Goal: Book appointment/travel/reservation

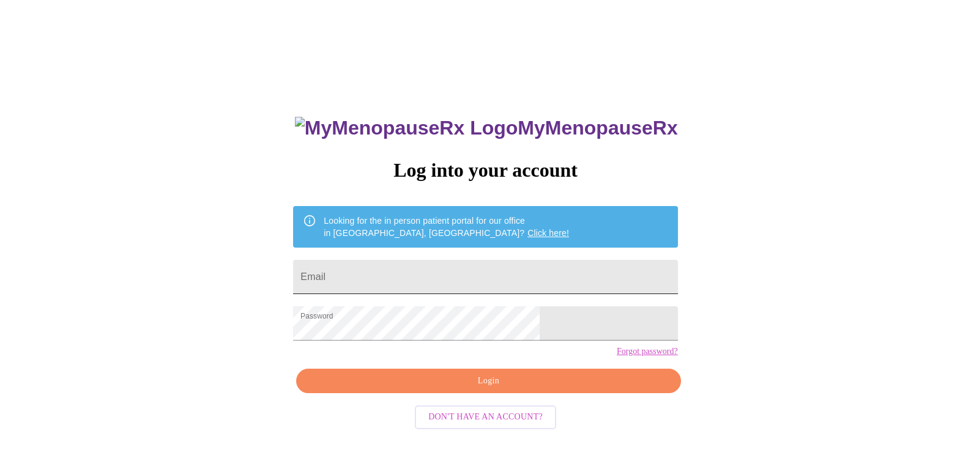
click at [404, 276] on input "Email" at bounding box center [485, 277] width 384 height 34
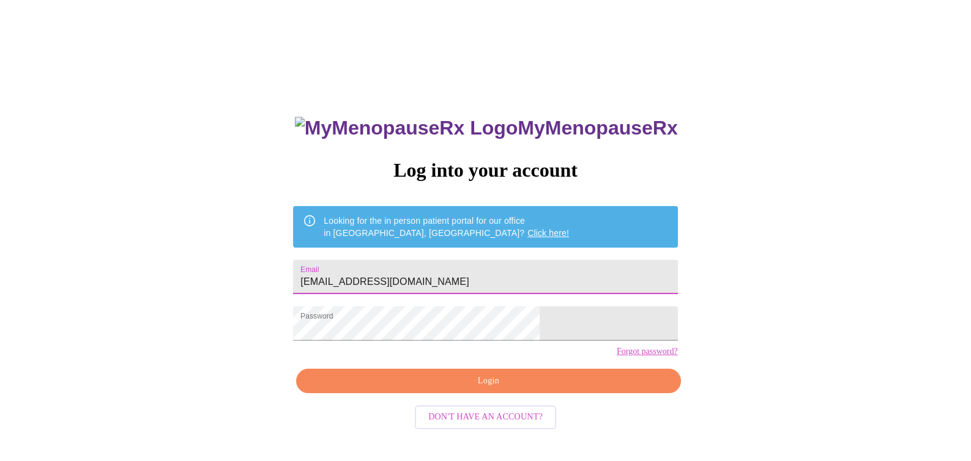
type input "danastokes1108@yahoo.com"
click at [481, 389] on span "Login" at bounding box center [488, 381] width 356 height 15
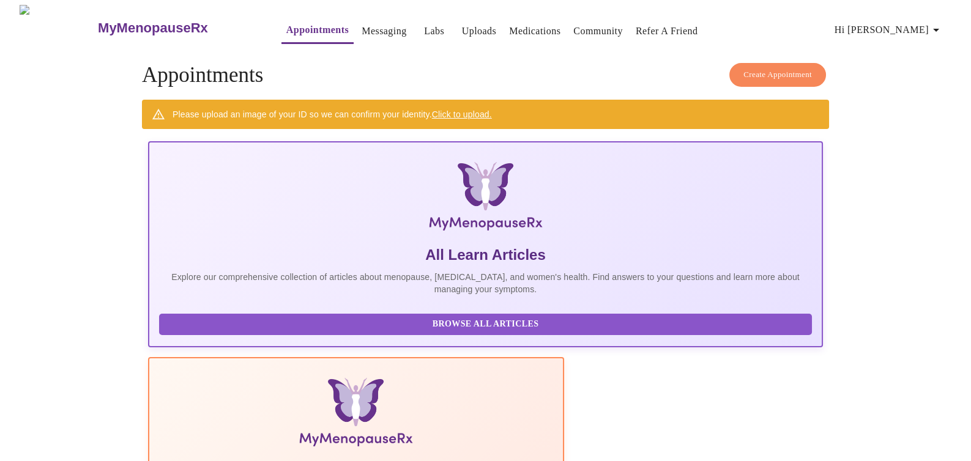
click at [482, 111] on link "Click to upload." at bounding box center [462, 114] width 60 height 10
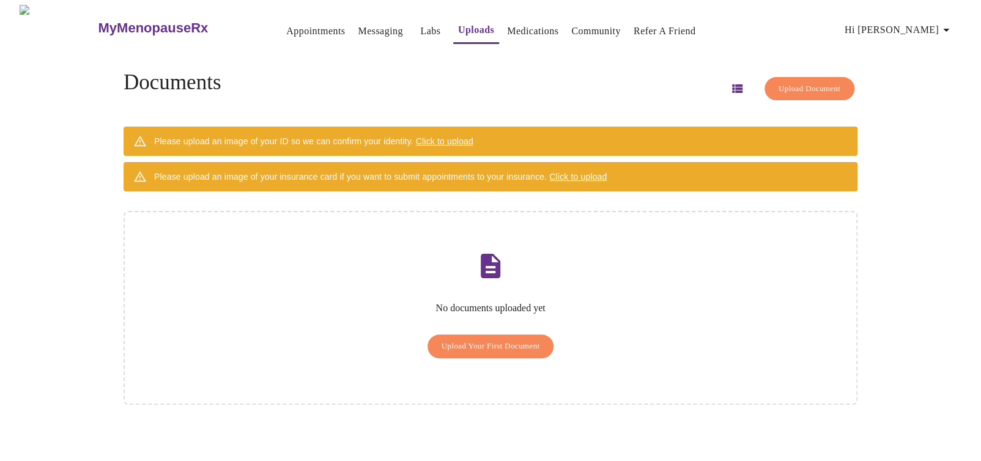
click at [472, 136] on span "Click to upload" at bounding box center [444, 141] width 57 height 10
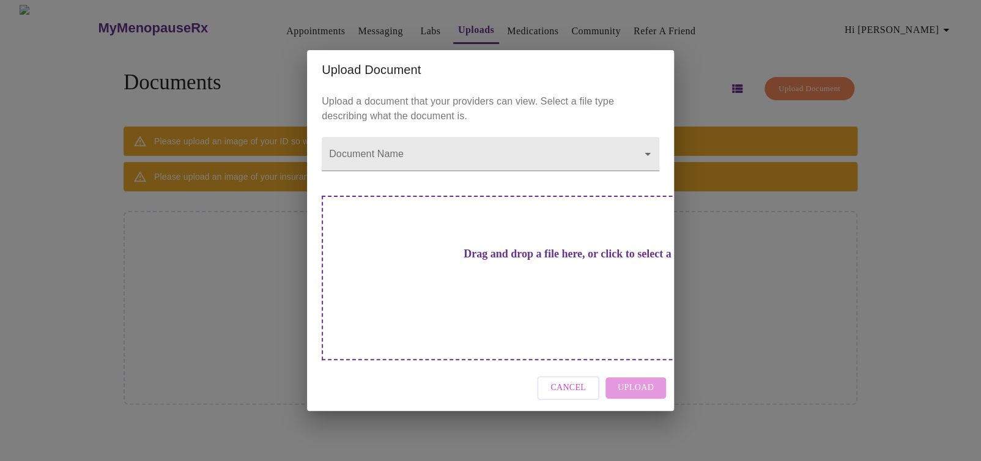
click at [628, 365] on div "Cancel Upload" at bounding box center [490, 388] width 367 height 46
click at [492, 261] on h3 "Drag and drop a file here, or click to select a file" at bounding box center [576, 254] width 338 height 13
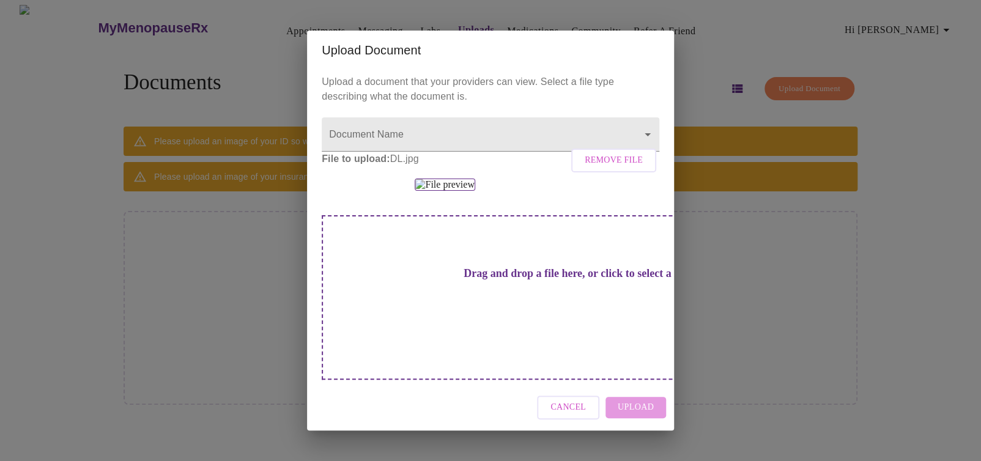
scroll to position [118, 0]
click at [632, 421] on div "Cancel Upload" at bounding box center [490, 408] width 367 height 46
click at [536, 280] on h3 "Drag and drop a file here, or click to select a file" at bounding box center [576, 273] width 338 height 13
click at [626, 416] on div "Cancel Upload" at bounding box center [490, 408] width 367 height 46
click at [561, 179] on div at bounding box center [491, 185] width 338 height 12
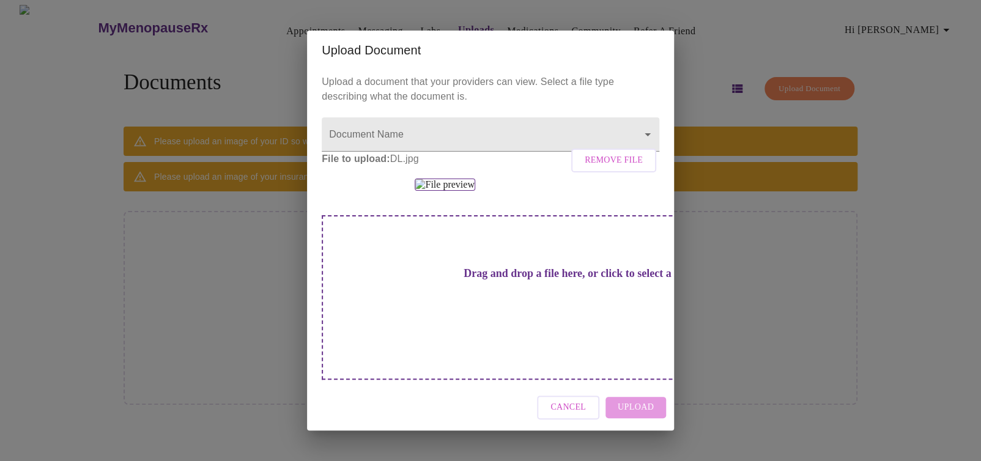
click at [624, 421] on div "Cancel Upload" at bounding box center [490, 408] width 367 height 46
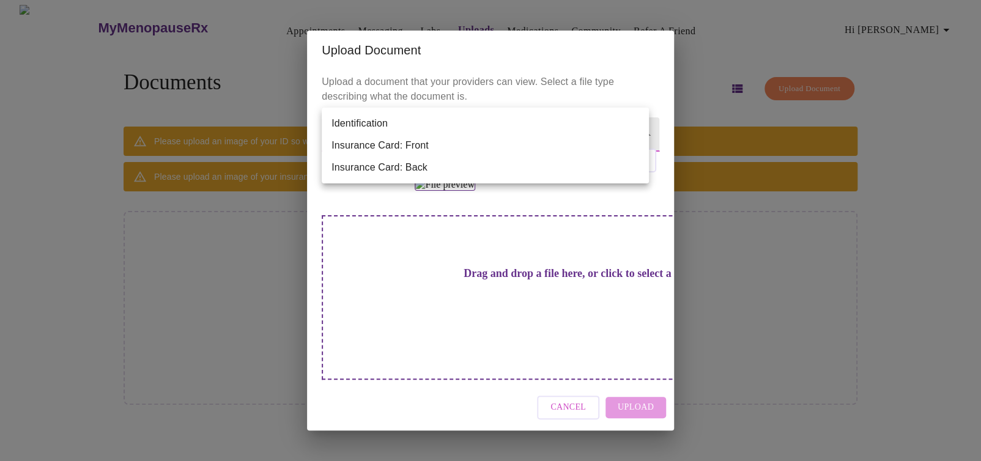
click at [531, 114] on body "MyMenopauseRx Appointments Messaging Labs Uploads Medications Community Refer a…" at bounding box center [490, 235] width 971 height 461
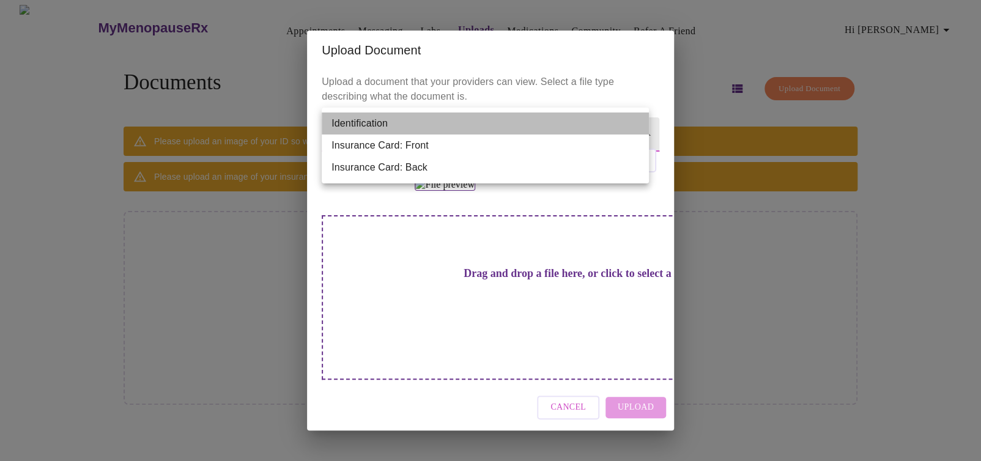
click at [454, 124] on li "Identification" at bounding box center [485, 124] width 327 height 22
type input "Identification"
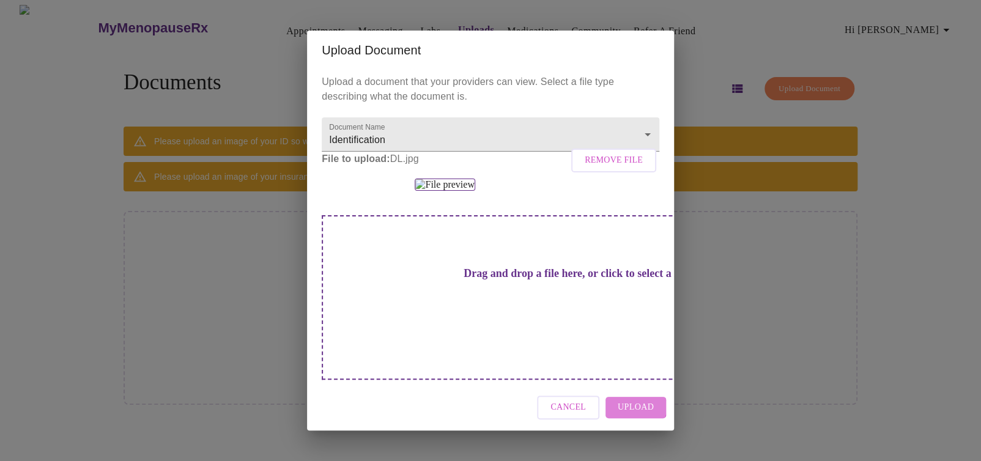
click at [630, 415] on span "Upload" at bounding box center [636, 407] width 36 height 15
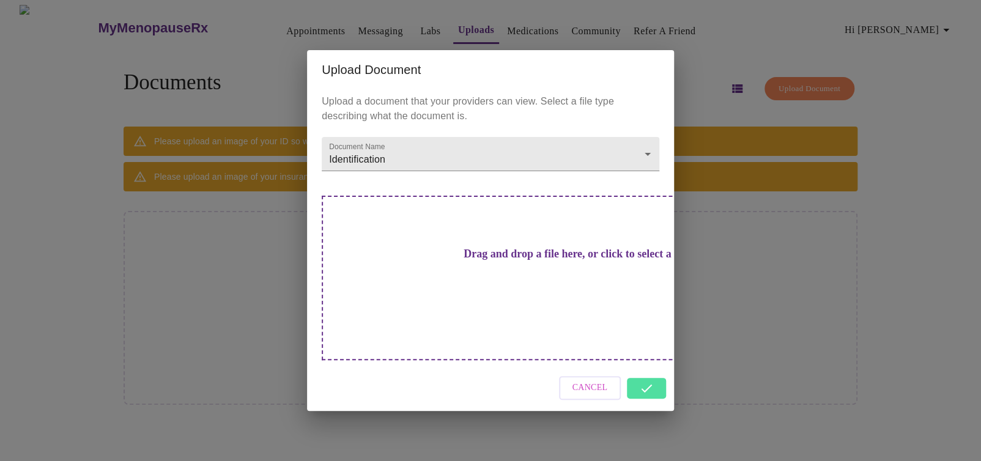
click at [888, 310] on div "Upload Document Upload a document that your providers can view. Select a file t…" at bounding box center [490, 230] width 981 height 461
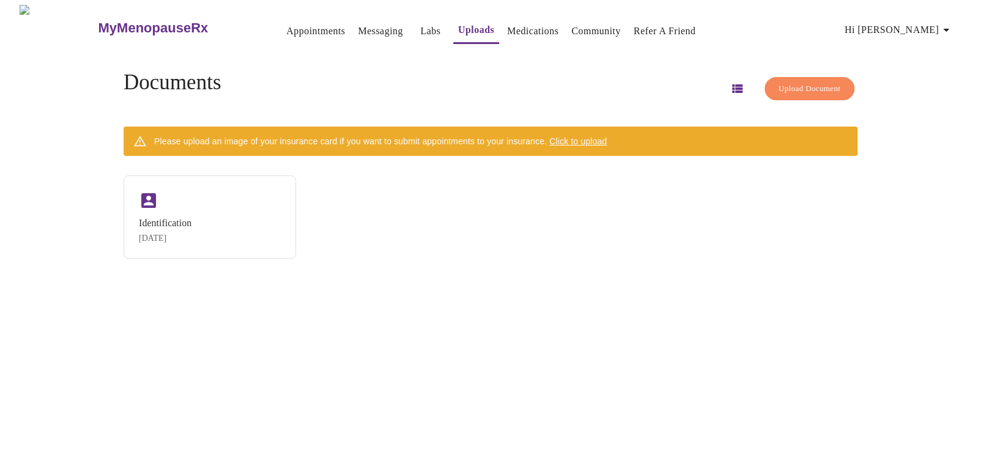
click at [599, 137] on span "Click to upload" at bounding box center [577, 141] width 57 height 10
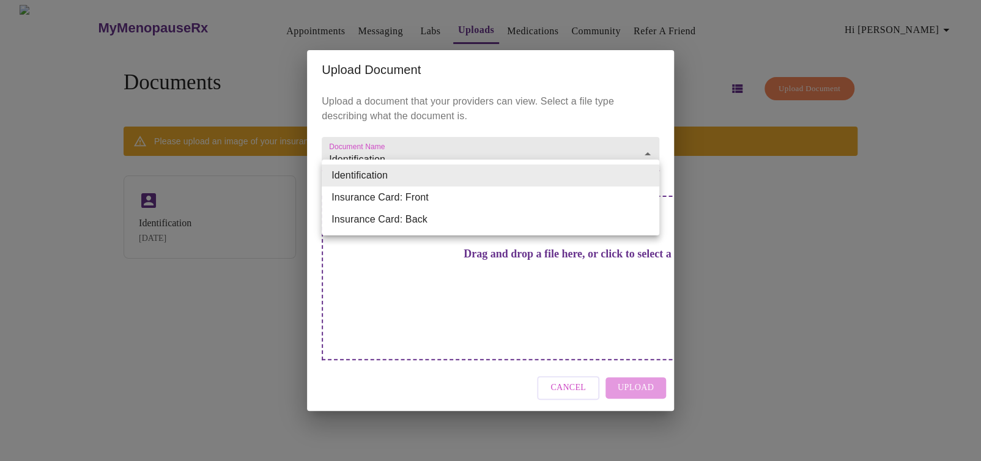
click at [420, 173] on body "MyMenopauseRx Appointments Messaging Labs Uploads Medications Community Refer a…" at bounding box center [490, 235] width 971 height 461
click at [414, 196] on li "Insurance Card: Front" at bounding box center [491, 198] width 338 height 22
type input "Insurance Card: Front"
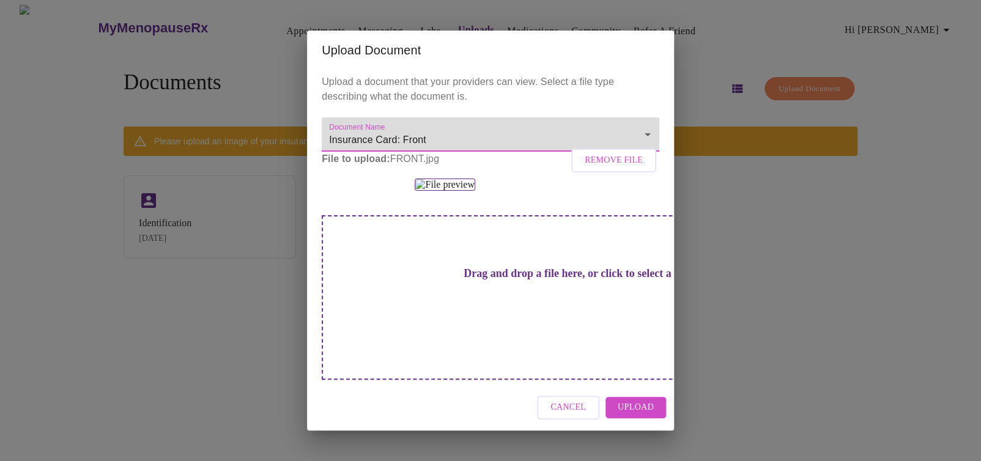
scroll to position [118, 0]
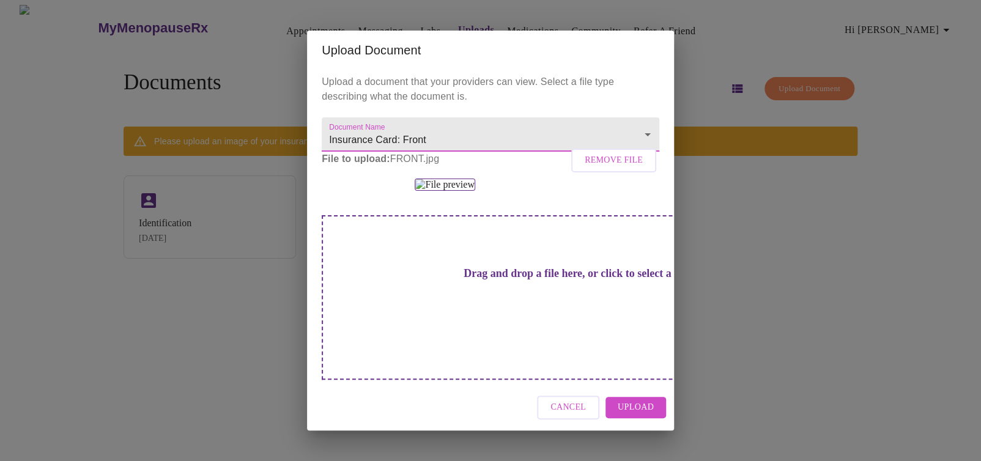
click at [639, 415] on span "Upload" at bounding box center [636, 407] width 36 height 15
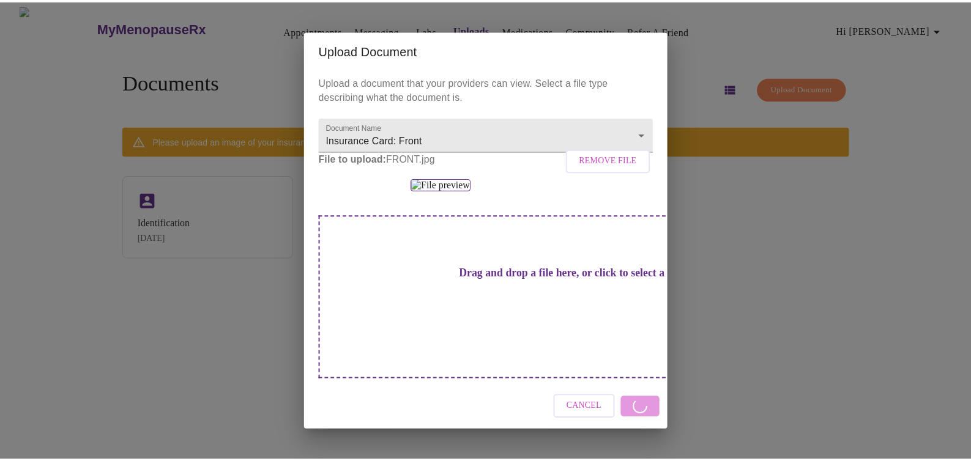
scroll to position [0, 0]
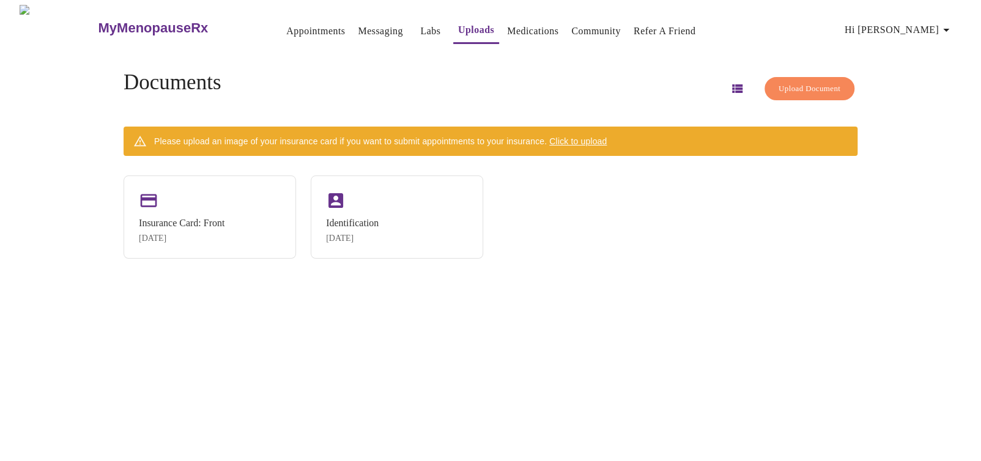
drag, startPoint x: 660, startPoint y: 215, endPoint x: 660, endPoint y: 207, distance: 7.3
click at [660, 215] on div "Insurance Card: Front Sep 11, 2025 Identification Sep 11, 2025" at bounding box center [491, 217] width 734 height 83
click at [291, 23] on link "Appointments" at bounding box center [315, 31] width 59 height 17
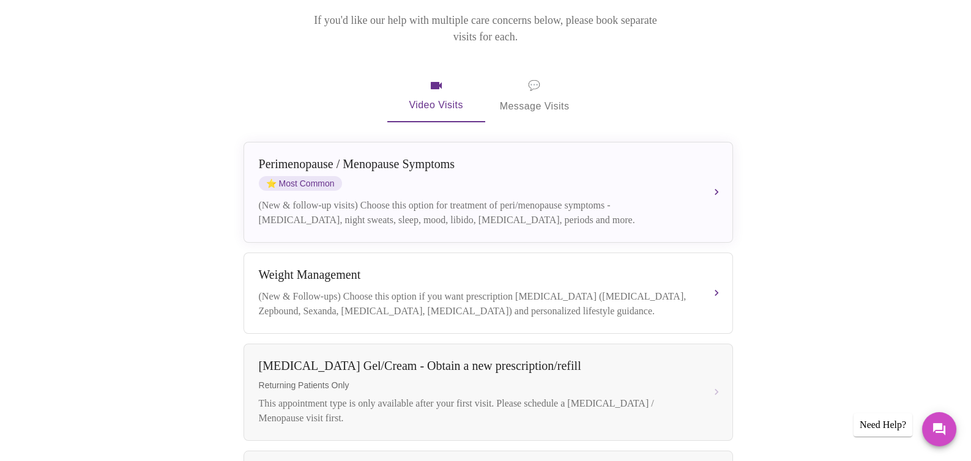
scroll to position [183, 0]
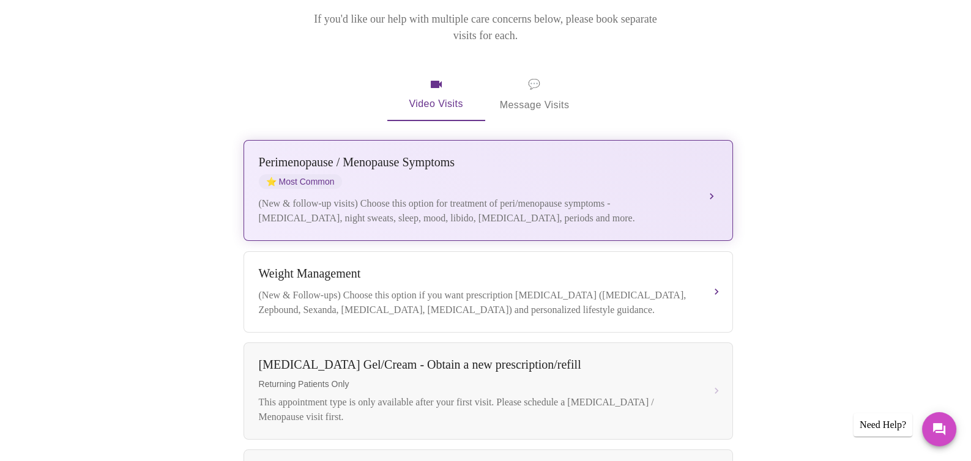
click at [424, 196] on div "(New & follow-up visits) Choose this option for treatment of peri/menopause sym…" at bounding box center [476, 210] width 434 height 29
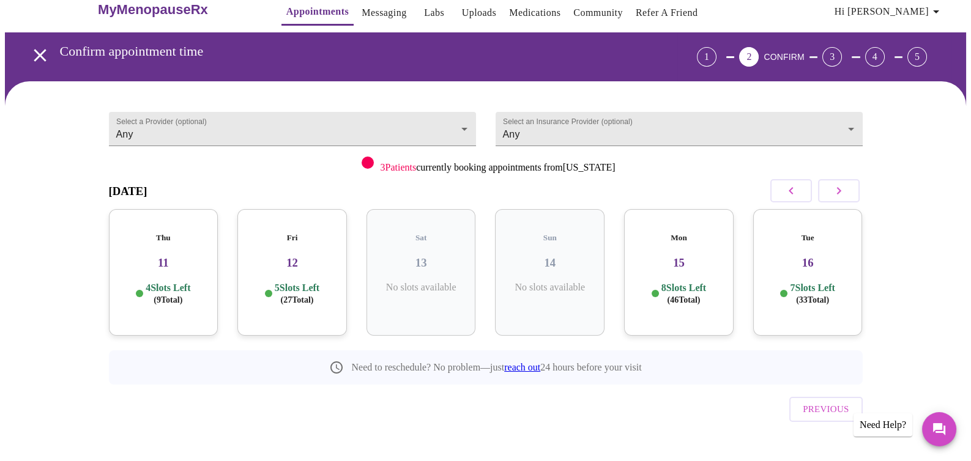
click at [160, 256] on h3 "11" at bounding box center [164, 262] width 90 height 13
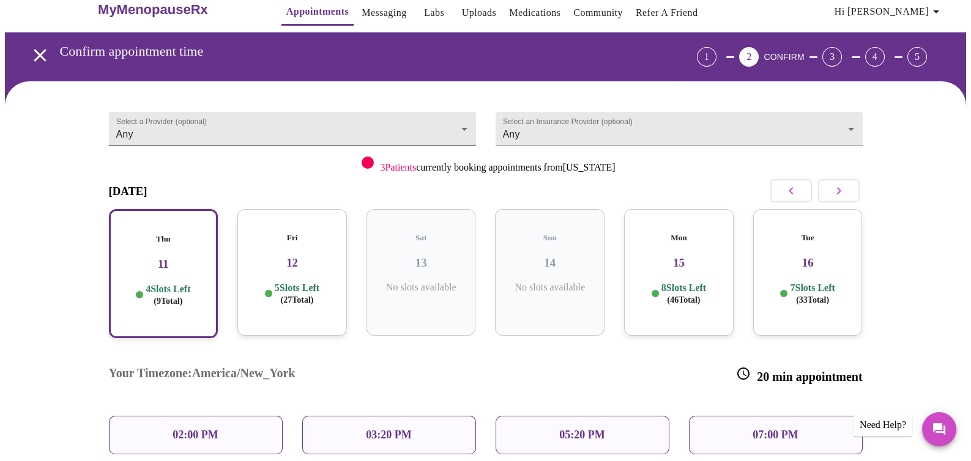
click at [279, 122] on body "MyMenopauseRx Appointments Messaging Labs Uploads Medications Community Refer a…" at bounding box center [485, 294] width 961 height 615
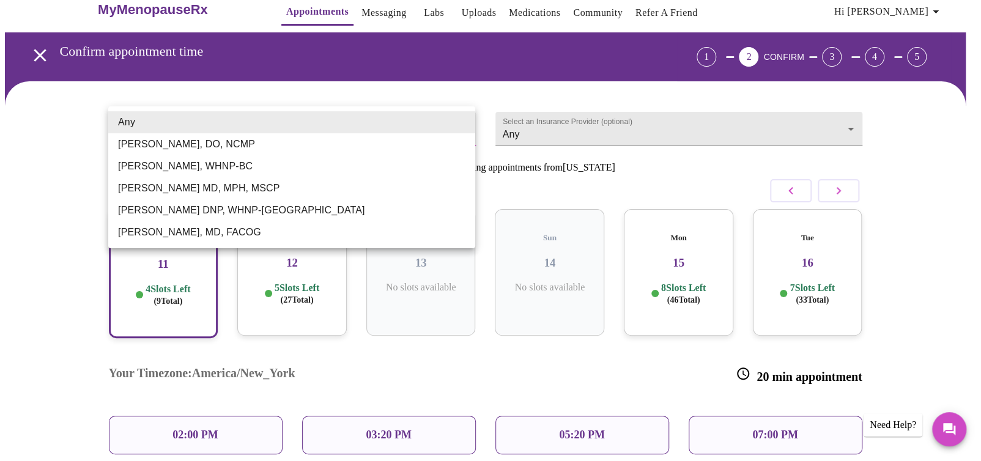
click at [259, 125] on li "Any" at bounding box center [291, 122] width 367 height 22
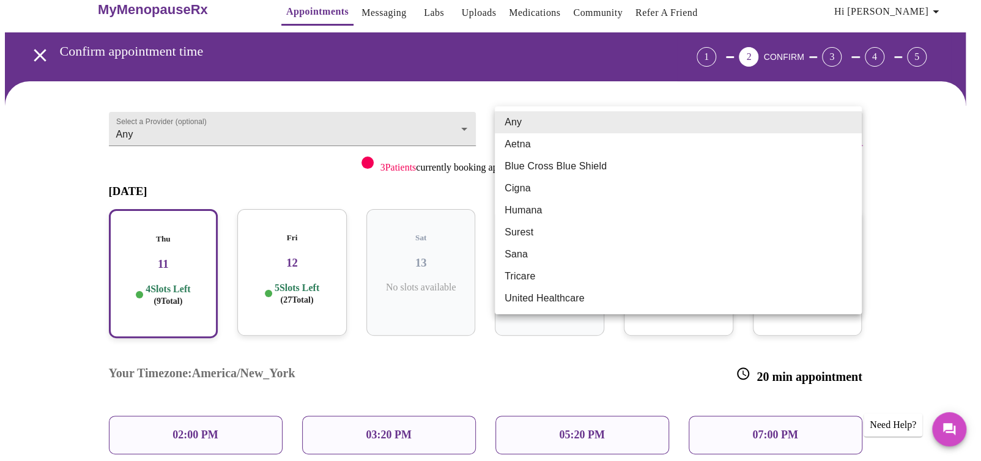
click at [593, 119] on body "MyMenopauseRx Appointments Messaging Labs Uploads Medications Community Refer a…" at bounding box center [490, 294] width 971 height 615
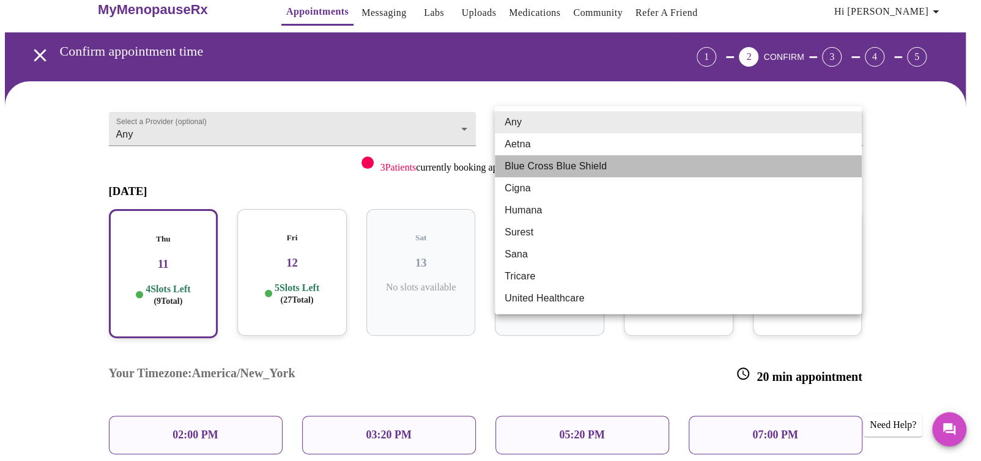
click at [568, 163] on li "Blue Cross Blue Shield" at bounding box center [678, 166] width 367 height 22
type input "Blue Cross Blue Shield"
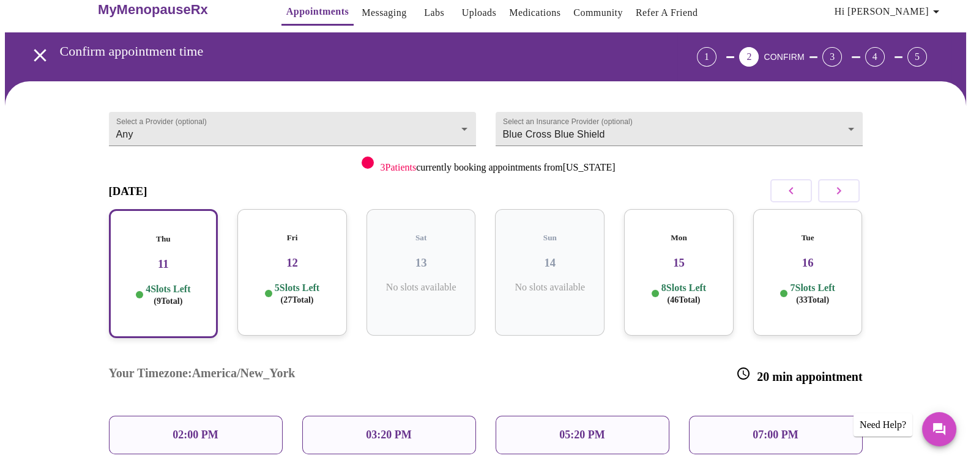
click at [583, 429] on p "05:20 PM" at bounding box center [581, 435] width 45 height 13
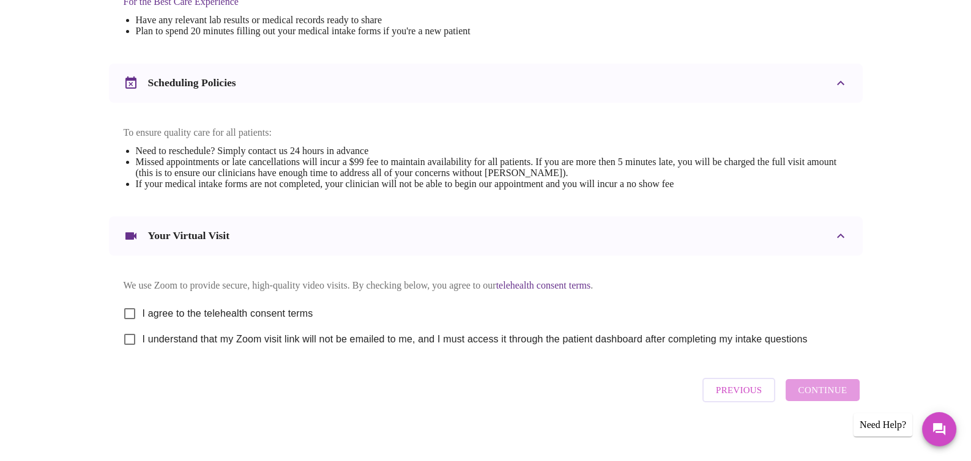
scroll to position [425, 0]
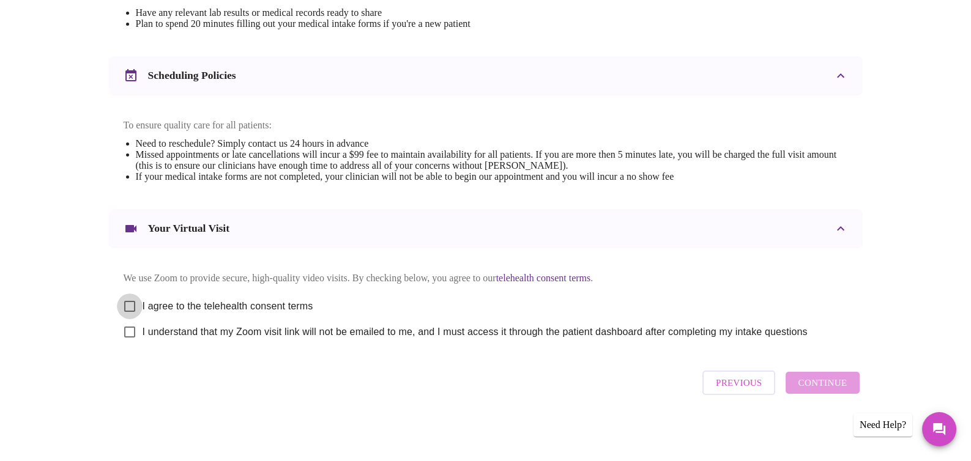
click at [127, 300] on input "I agree to the telehealth consent terms" at bounding box center [130, 307] width 26 height 26
checkbox input "true"
click at [130, 333] on input "I understand that my Zoom visit link will not be emailed to me, and I must acce…" at bounding box center [130, 332] width 26 height 26
checkbox input "true"
click at [827, 384] on span "Continue" at bounding box center [821, 383] width 49 height 16
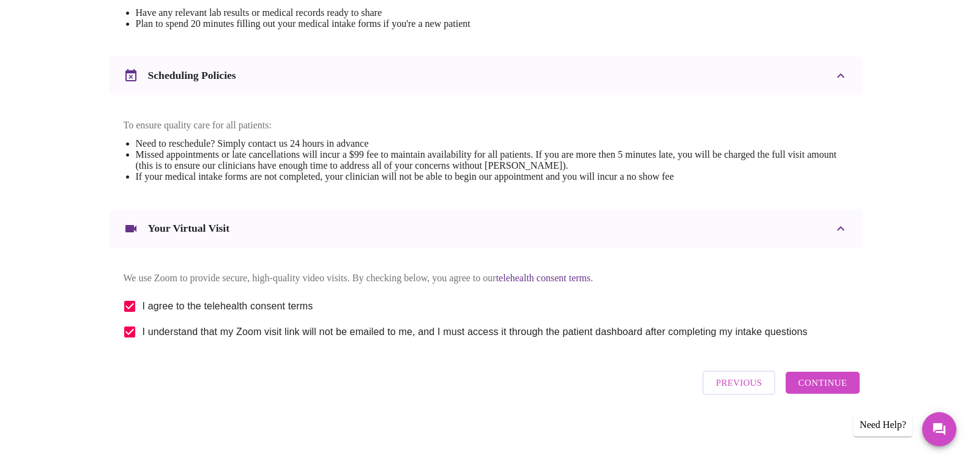
scroll to position [59, 0]
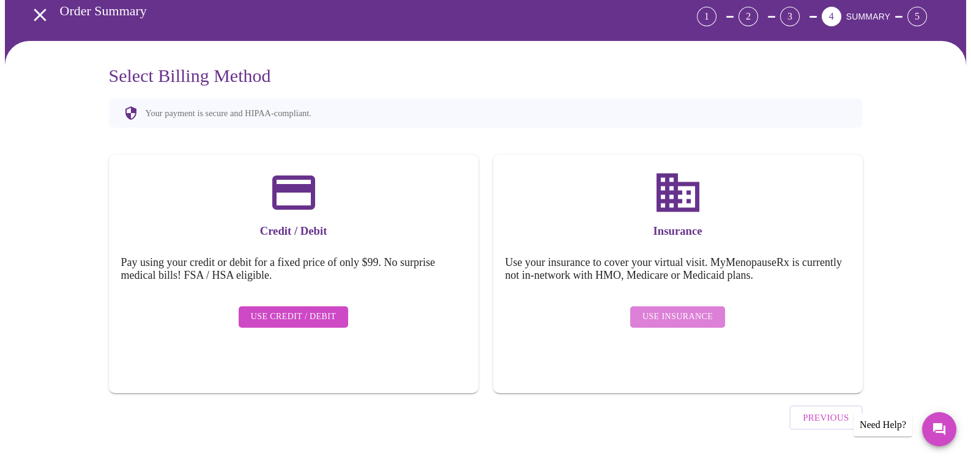
click at [697, 309] on span "Use Insurance" at bounding box center [677, 316] width 70 height 15
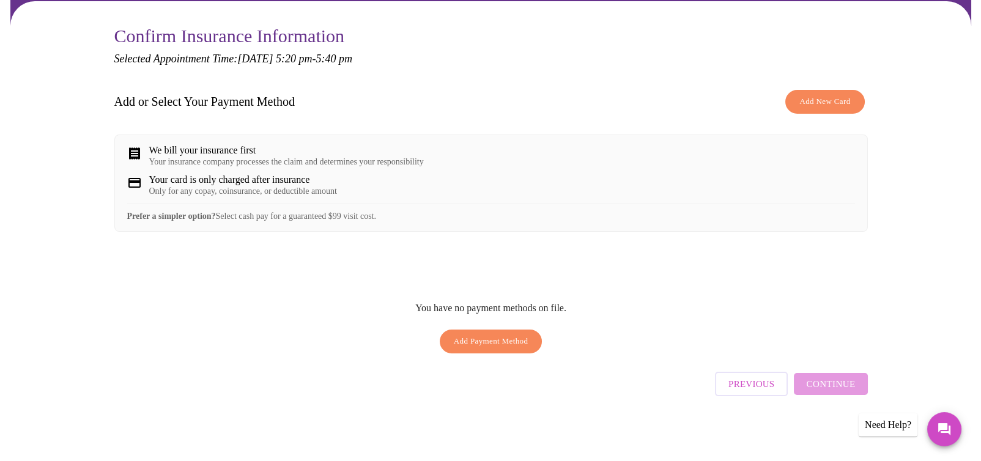
scroll to position [102, 0]
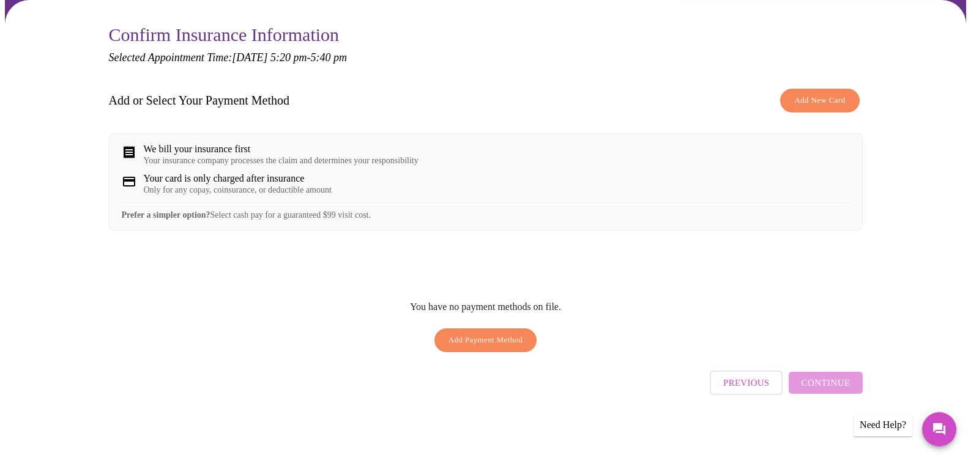
click at [808, 94] on span "Add New Card" at bounding box center [819, 101] width 51 height 14
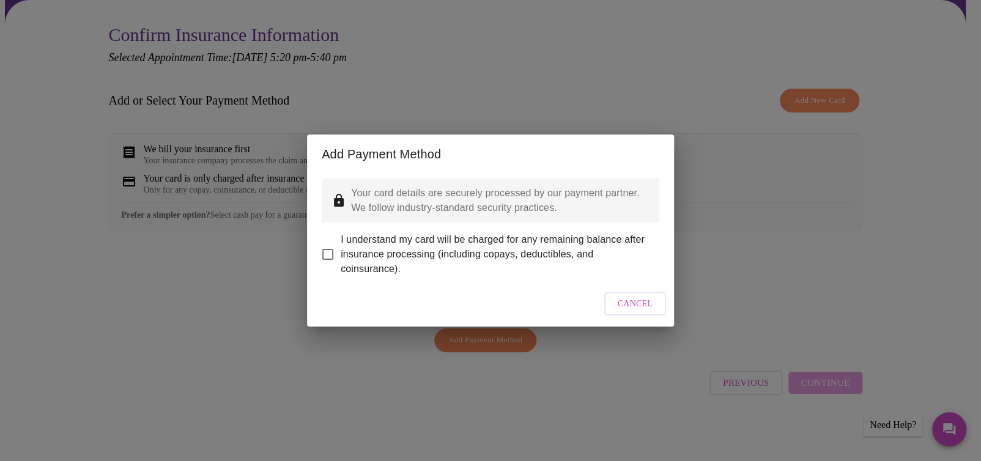
click at [327, 243] on input "I understand my card will be charged for any remaining balance after insurance …" at bounding box center [328, 255] width 26 height 26
checkbox input "true"
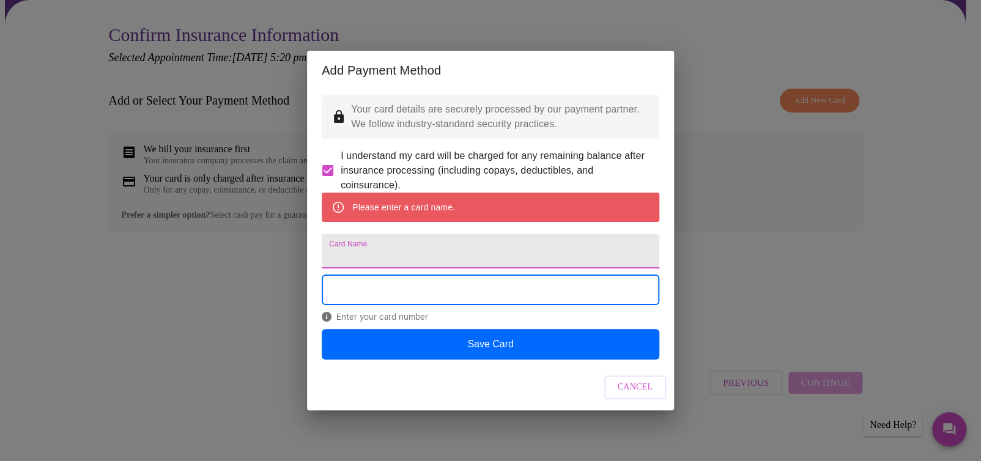
click at [392, 254] on input "Card Name" at bounding box center [491, 251] width 338 height 34
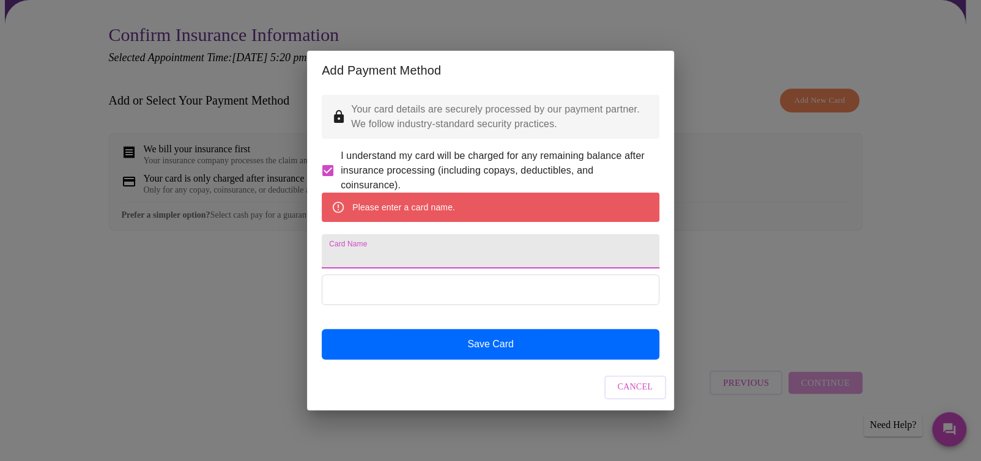
type input "danastokes1108@yahoo.com"
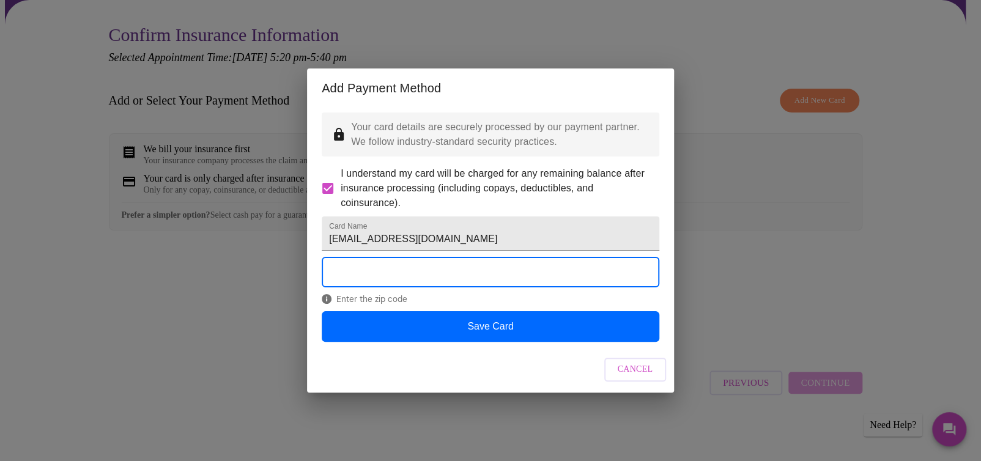
click at [429, 311] on div "Enter the zip code" at bounding box center [491, 284] width 338 height 54
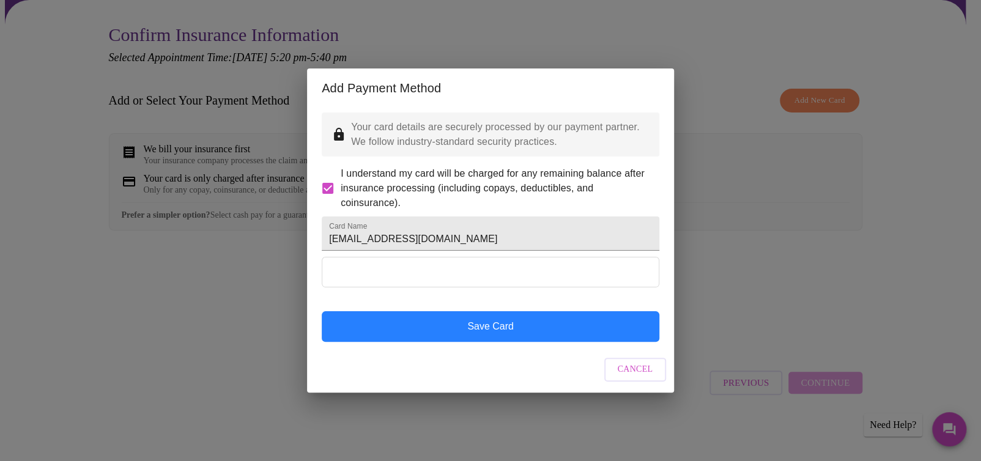
click at [488, 342] on button "Save Card" at bounding box center [491, 326] width 338 height 31
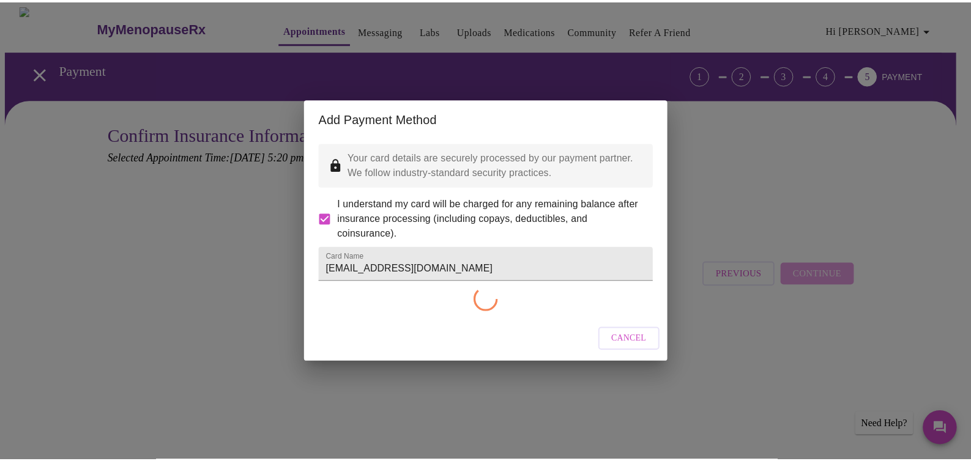
scroll to position [0, 0]
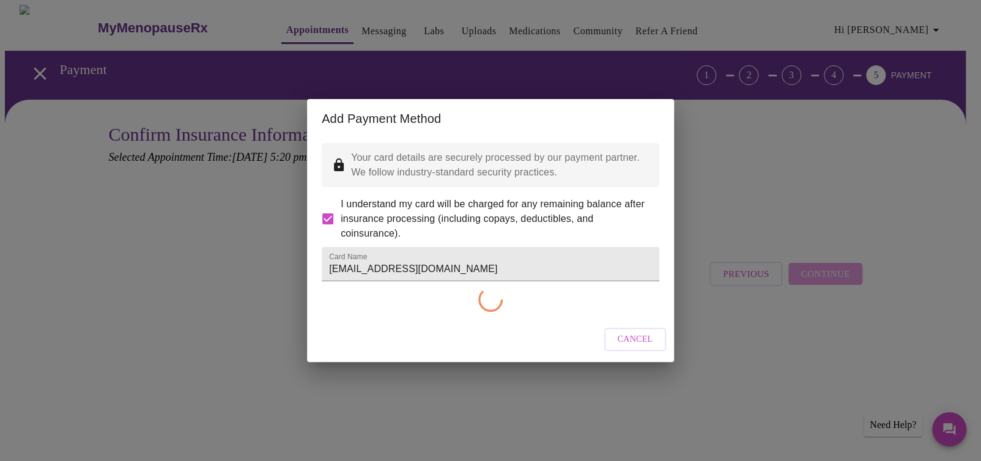
checkbox input "false"
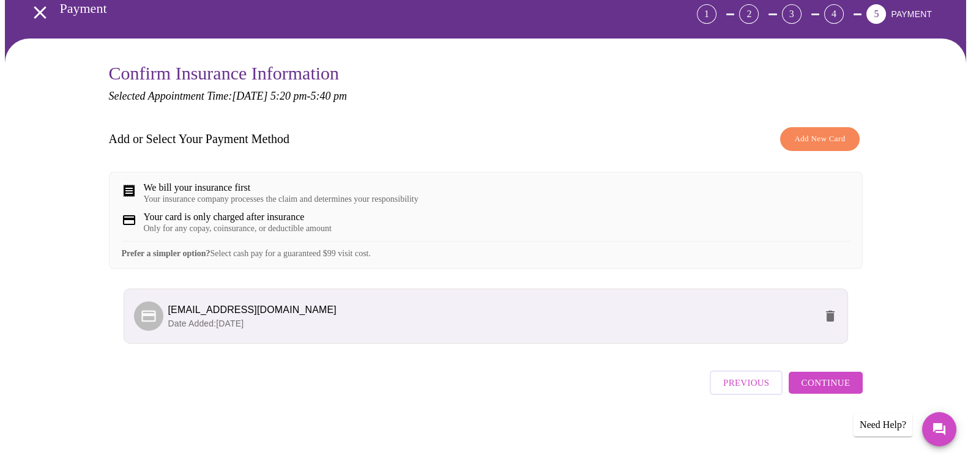
scroll to position [70, 0]
click at [828, 386] on span "Continue" at bounding box center [825, 383] width 49 height 16
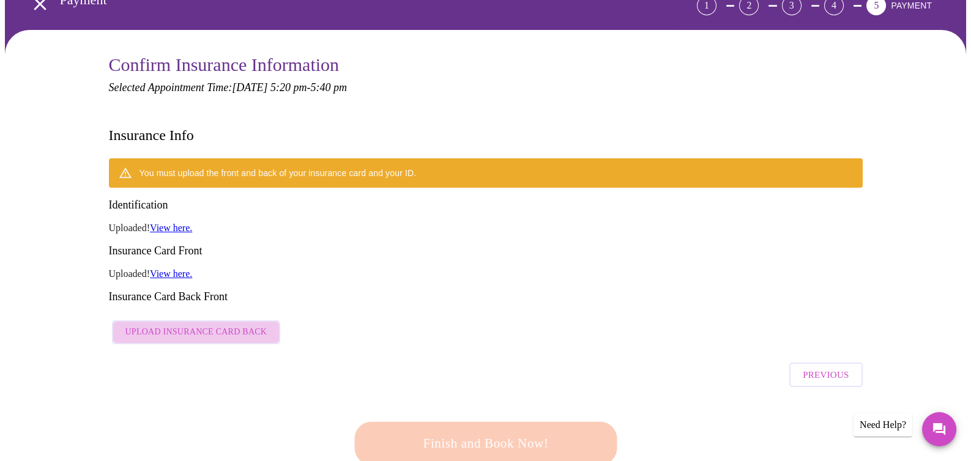
click at [197, 325] on span "Upload Insurance Card Back" at bounding box center [196, 332] width 142 height 15
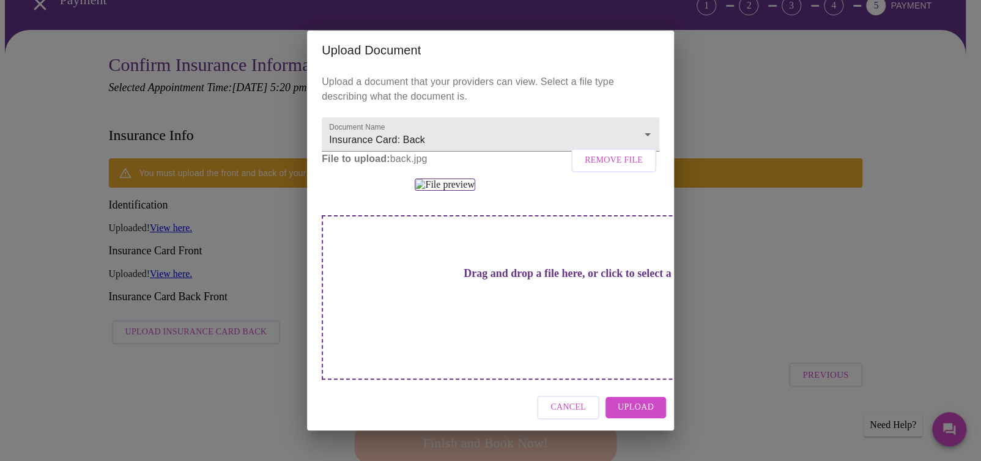
click at [623, 415] on span "Upload" at bounding box center [636, 407] width 36 height 15
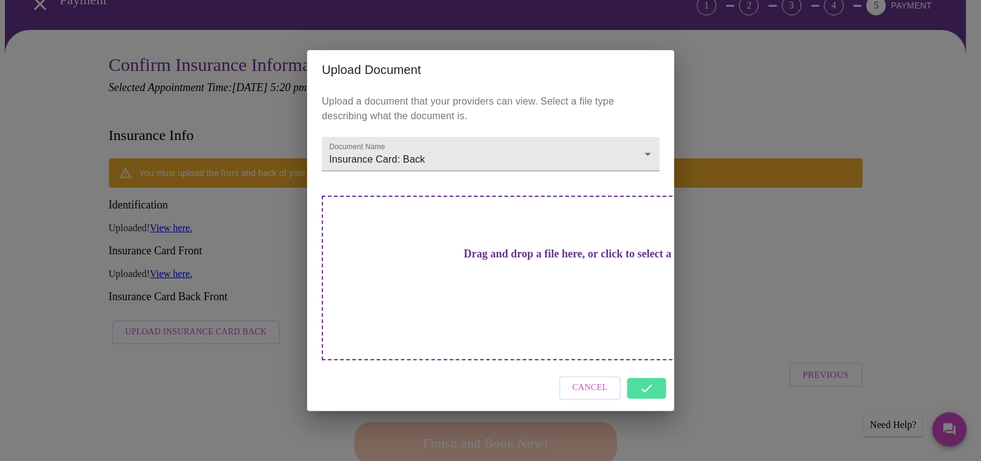
click at [923, 207] on div "Upload Document Upload a document that your providers can view. Select a file t…" at bounding box center [490, 230] width 981 height 461
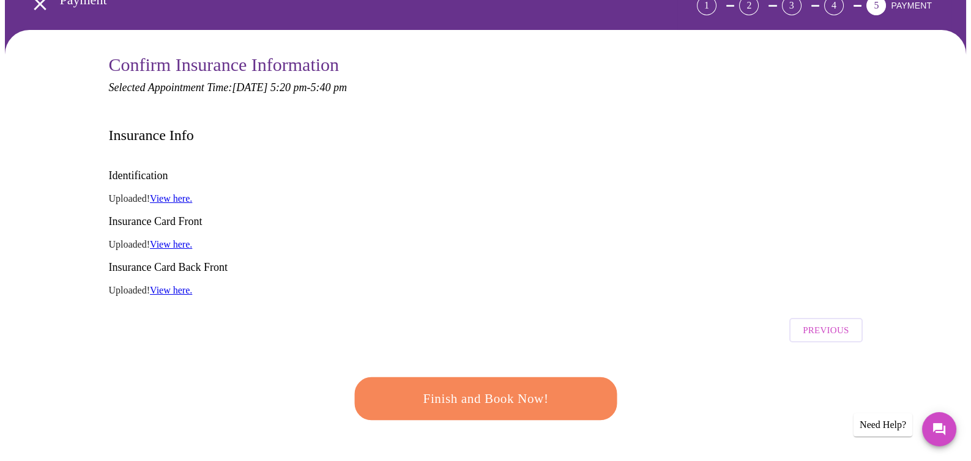
click at [494, 388] on span "Finish and Book Now!" at bounding box center [485, 399] width 226 height 23
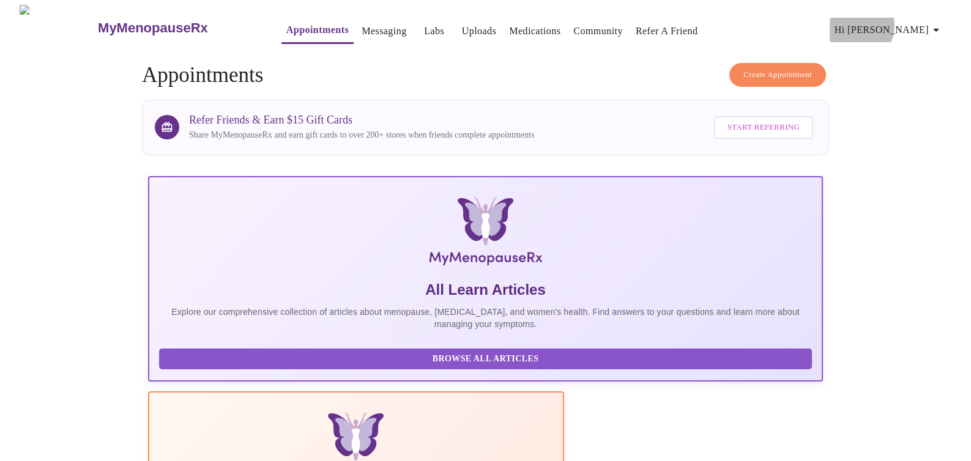
click at [916, 21] on span "Hi [PERSON_NAME]" at bounding box center [888, 29] width 109 height 17
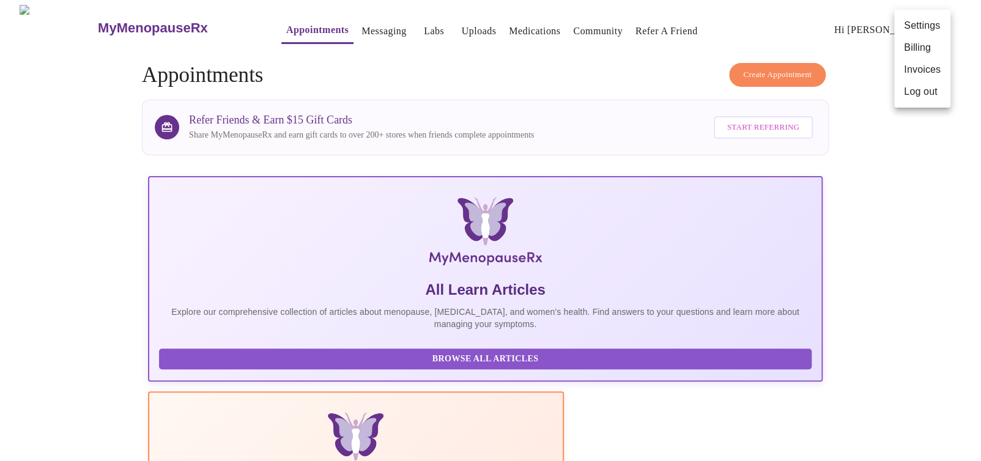
click at [897, 178] on div at bounding box center [490, 230] width 981 height 461
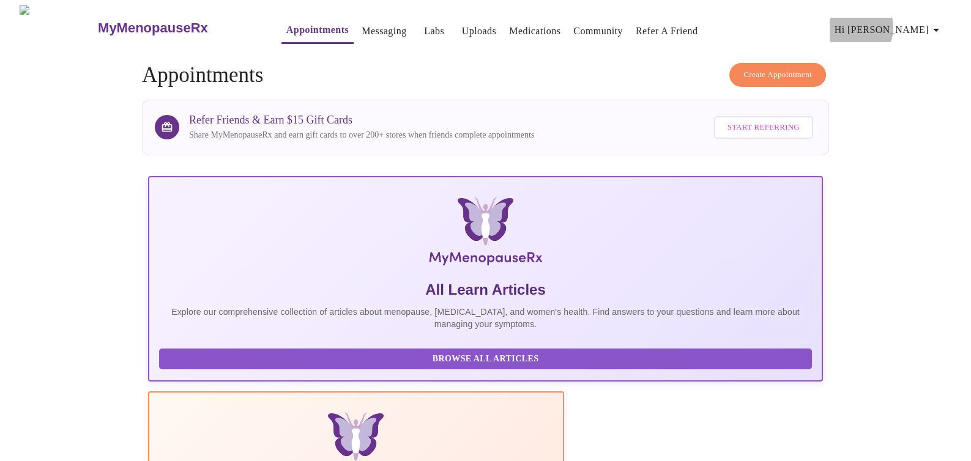
click at [914, 23] on span "Hi [PERSON_NAME]" at bounding box center [888, 29] width 109 height 17
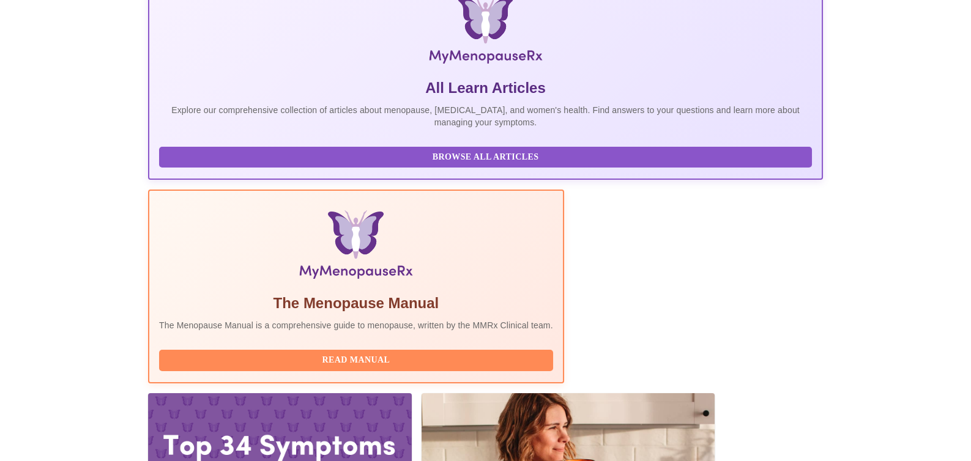
scroll to position [207, 0]
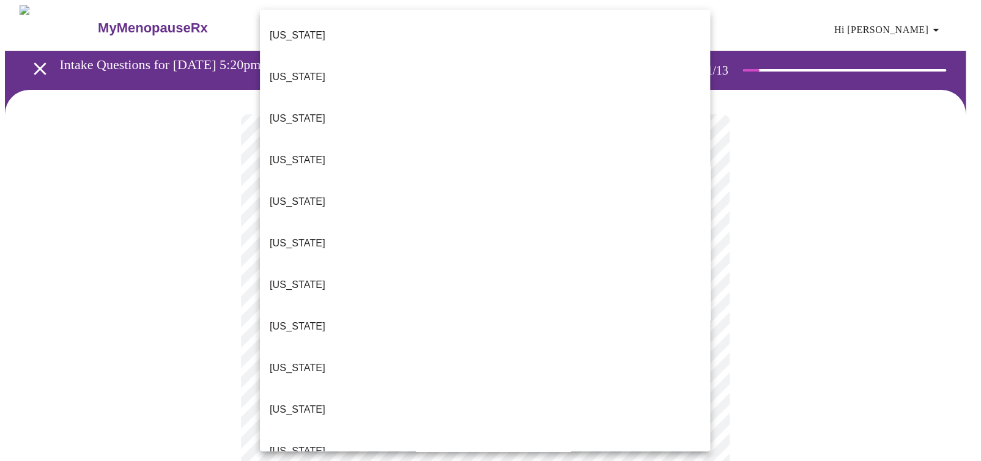
click at [386, 389] on li "[US_STATE]" at bounding box center [485, 410] width 450 height 42
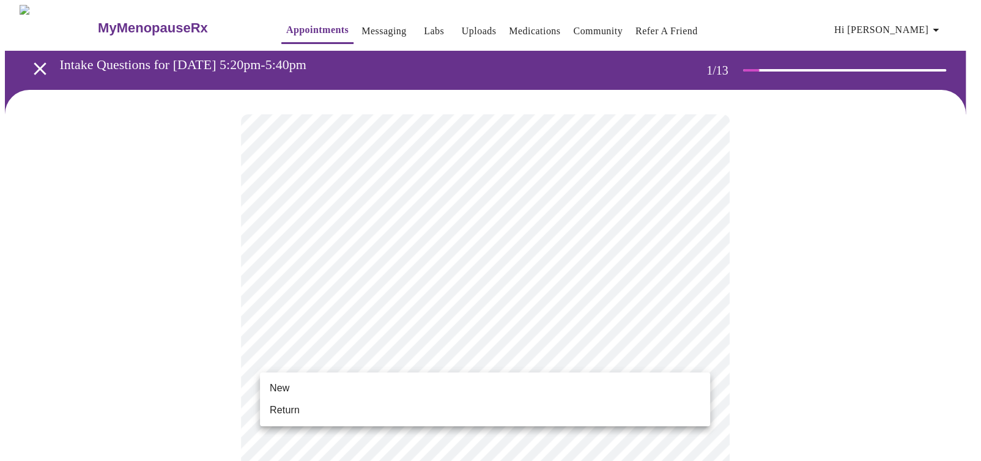
click at [399, 387] on li "New" at bounding box center [485, 388] width 450 height 22
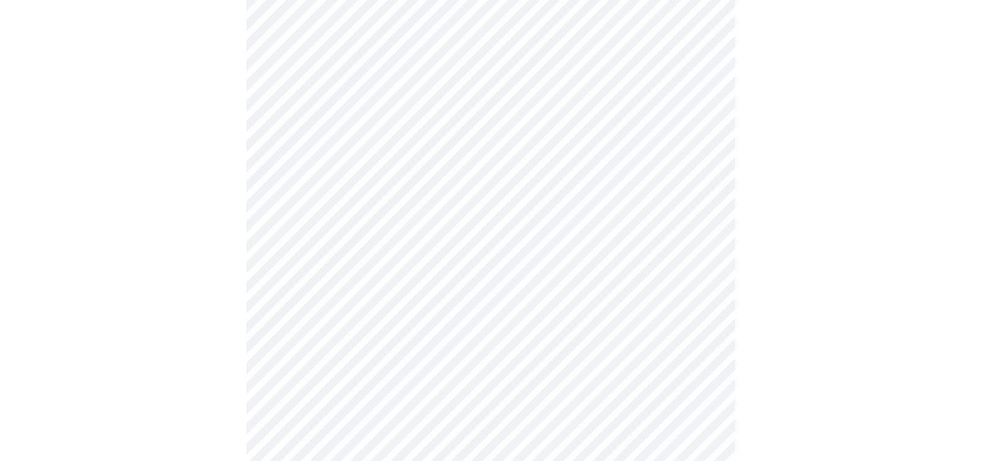
scroll to position [638, 0]
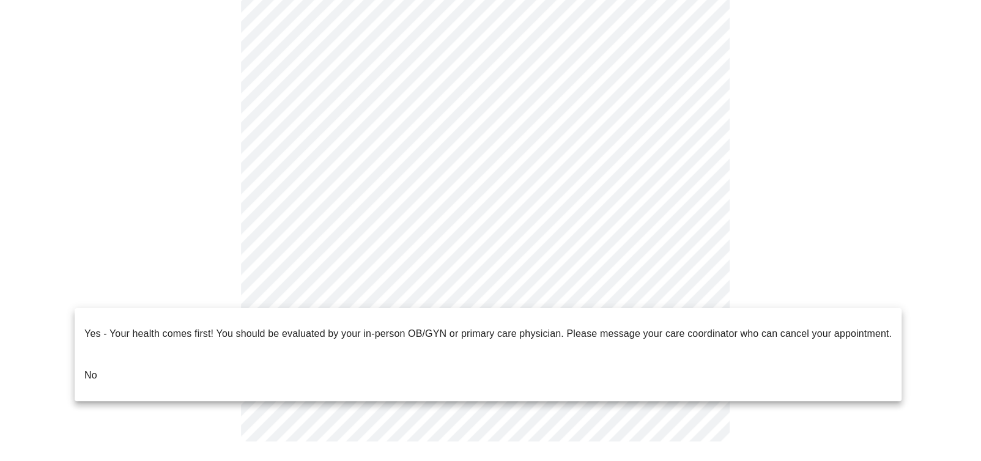
click at [226, 358] on li "No" at bounding box center [488, 376] width 827 height 42
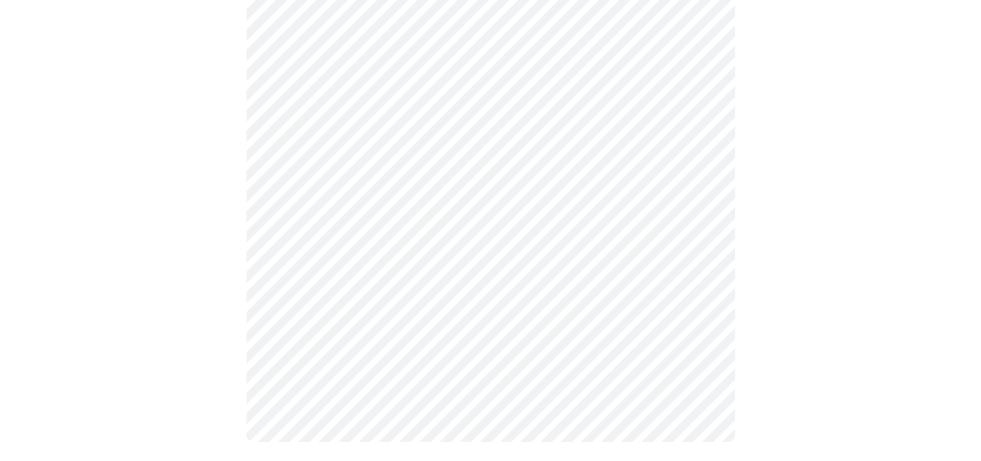
scroll to position [0, 0]
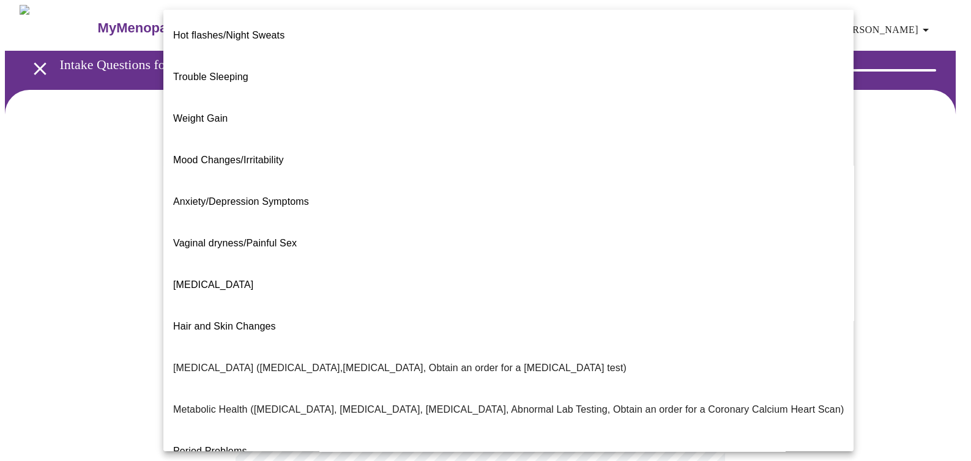
click at [668, 249] on body "MyMenopauseRx Appointments Messaging Labs Uploads Medications Community Refer a…" at bounding box center [485, 372] width 961 height 734
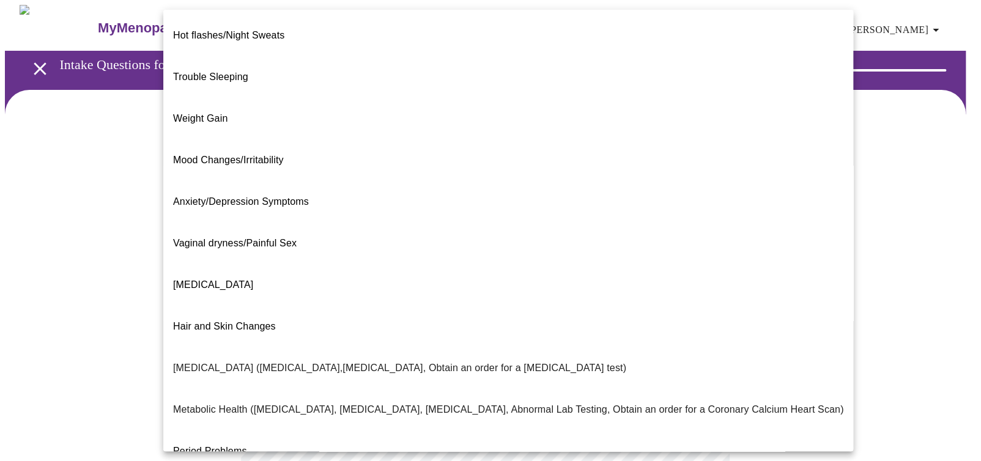
drag, startPoint x: 971, startPoint y: 199, endPoint x: 962, endPoint y: 201, distance: 9.4
click at [967, 199] on div at bounding box center [490, 230] width 981 height 461
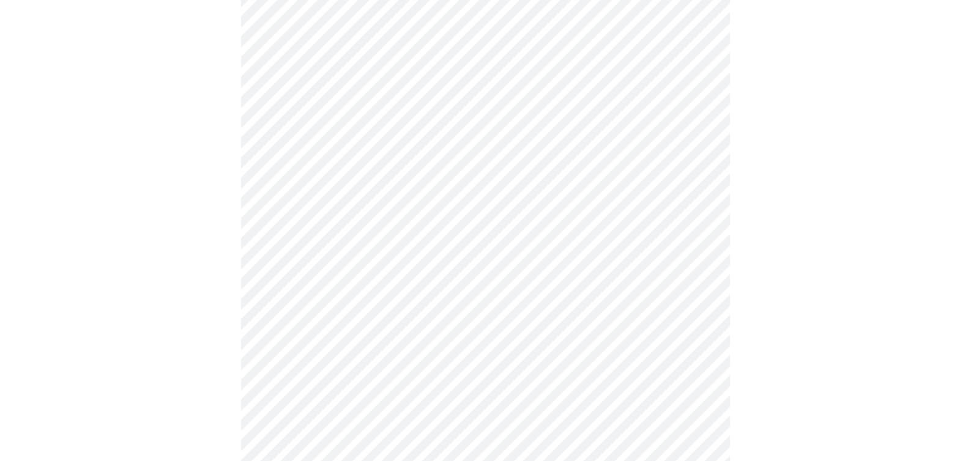
scroll to position [183, 0]
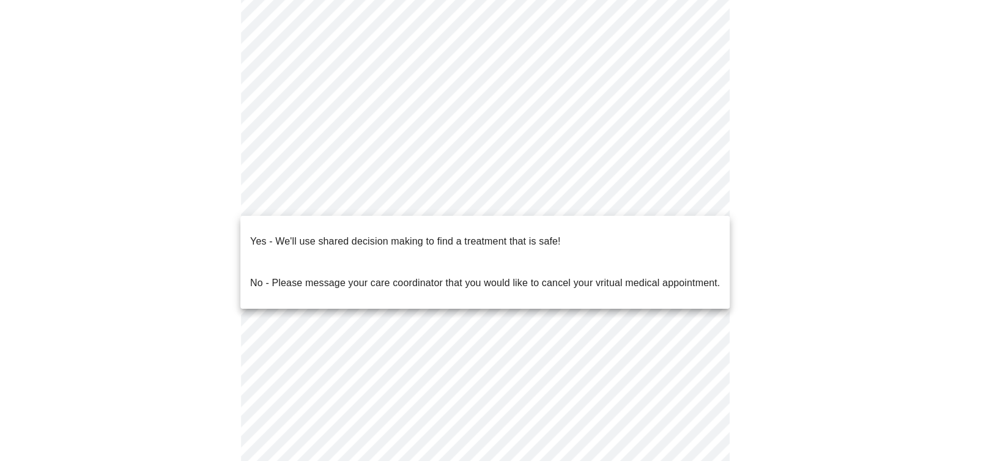
click at [354, 199] on body "MyMenopauseRx Appointments Messaging Labs Uploads Medications Community Refer a…" at bounding box center [490, 189] width 971 height 734
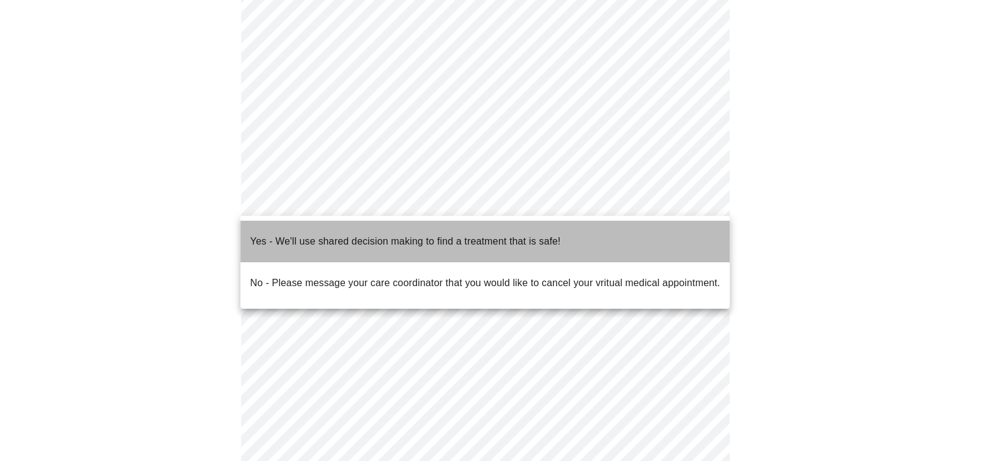
click at [342, 234] on p "Yes - We'll use shared decision making to find a treatment that is safe!" at bounding box center [405, 241] width 310 height 15
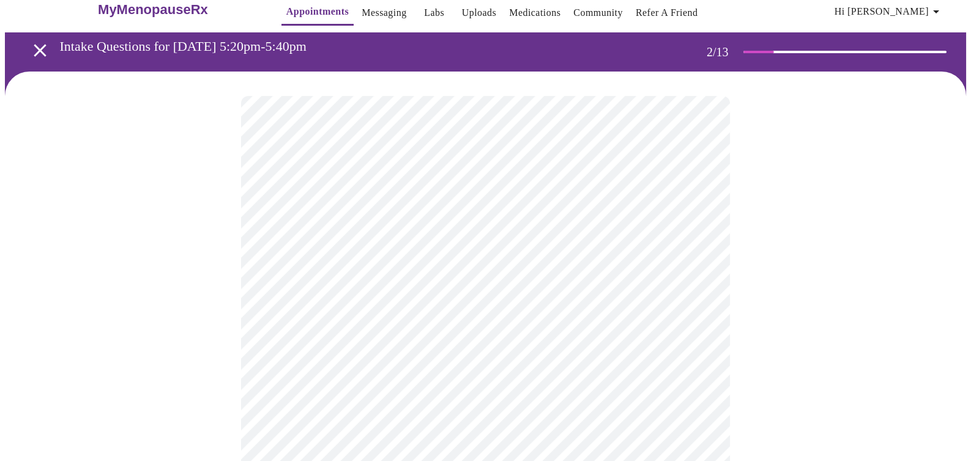
scroll to position [0, 0]
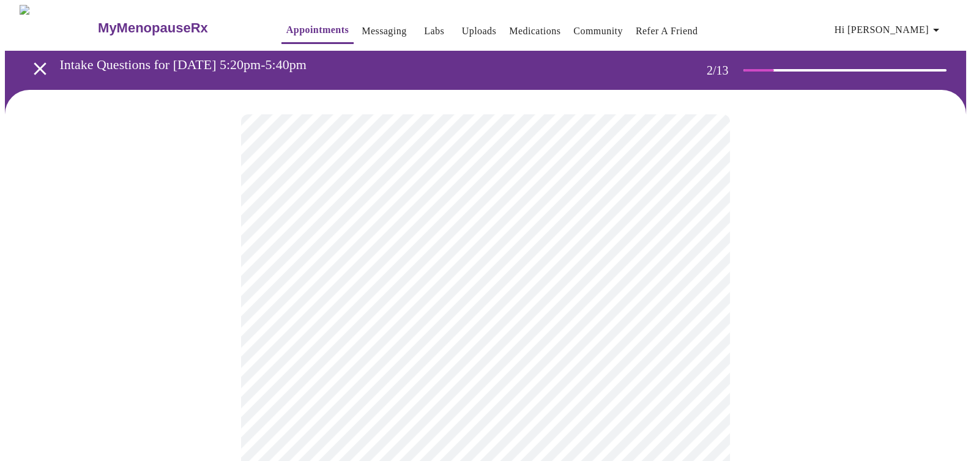
click at [913, 23] on span "Hi [PERSON_NAME]" at bounding box center [888, 29] width 109 height 17
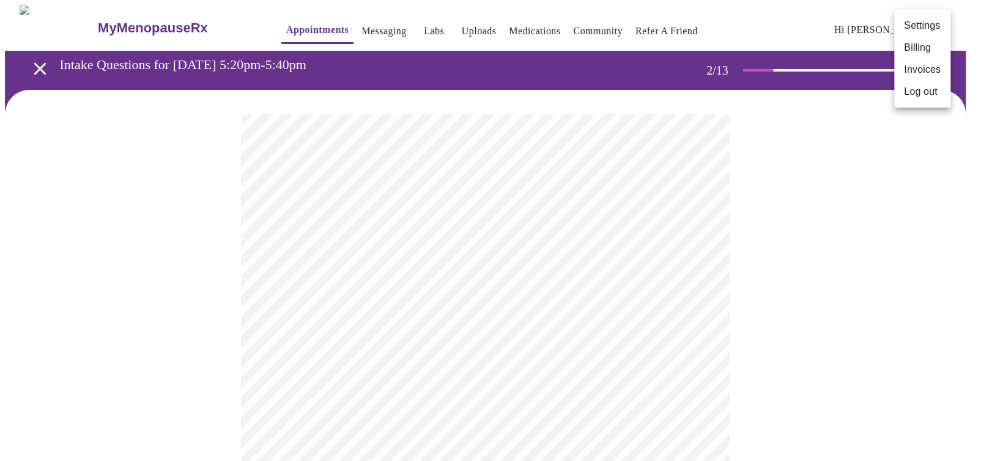
click at [284, 23] on div at bounding box center [490, 230] width 981 height 461
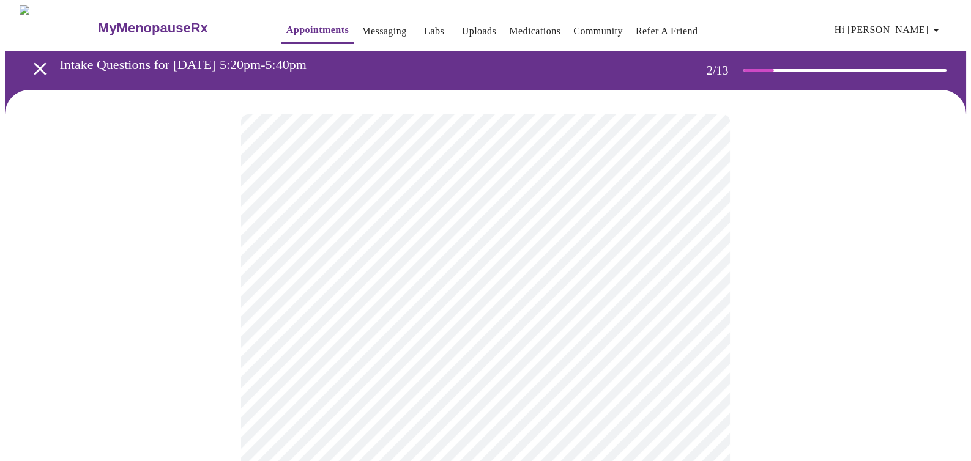
click at [32, 62] on icon "open drawer" at bounding box center [39, 68] width 21 height 21
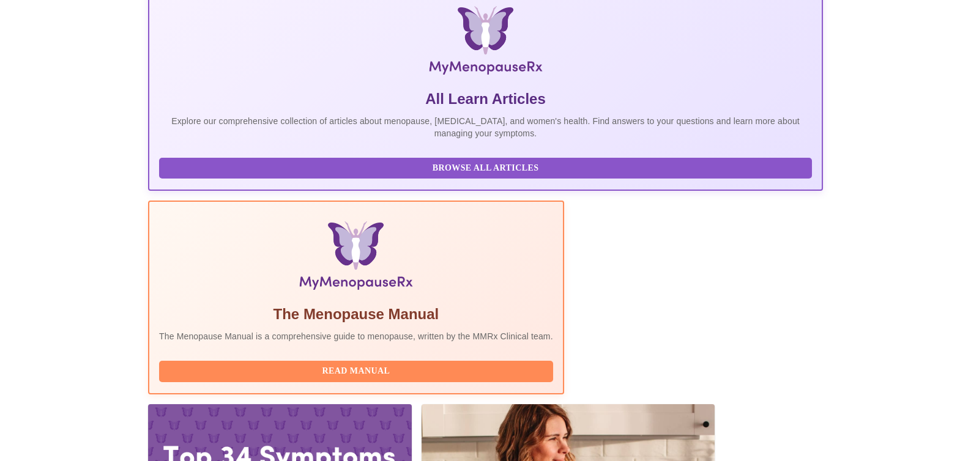
scroll to position [207, 0]
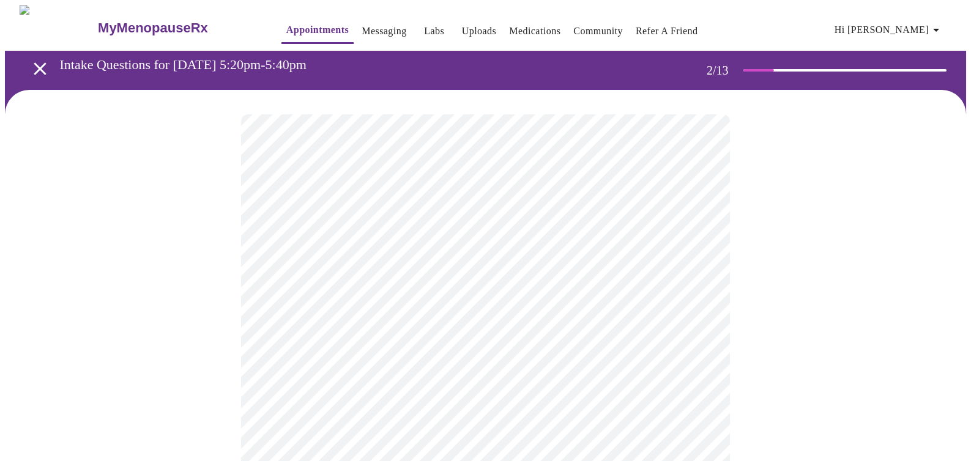
click at [498, 261] on body "MyMenopauseRx Appointments Messaging Labs Uploads Medications Community Refer a…" at bounding box center [485, 372] width 961 height 734
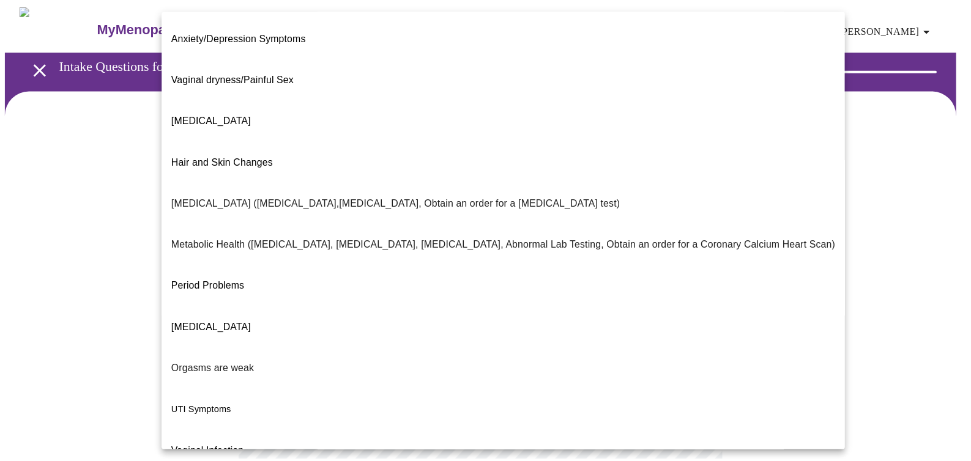
scroll to position [172, 0]
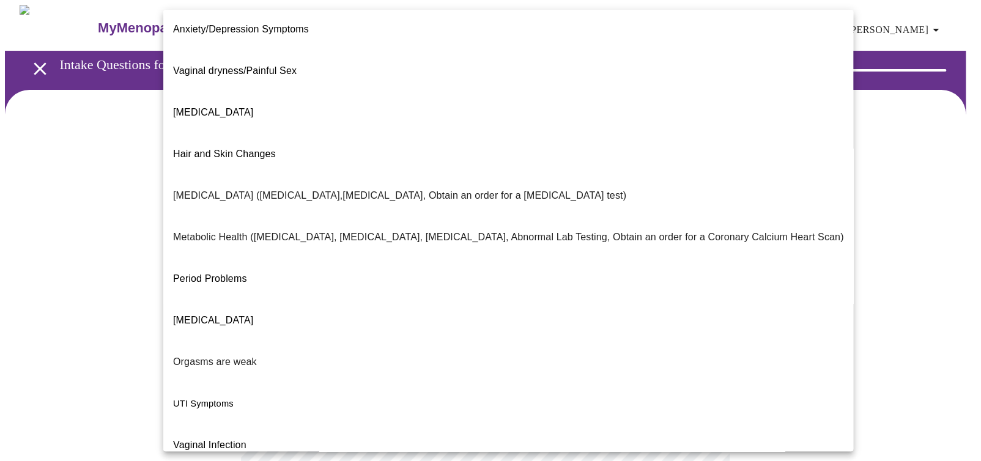
click at [845, 243] on div at bounding box center [490, 230] width 981 height 461
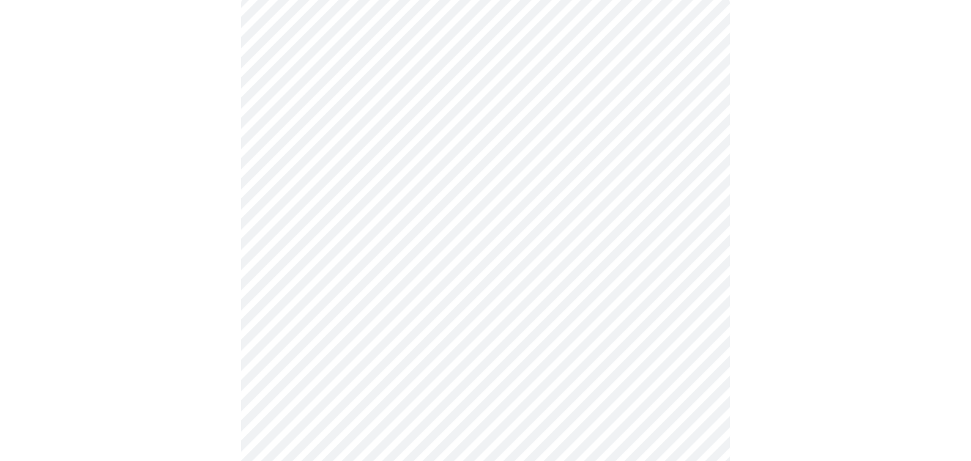
scroll to position [122, 0]
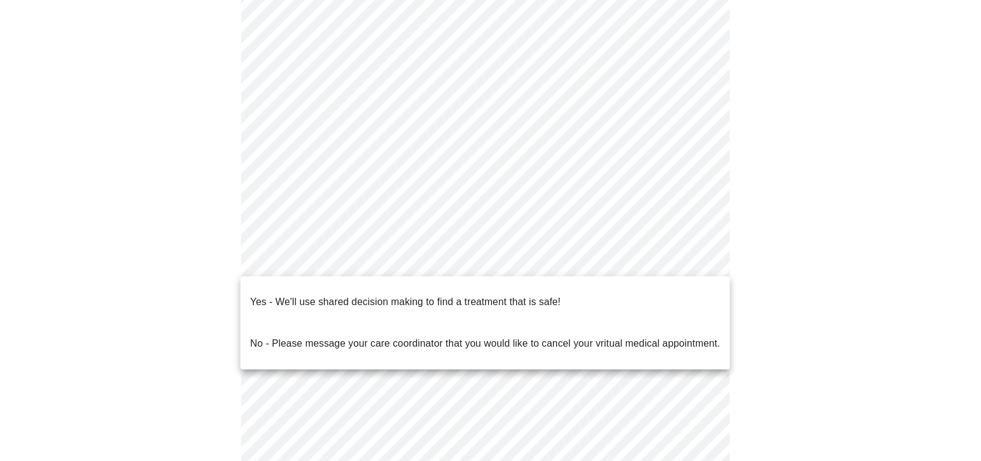
click at [383, 256] on body "MyMenopauseRx Appointments Messaging Labs Uploads Medications Community Refer a…" at bounding box center [490, 250] width 971 height 734
click at [364, 295] on p "Yes - We'll use shared decision making to find a treatment that is safe!" at bounding box center [405, 302] width 310 height 15
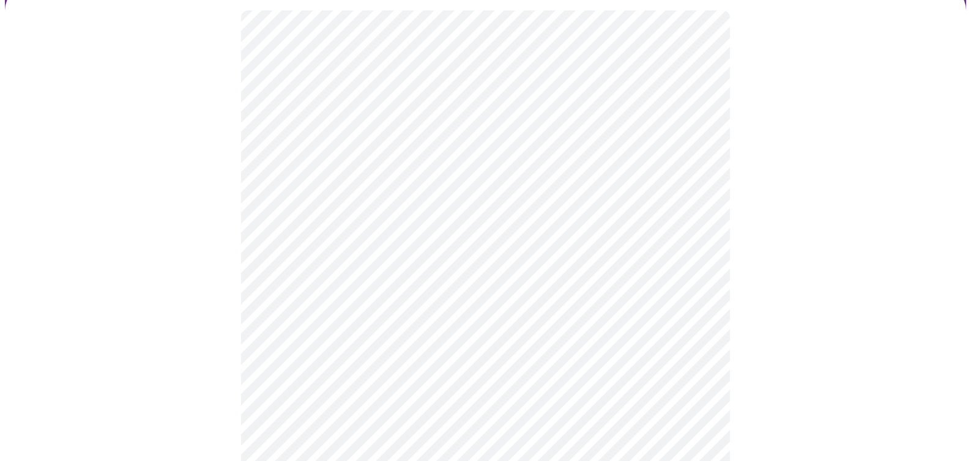
scroll to position [0, 0]
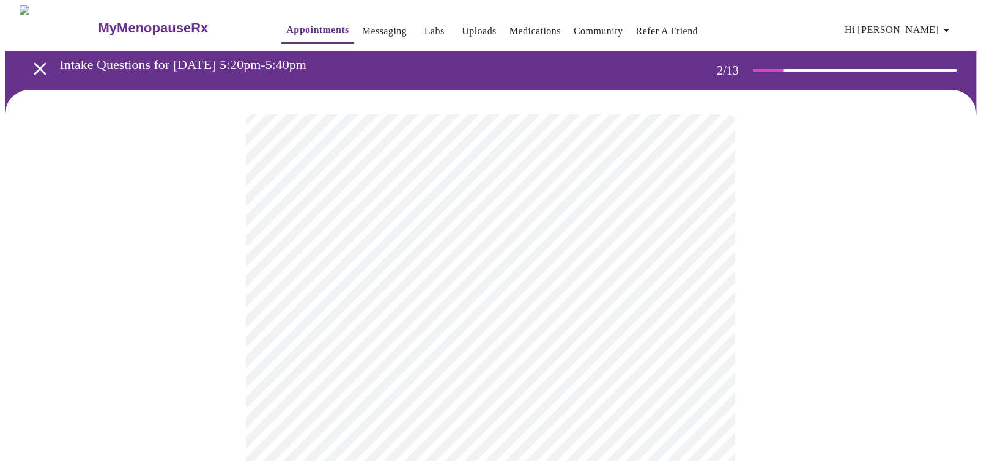
click at [357, 245] on body "MyMenopauseRx Appointments Messaging Labs Uploads Medications Community Refer a…" at bounding box center [490, 355] width 971 height 700
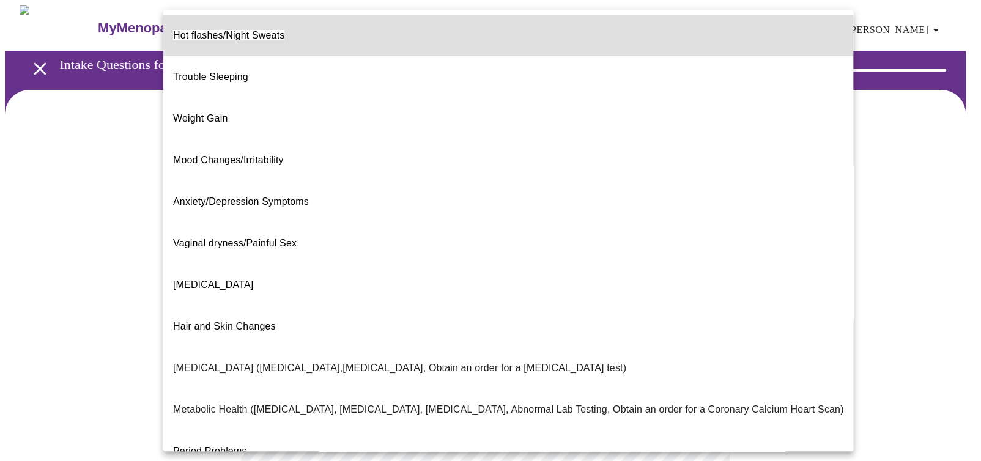
click at [244, 238] on span "Vaginal dryness/Painful Sex" at bounding box center [235, 243] width 124 height 10
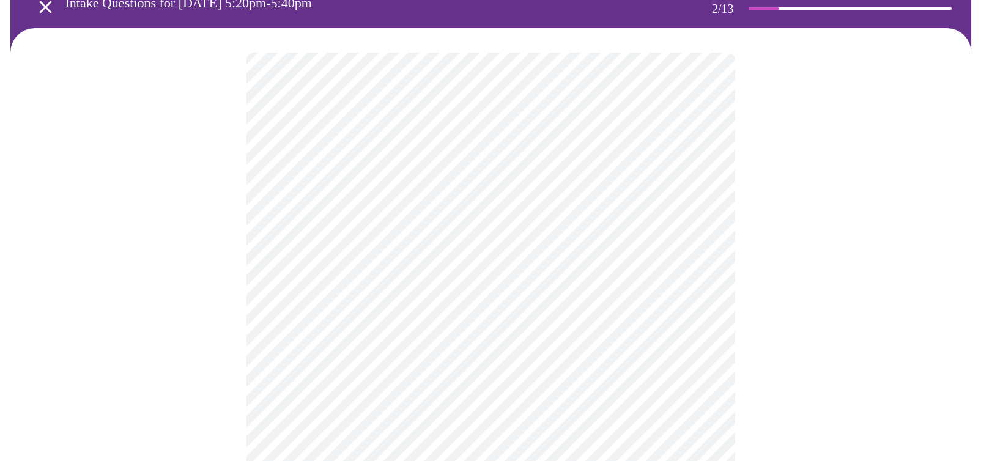
scroll to position [122, 0]
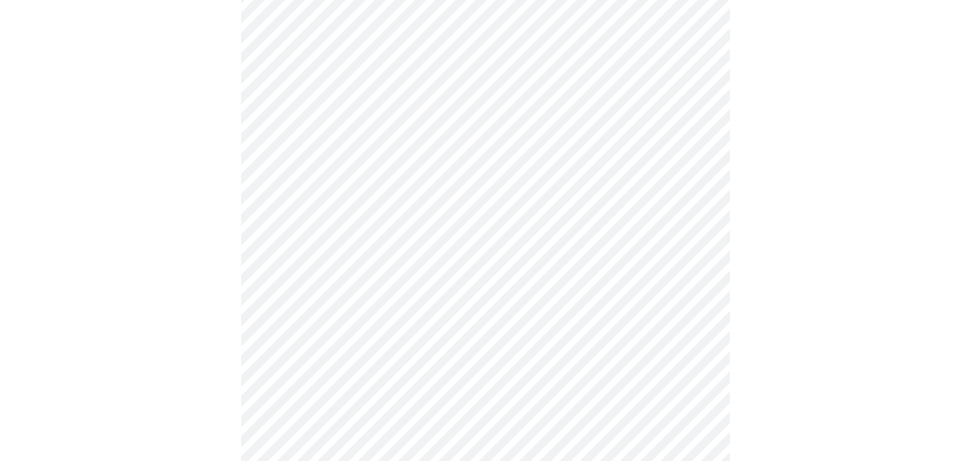
click at [403, 128] on body "MyMenopauseRx Appointments Messaging Labs Uploads Medications Community Refer a…" at bounding box center [485, 229] width 961 height 693
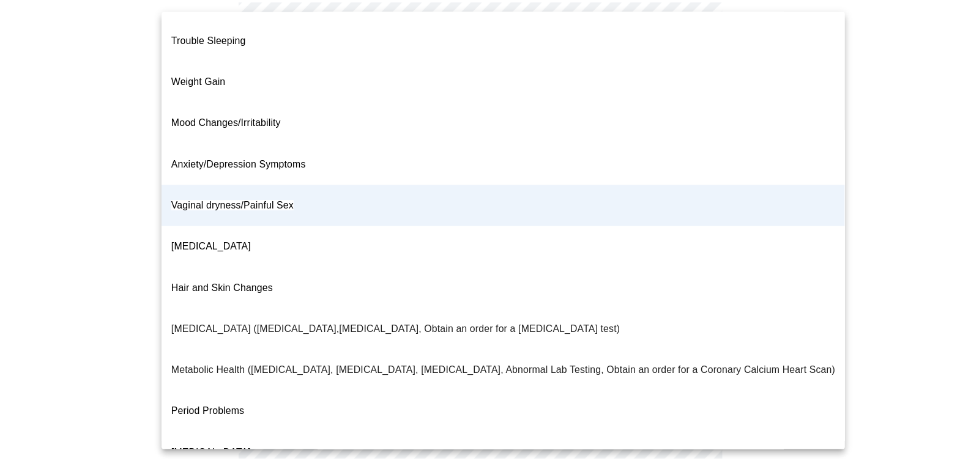
scroll to position [172, 0]
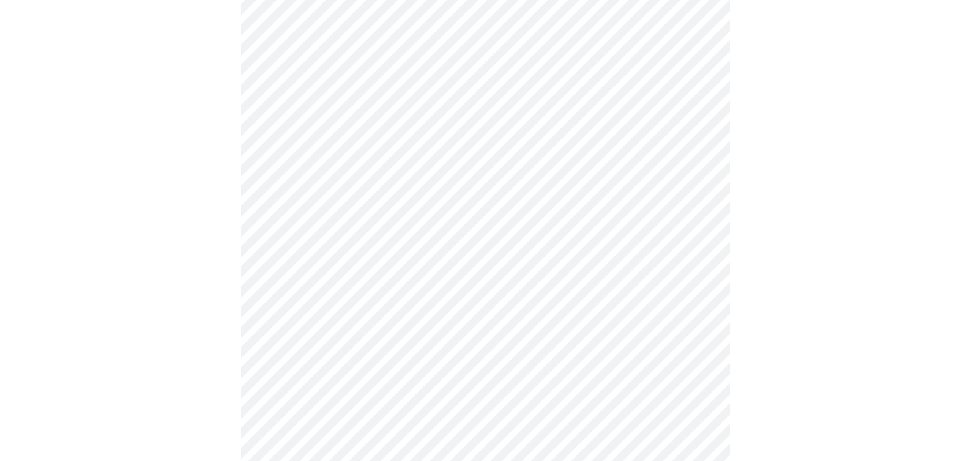
scroll to position [0, 0]
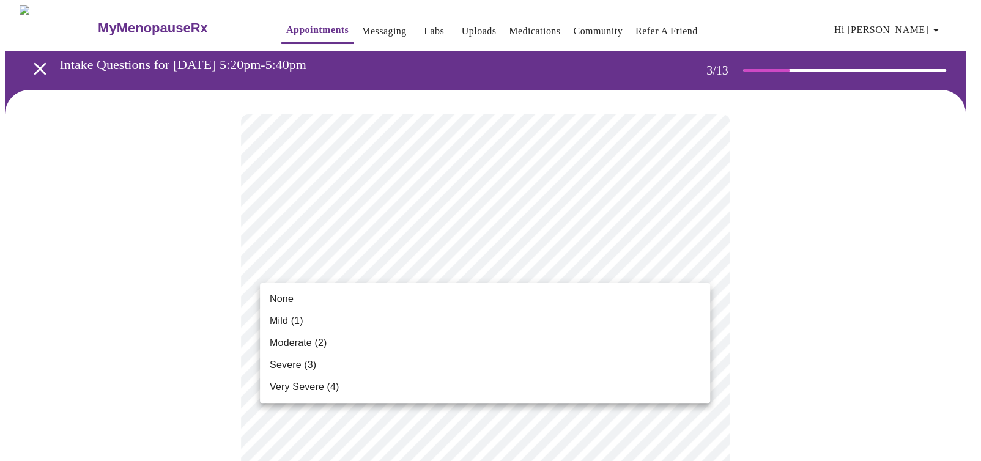
click at [380, 344] on li "Moderate (2)" at bounding box center [485, 343] width 450 height 22
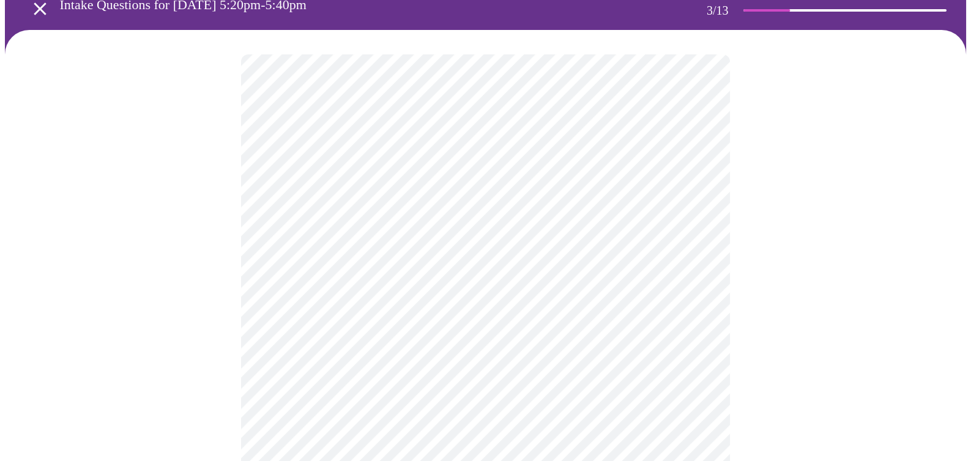
scroll to position [61, 0]
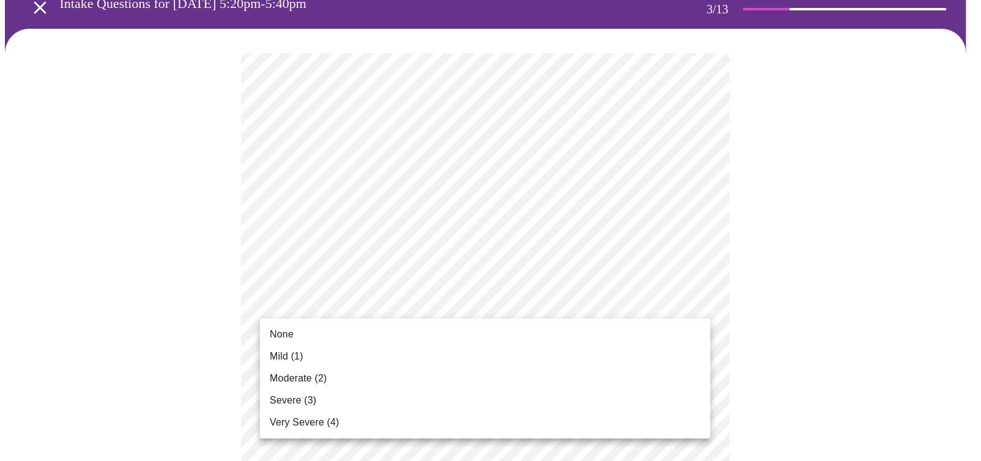
click at [339, 350] on li "Mild (1)" at bounding box center [485, 357] width 450 height 22
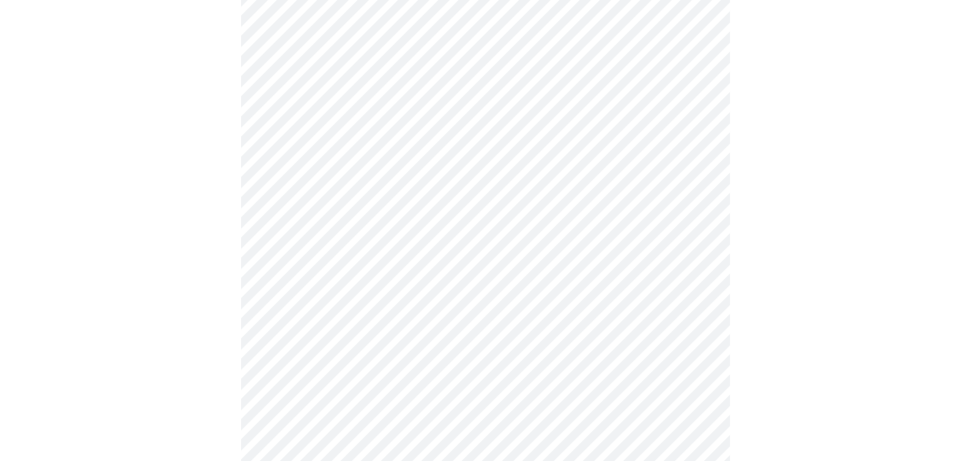
scroll to position [183, 0]
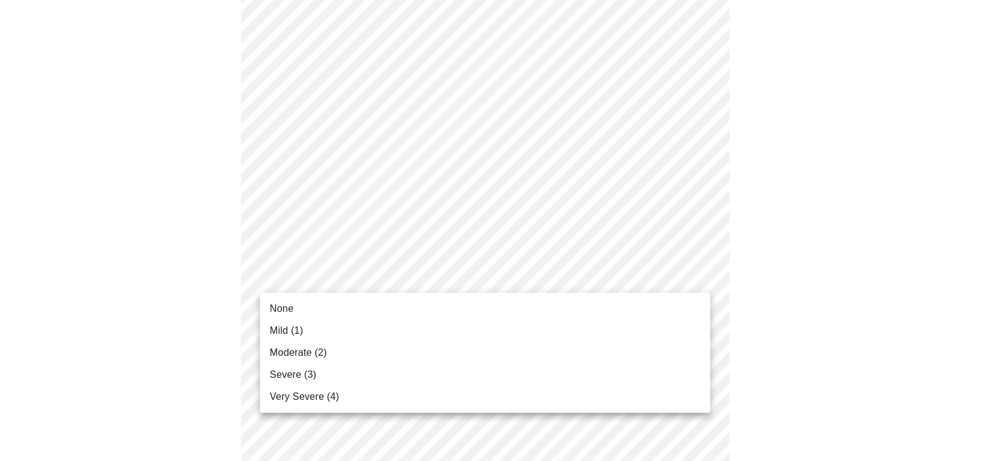
click at [361, 369] on li "Severe (3)" at bounding box center [485, 375] width 450 height 22
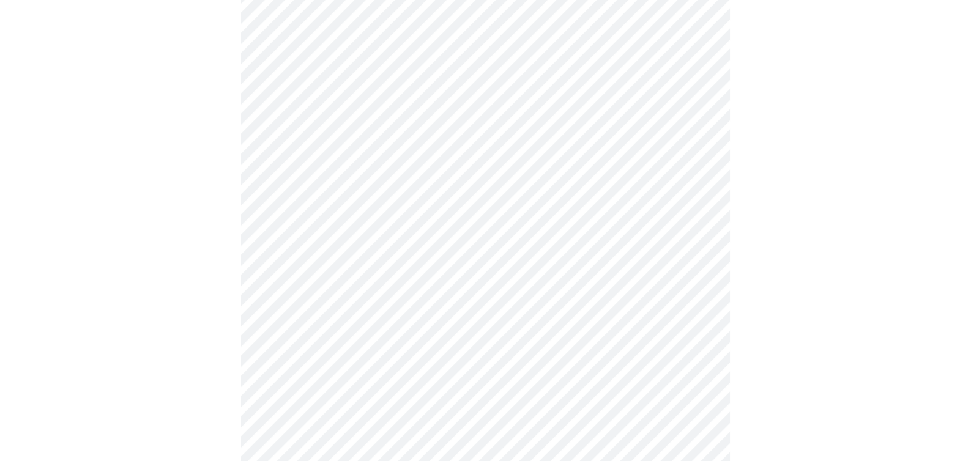
scroll to position [306, 0]
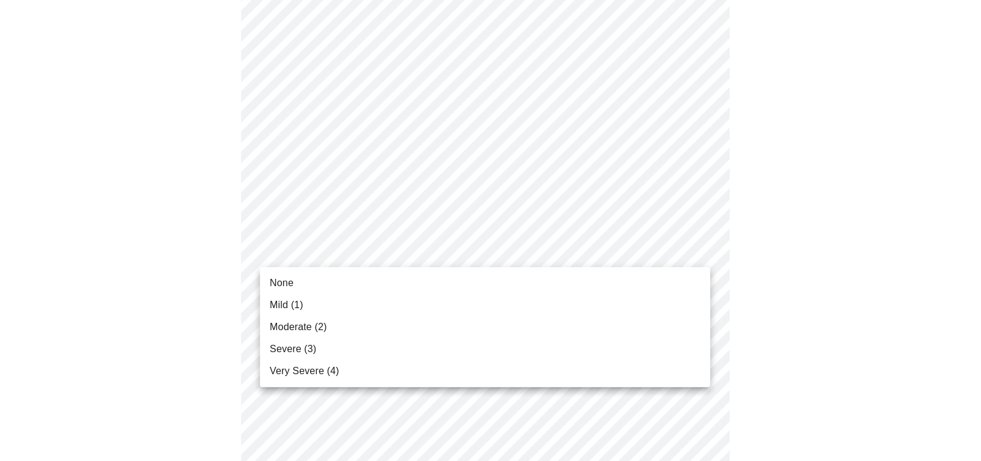
click at [341, 305] on li "Mild (1)" at bounding box center [485, 305] width 450 height 22
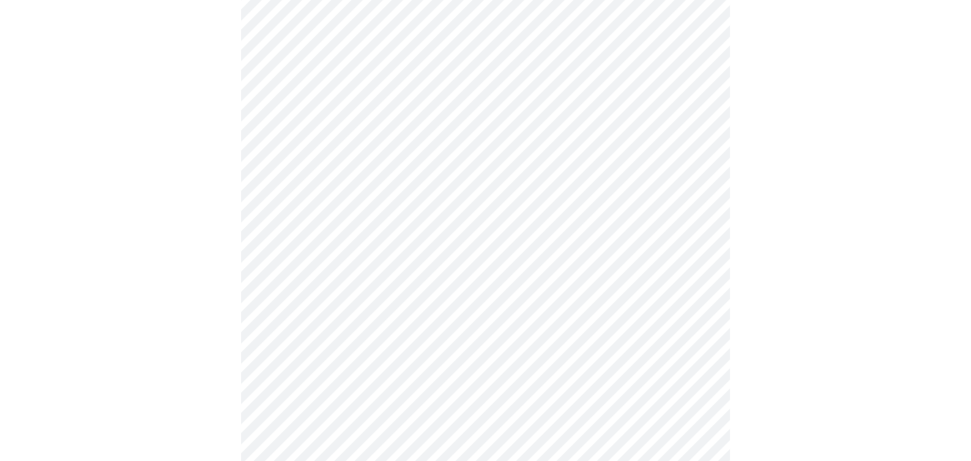
scroll to position [428, 0]
click at [346, 203] on body "MyMenopauseRx Appointments Messaging Labs Uploads Medications Community Refer a…" at bounding box center [485, 355] width 961 height 1557
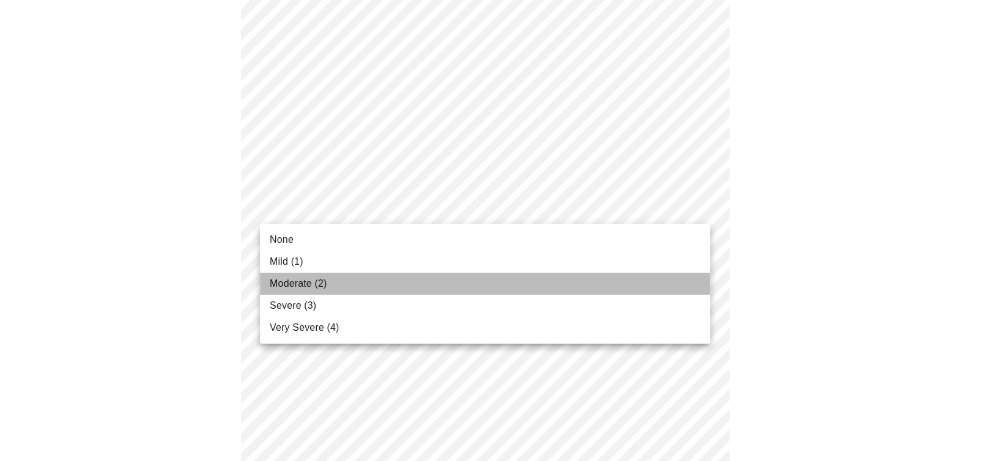
click at [325, 286] on span "Moderate (2)" at bounding box center [298, 283] width 57 height 15
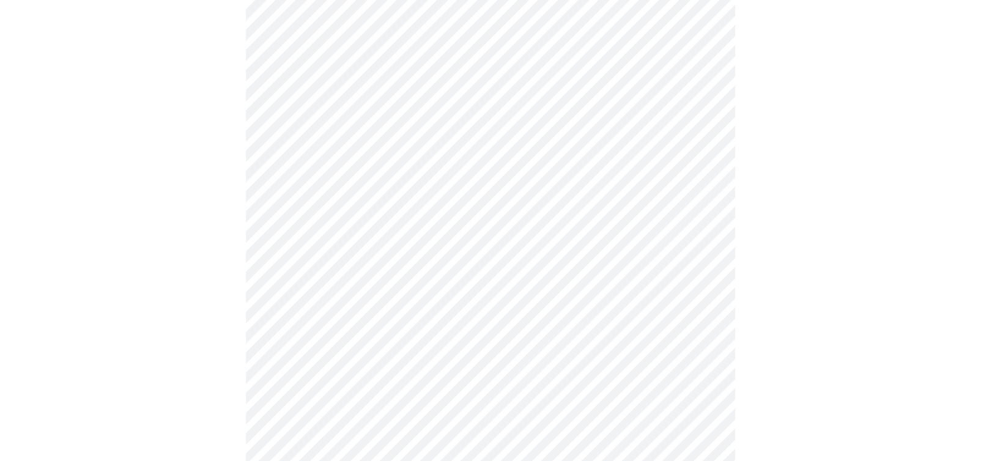
click at [328, 289] on body "MyMenopauseRx Appointments Messaging Labs Uploads Medications Community Refer a…" at bounding box center [490, 347] width 971 height 1540
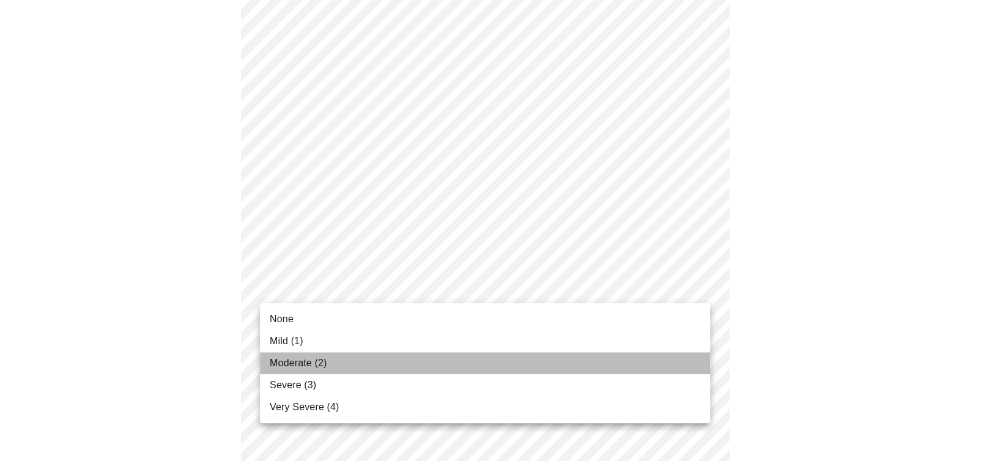
click at [317, 362] on span "Moderate (2)" at bounding box center [298, 363] width 57 height 15
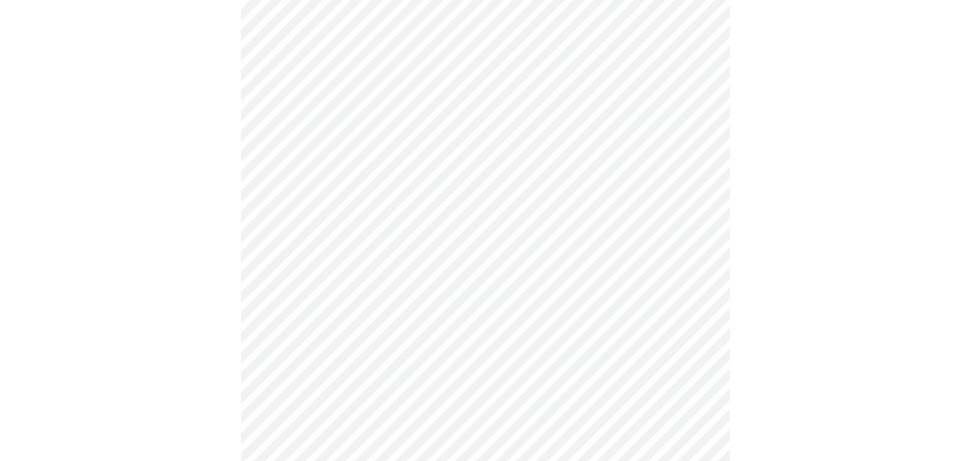
scroll to position [550, 0]
click at [320, 258] on body "MyMenopauseRx Appointments Messaging Labs Uploads Medications Community Refer a…" at bounding box center [485, 216] width 961 height 1523
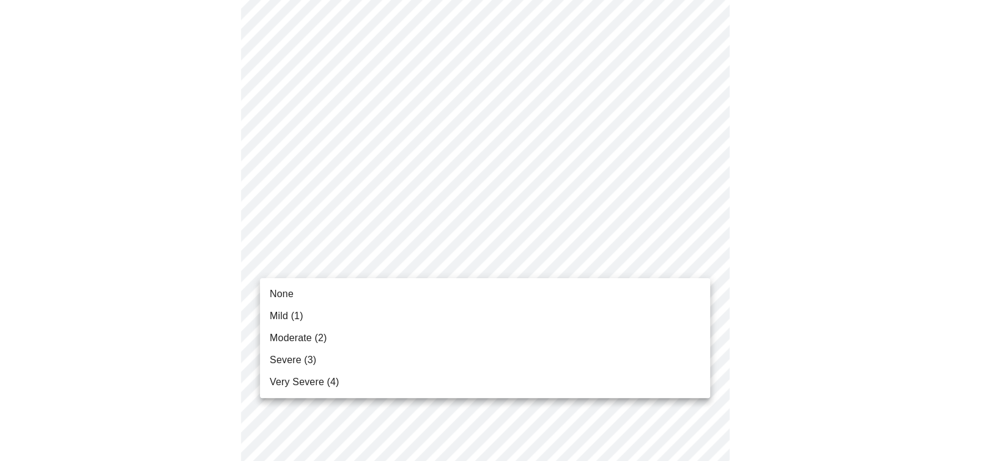
click at [327, 357] on li "Severe (3)" at bounding box center [485, 360] width 450 height 22
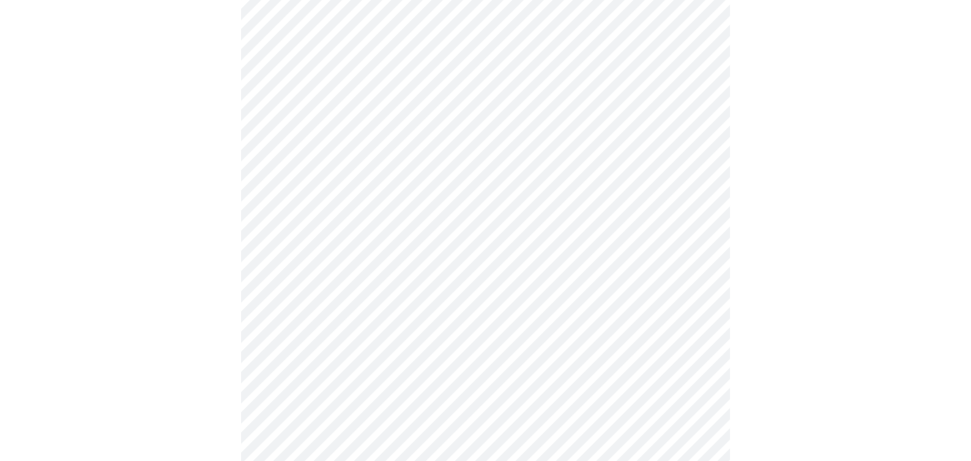
scroll to position [612, 0]
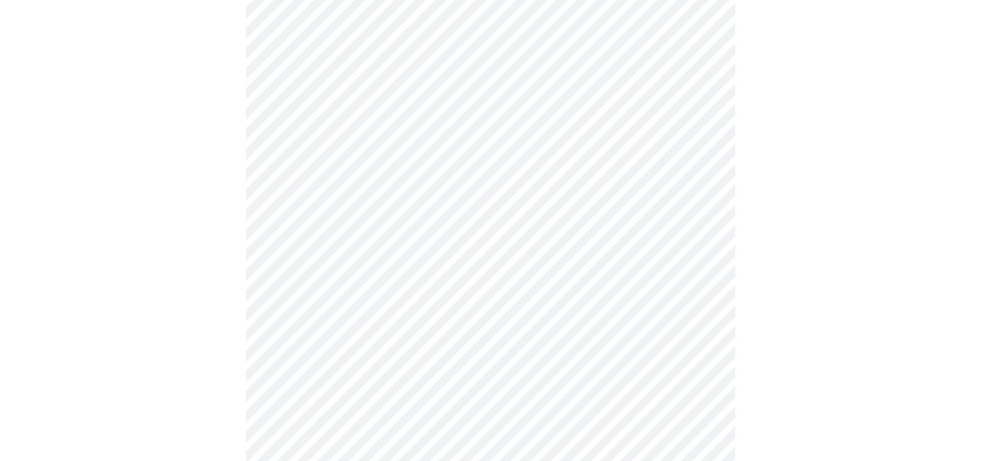
click at [342, 297] on body "MyMenopauseRx Appointments Messaging Labs Uploads Medications Community Refer a…" at bounding box center [490, 146] width 971 height 1506
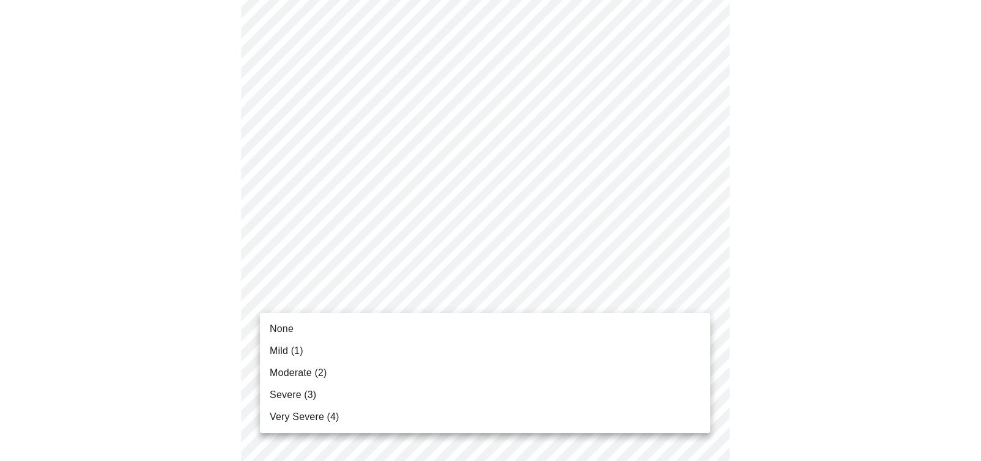
click at [323, 388] on li "Severe (3)" at bounding box center [485, 395] width 450 height 22
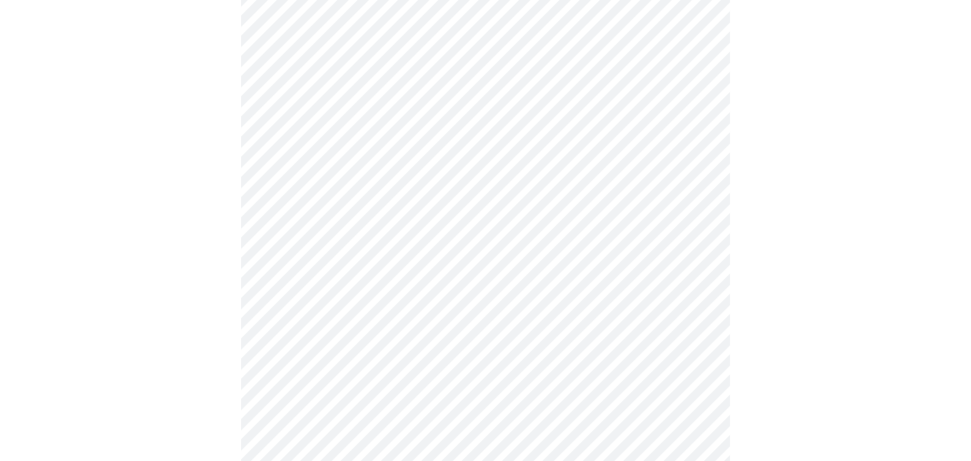
scroll to position [733, 0]
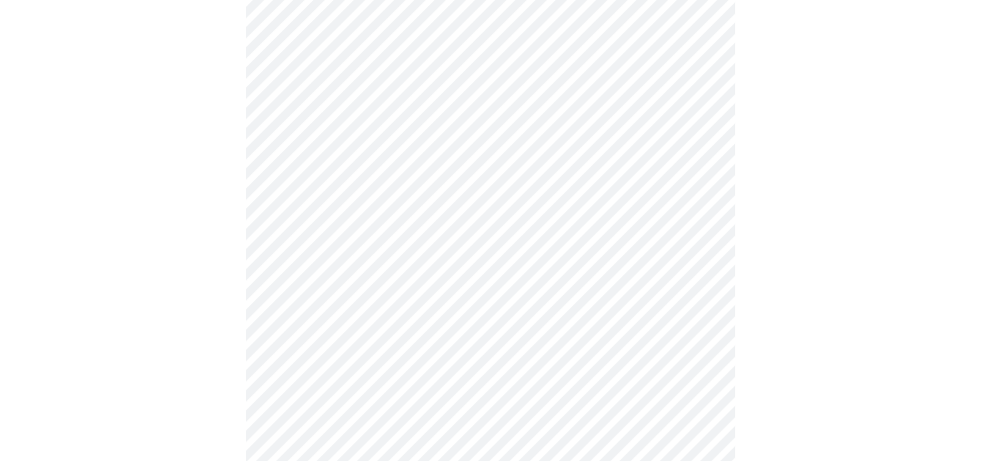
click at [337, 270] on body "MyMenopauseRx Appointments Messaging Labs Uploads Medications Community Refer a…" at bounding box center [490, 16] width 971 height 1489
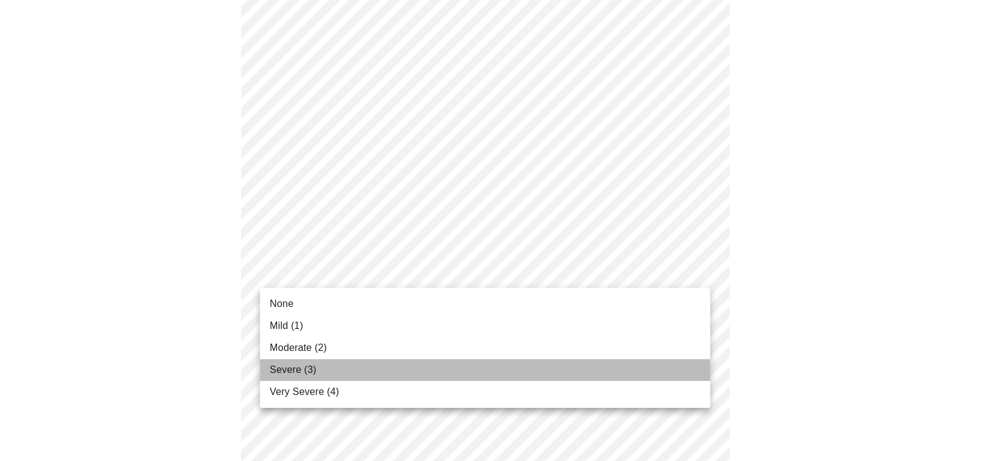
click at [328, 369] on li "Severe (3)" at bounding box center [485, 370] width 450 height 22
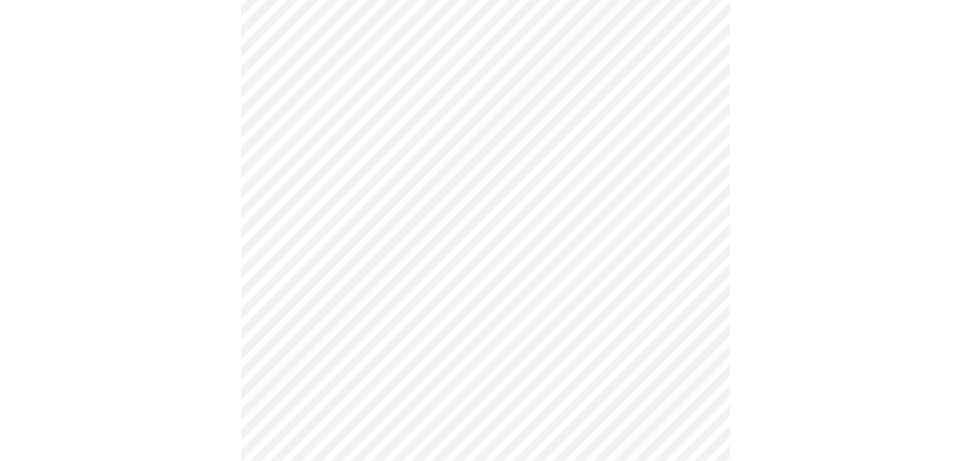
scroll to position [856, 0]
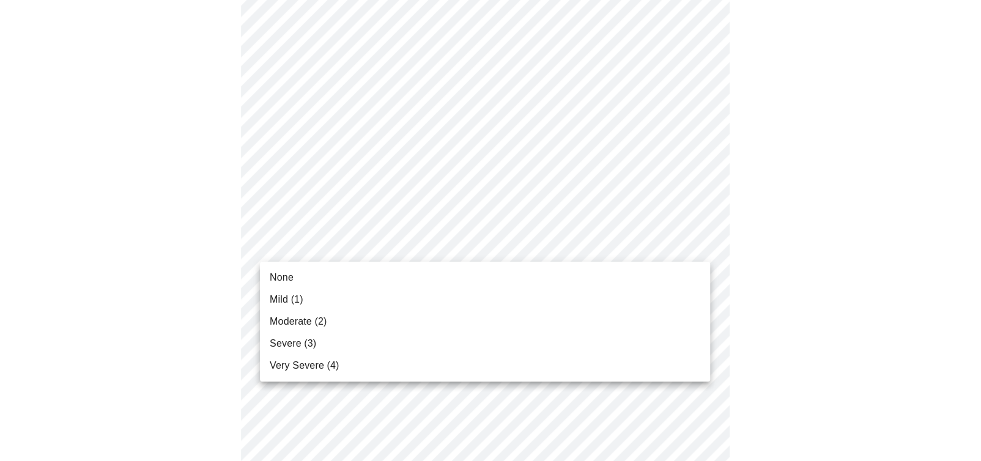
click at [346, 338] on li "Severe (3)" at bounding box center [485, 344] width 450 height 22
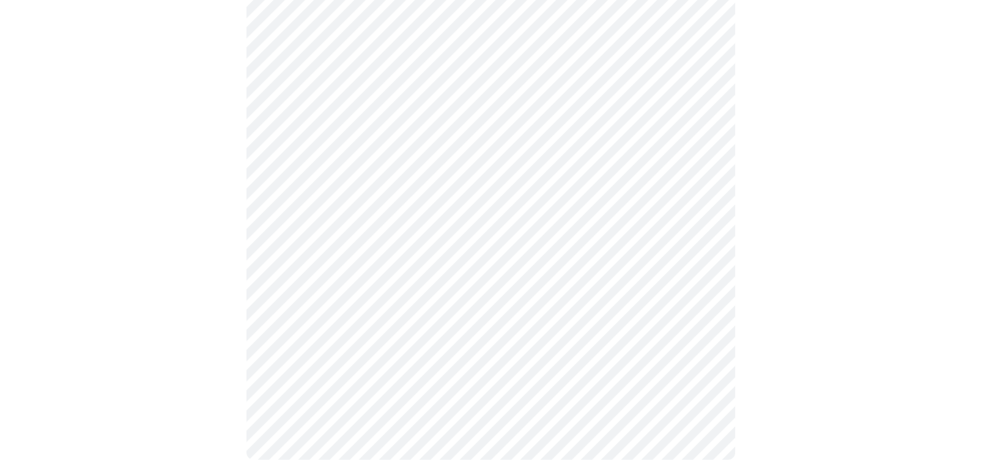
scroll to position [978, 0]
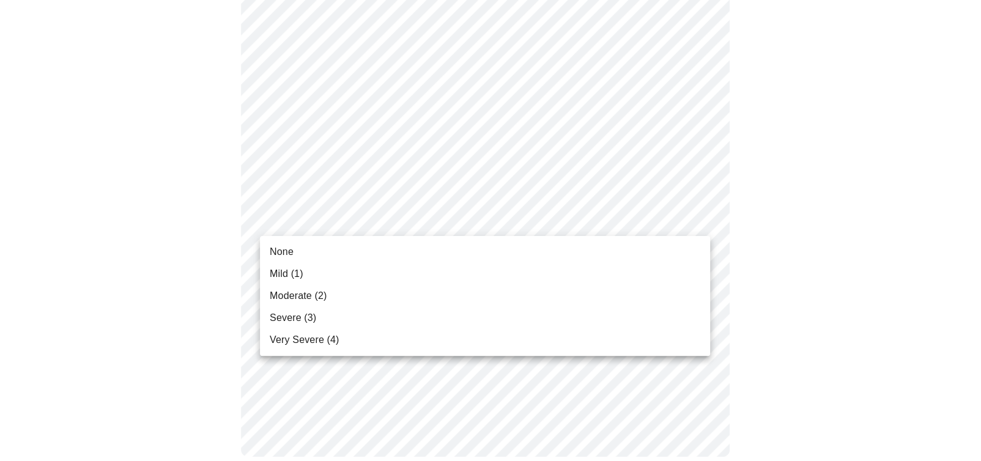
click at [330, 315] on li "Severe (3)" at bounding box center [485, 318] width 450 height 22
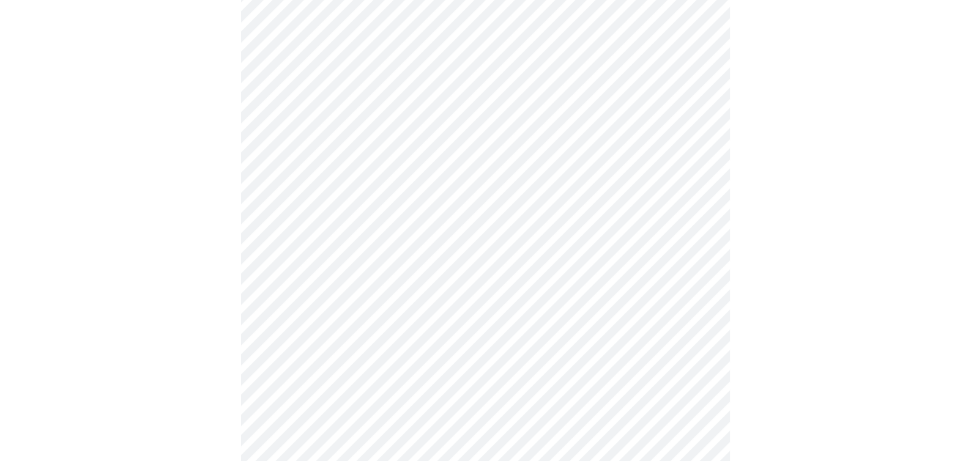
scroll to position [550, 0]
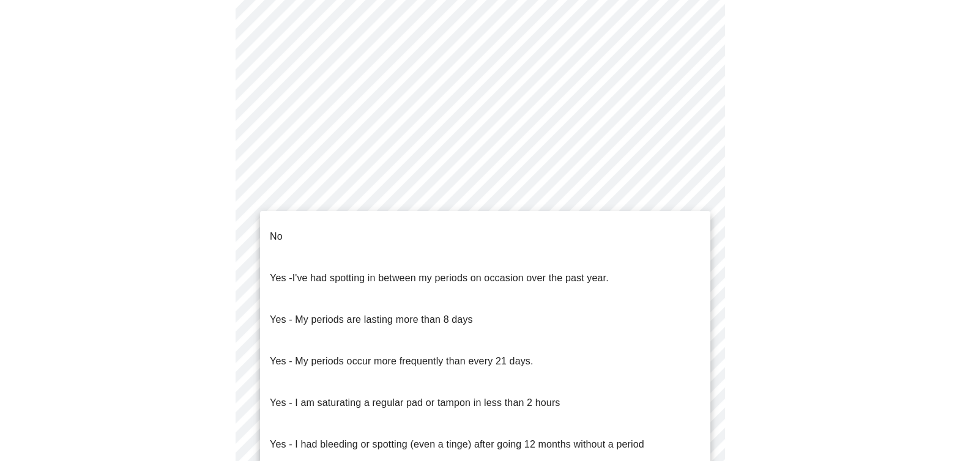
click at [504, 201] on body "MyMenopauseRx Appointments Messaging Labs Uploads Medications Community Refer a…" at bounding box center [485, 57] width 961 height 1205
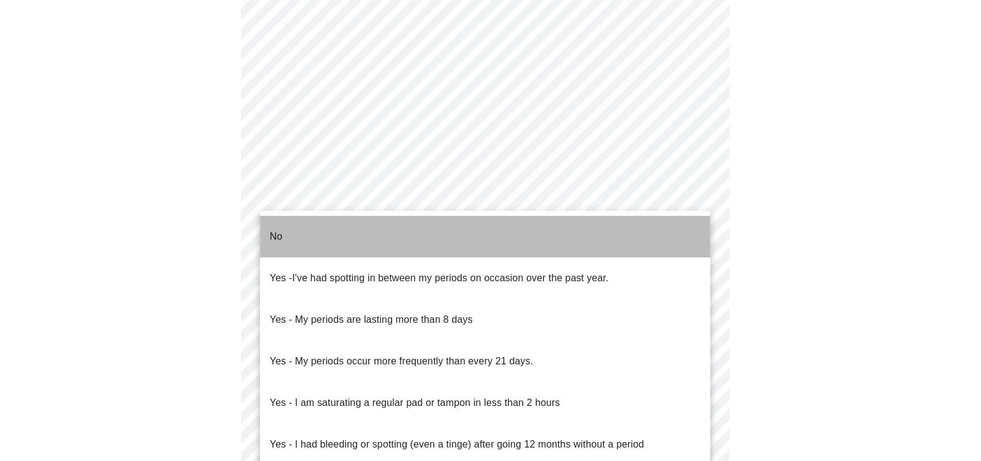
click at [457, 233] on li "No" at bounding box center [485, 237] width 450 height 42
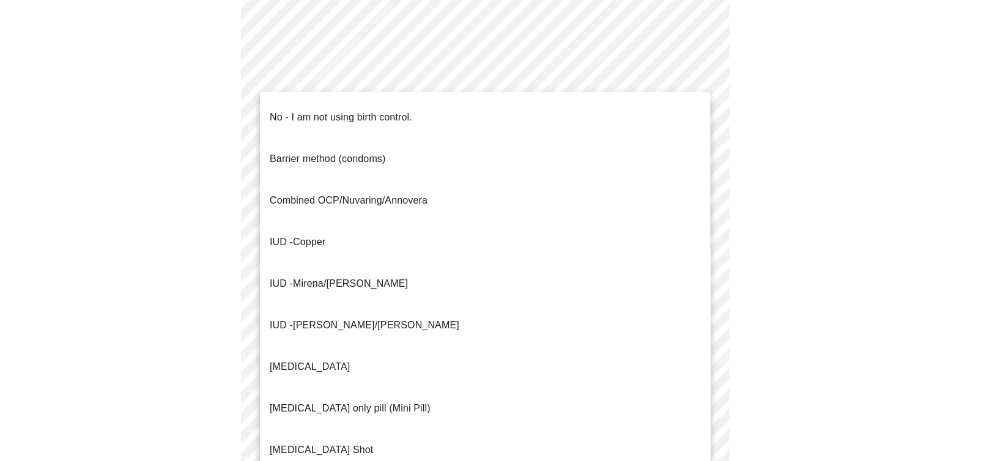
click at [473, 276] on body "MyMenopauseRx Appointments Messaging Labs Uploads Medications Community Refer a…" at bounding box center [490, 54] width 971 height 1199
click at [389, 110] on p "No - I am not using birth control." at bounding box center [341, 117] width 142 height 15
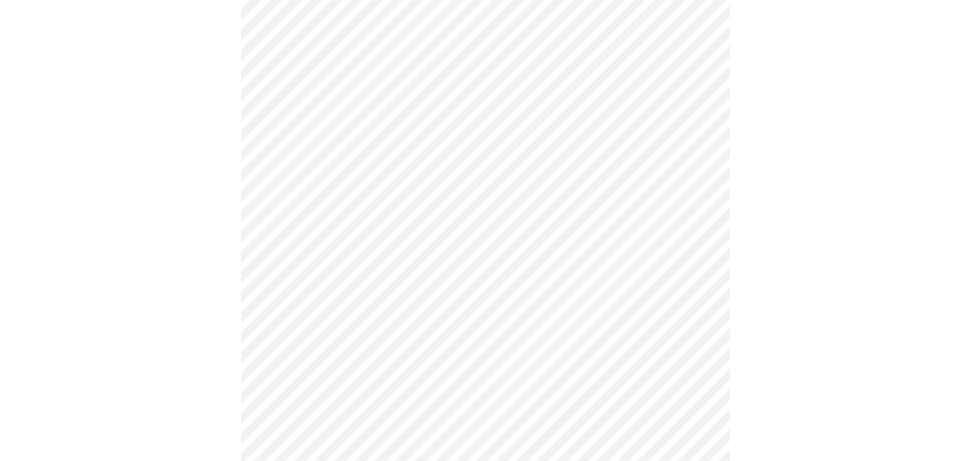
scroll to position [673, 0]
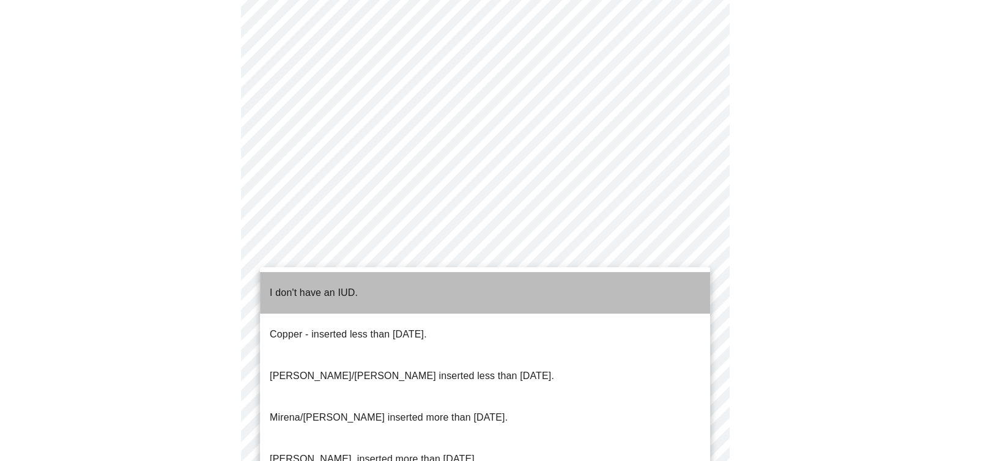
click at [451, 289] on li "I don't have an IUD." at bounding box center [485, 293] width 450 height 42
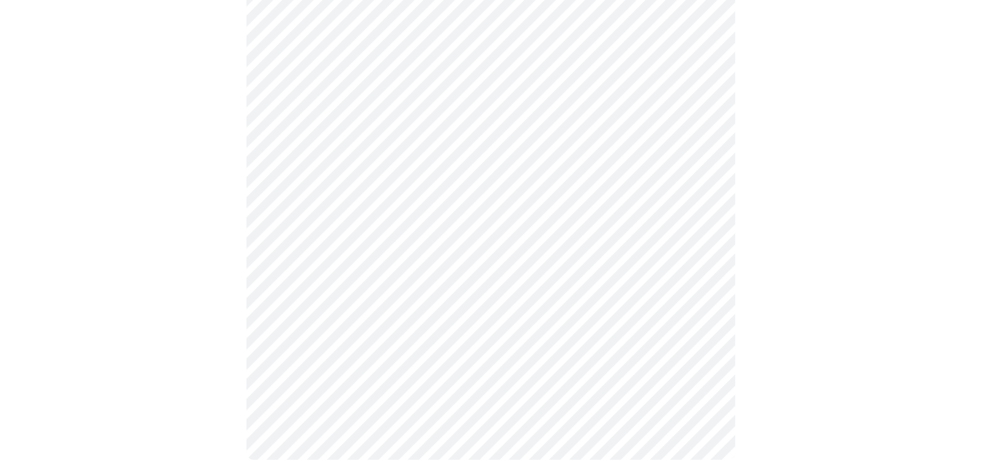
scroll to position [723, 0]
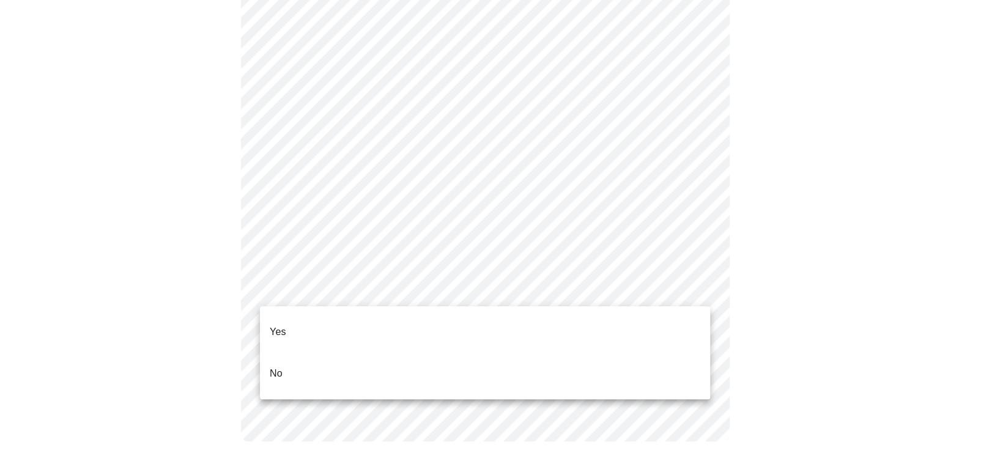
click at [358, 317] on li "Yes" at bounding box center [485, 332] width 450 height 42
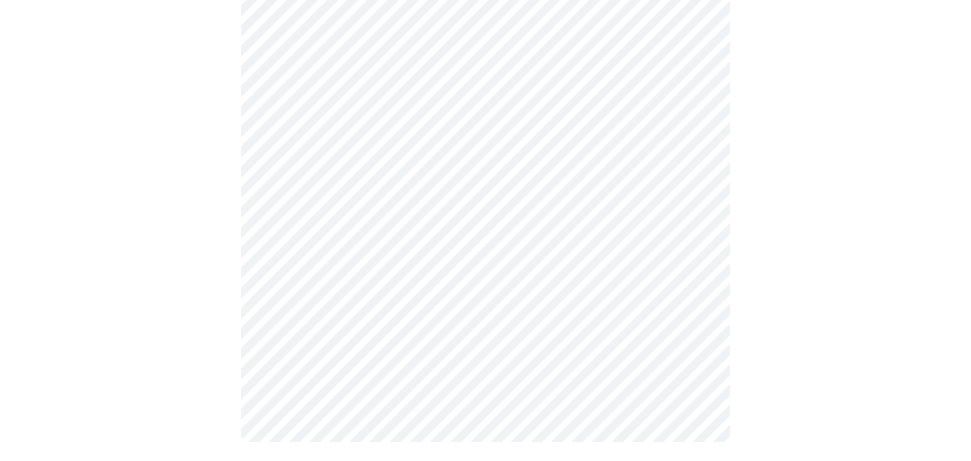
scroll to position [0, 0]
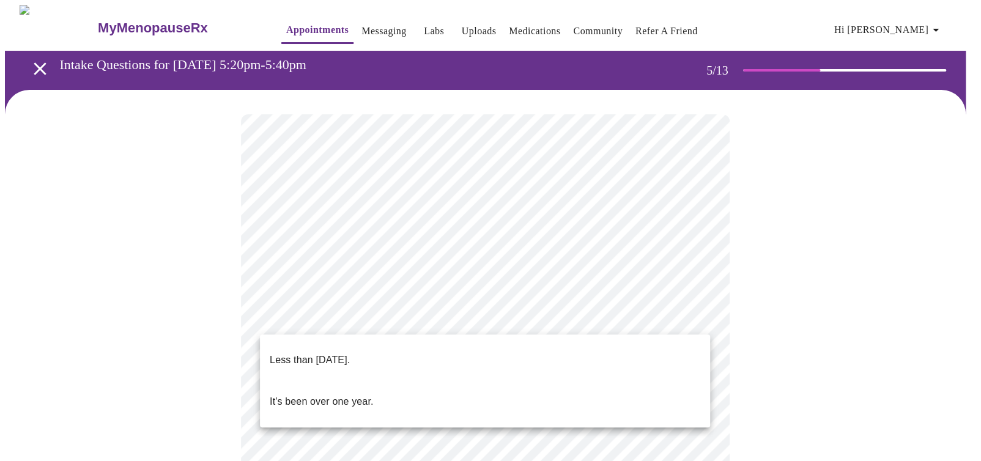
click at [404, 356] on li "Less than one year ago." at bounding box center [485, 360] width 450 height 42
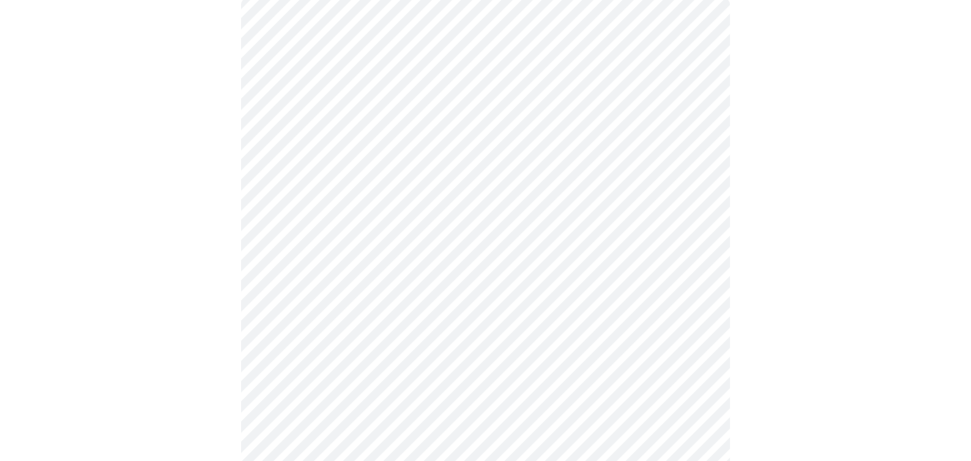
scroll to position [122, 0]
click at [371, 303] on body "MyMenopauseRx Appointments Messaging Labs Uploads Medications Community Refer a…" at bounding box center [485, 374] width 961 height 983
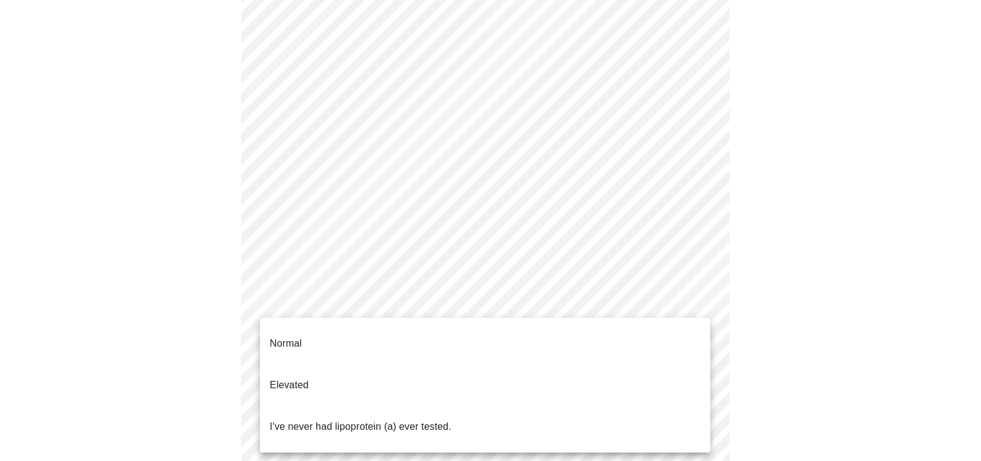
click at [160, 361] on div at bounding box center [490, 230] width 981 height 461
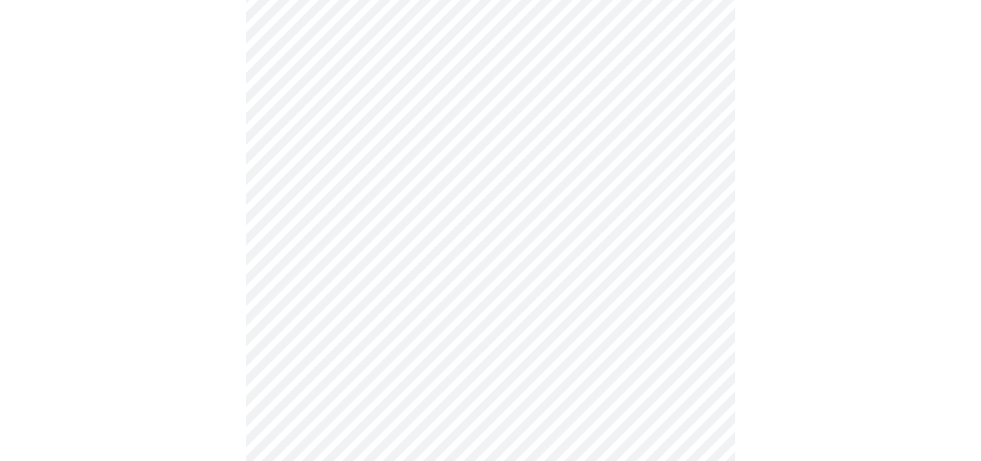
click at [327, 304] on body "MyMenopauseRx Appointments Messaging Labs Uploads Medications Community Refer a…" at bounding box center [490, 374] width 971 height 983
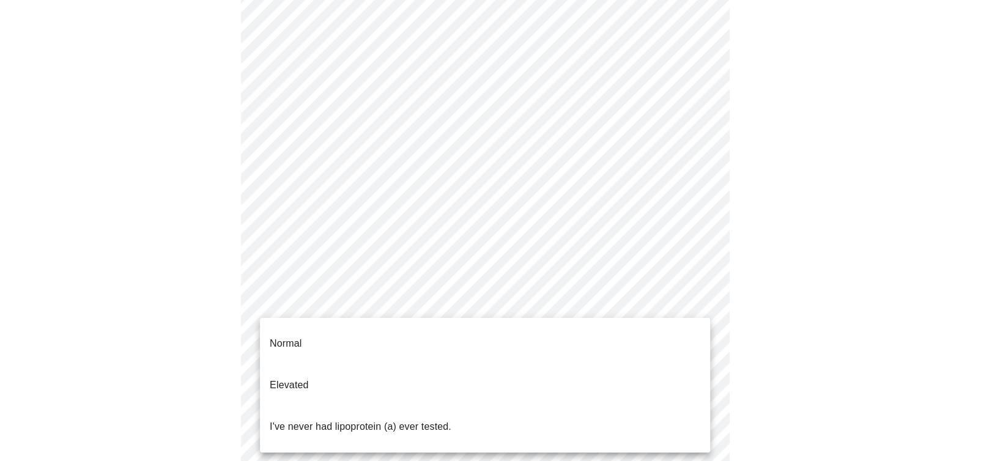
click at [325, 420] on p "I've never had lipoprotein (a) ever tested." at bounding box center [361, 427] width 182 height 15
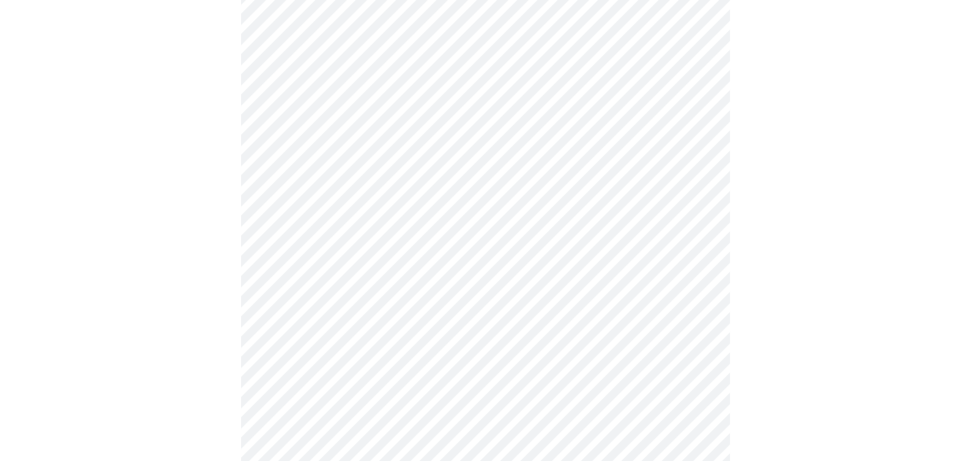
scroll to position [183, 0]
click at [177, 380] on div at bounding box center [485, 352] width 961 height 890
click at [139, 370] on div at bounding box center [485, 352] width 961 height 890
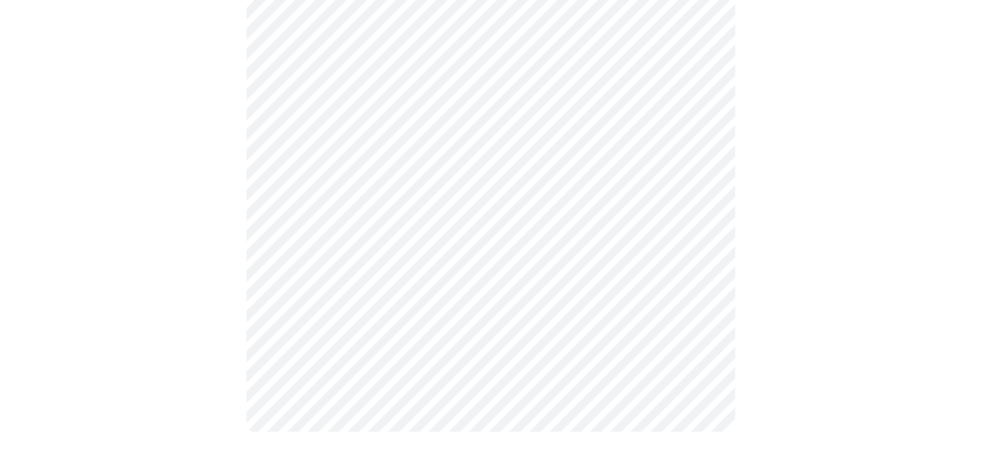
scroll to position [0, 0]
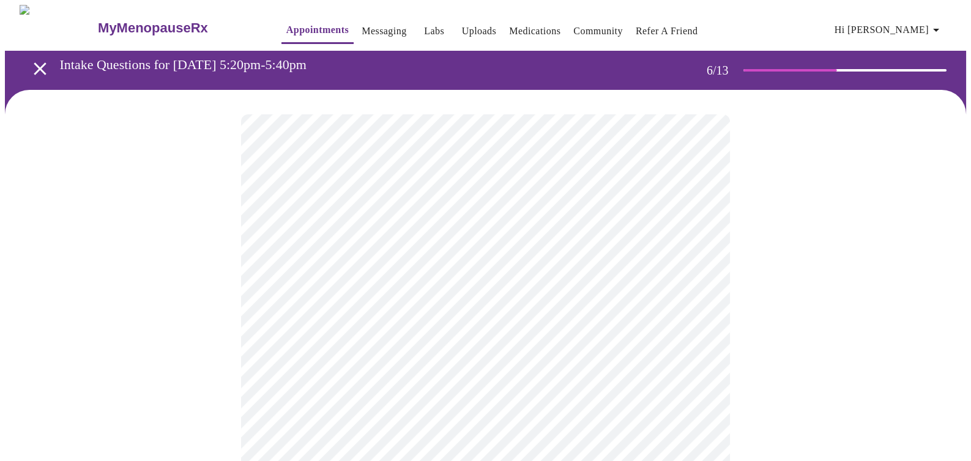
click at [380, 355] on body "MyMenopauseRx Appointments Messaging Labs Uploads Medications Community Refer a…" at bounding box center [485, 331] width 961 height 653
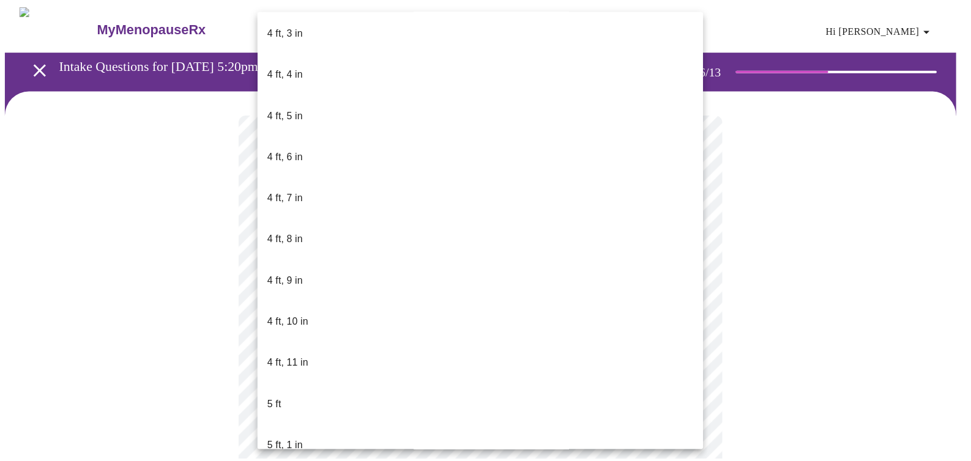
scroll to position [673, 0]
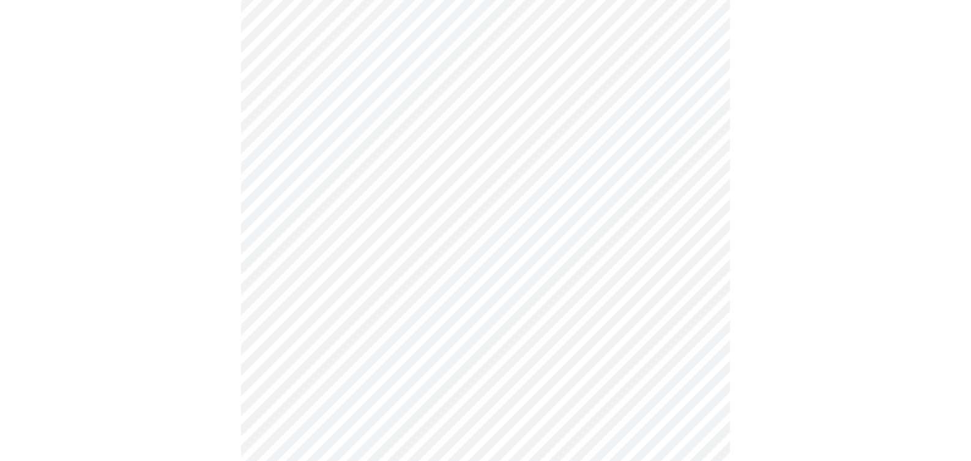
scroll to position [3179, 0]
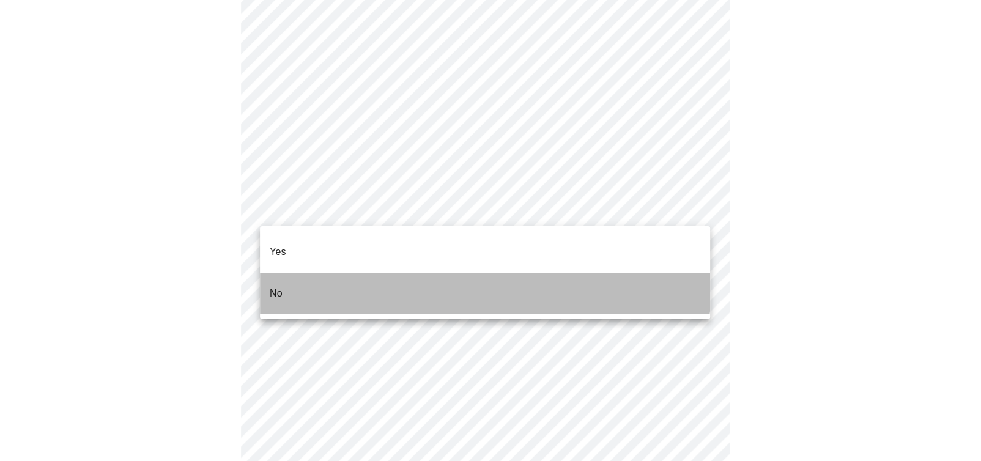
click at [408, 273] on li "No" at bounding box center [485, 294] width 450 height 42
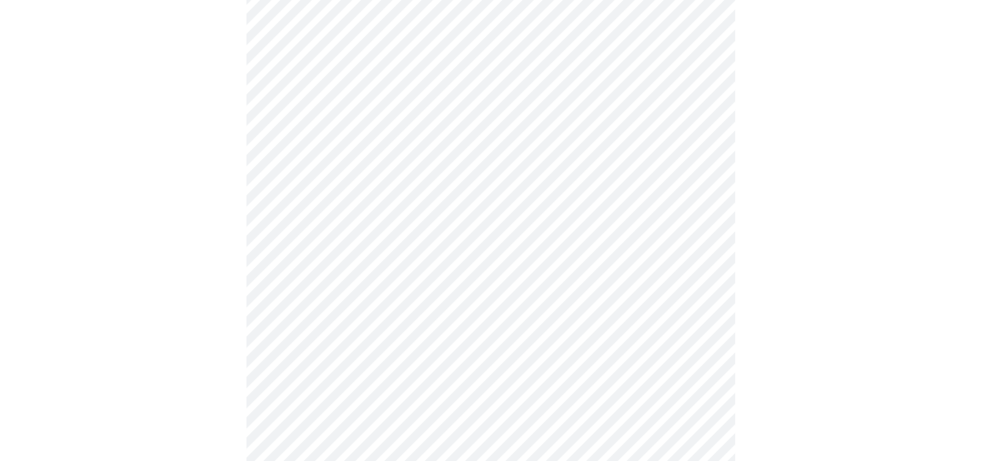
scroll to position [731, 0]
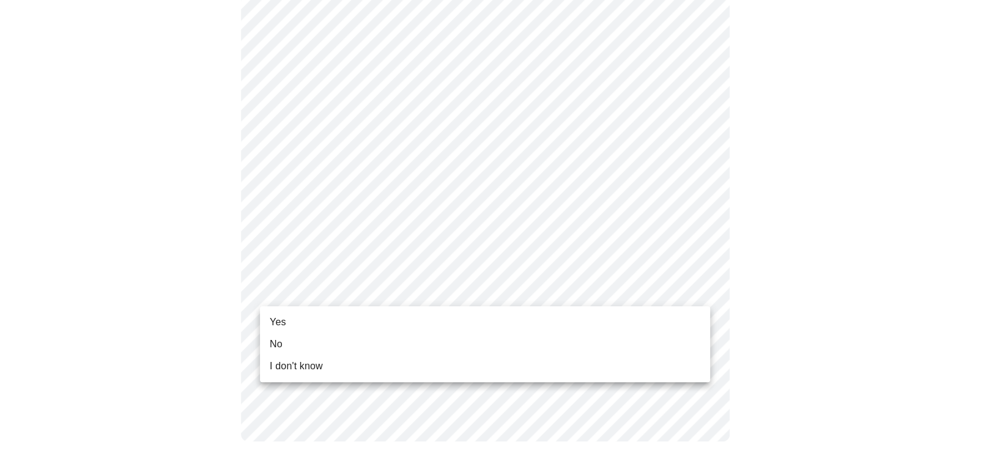
click at [383, 338] on li "No" at bounding box center [485, 344] width 450 height 22
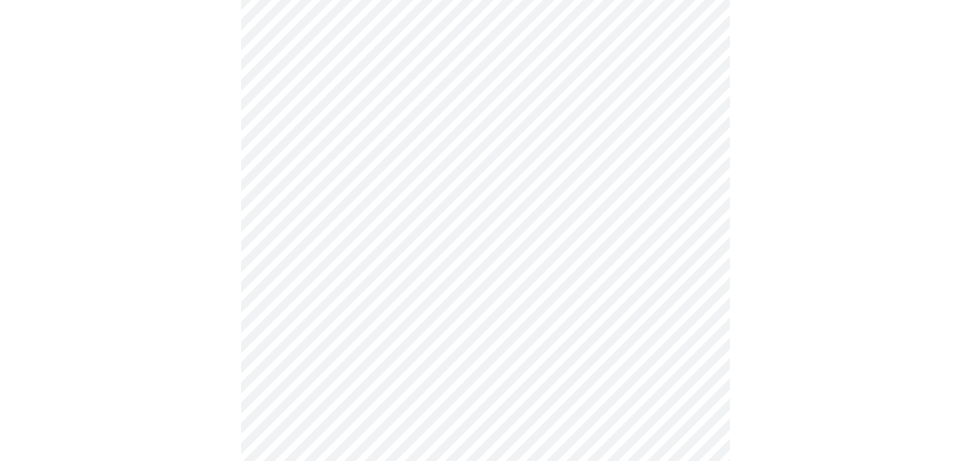
scroll to position [0, 0]
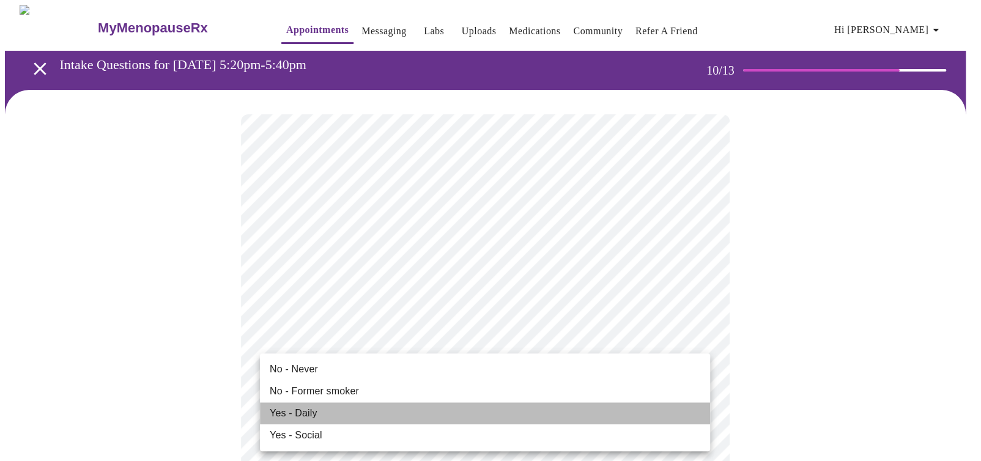
click at [396, 411] on li "Yes - Daily" at bounding box center [485, 413] width 450 height 22
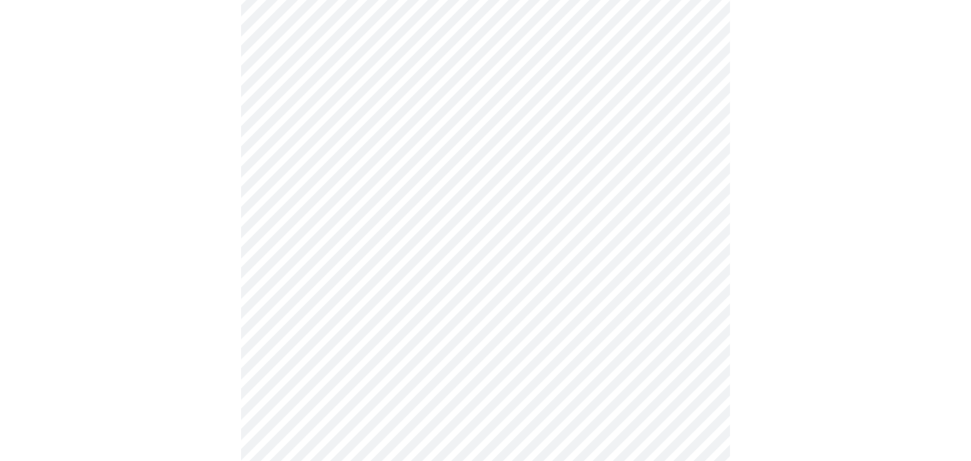
scroll to position [1039, 0]
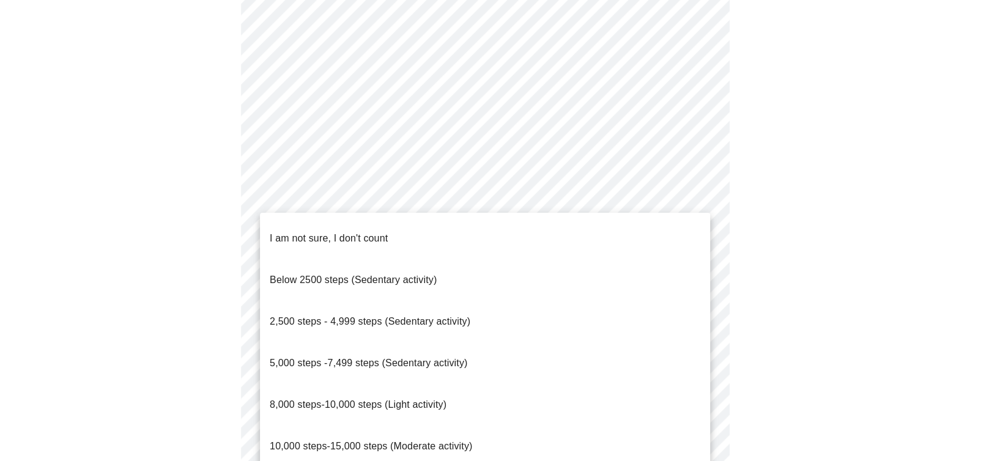
click at [487, 384] on li "8,000 steps-10,000 steps (Light activity)" at bounding box center [485, 405] width 450 height 42
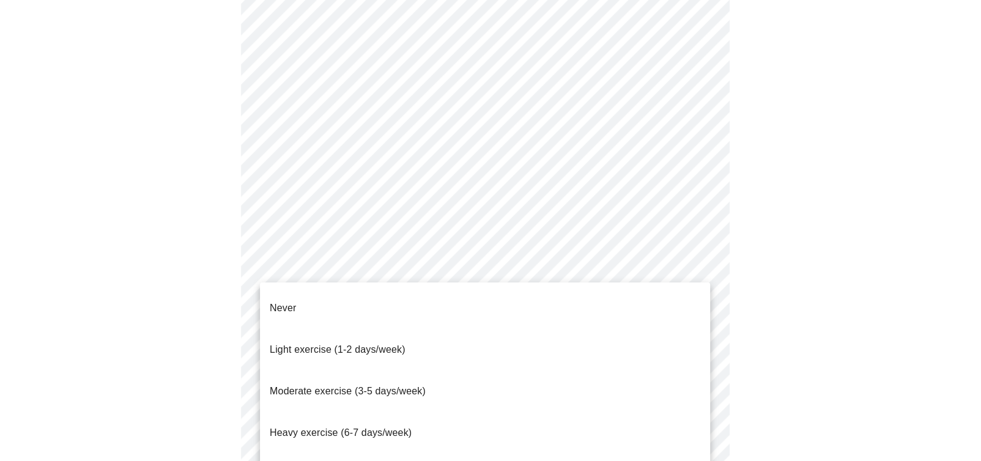
click at [477, 329] on li "Light exercise (1-2 days/week)" at bounding box center [485, 350] width 450 height 42
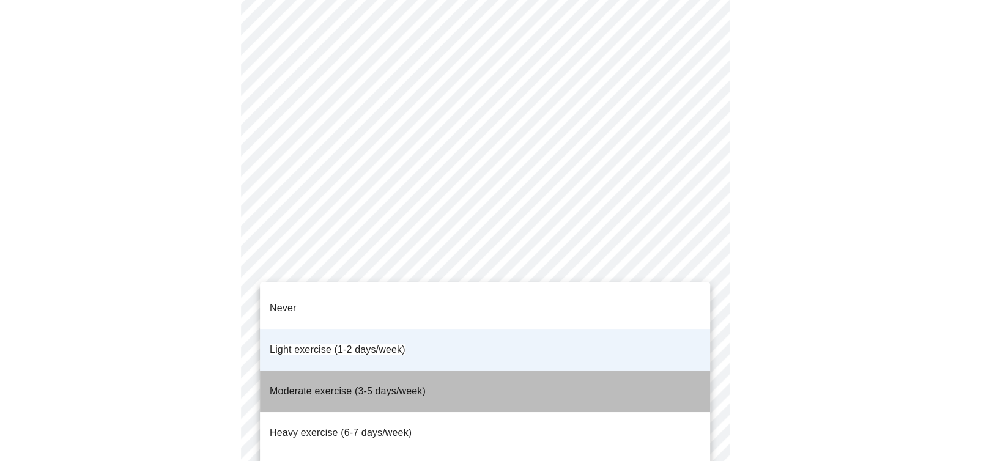
click at [437, 371] on li "Moderate exercise (3-5 days/week)" at bounding box center [485, 392] width 450 height 42
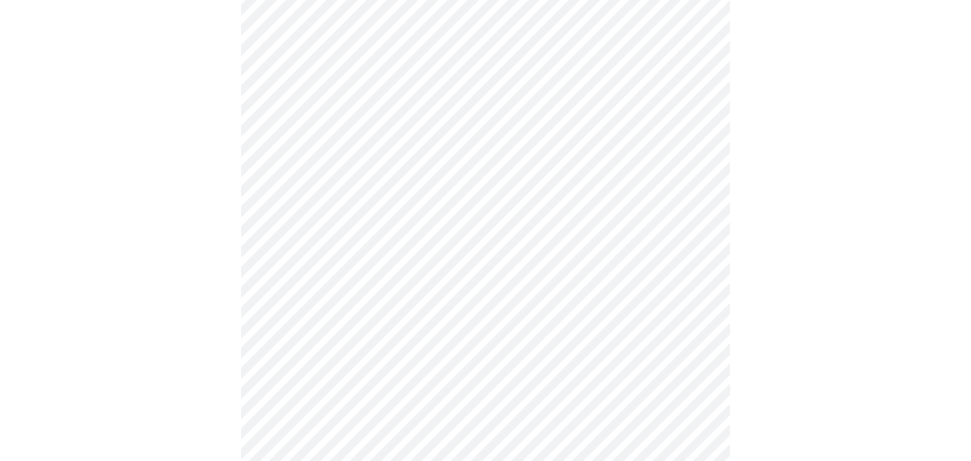
scroll to position [1100, 0]
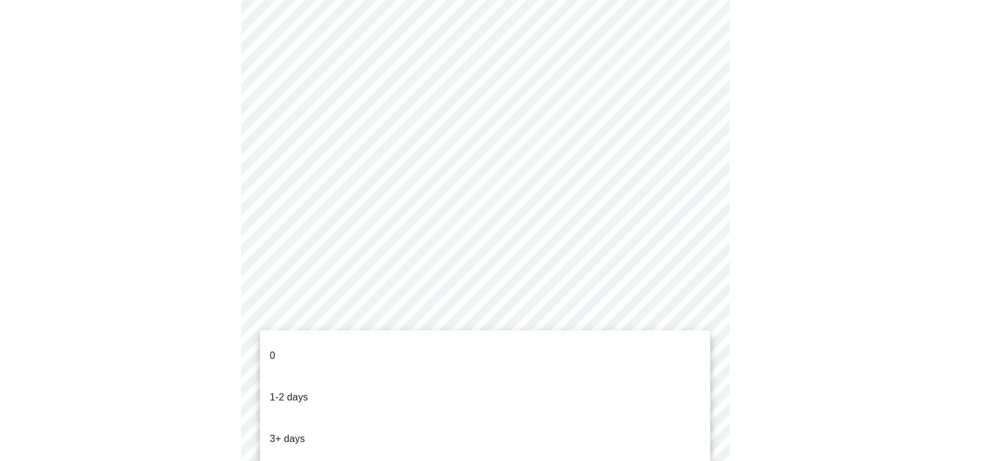
click at [480, 355] on li "0" at bounding box center [485, 356] width 450 height 42
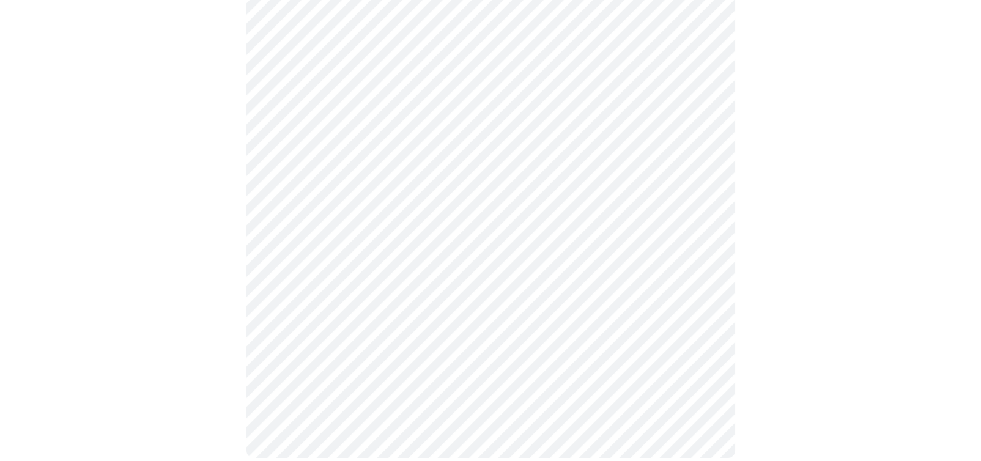
scroll to position [0, 0]
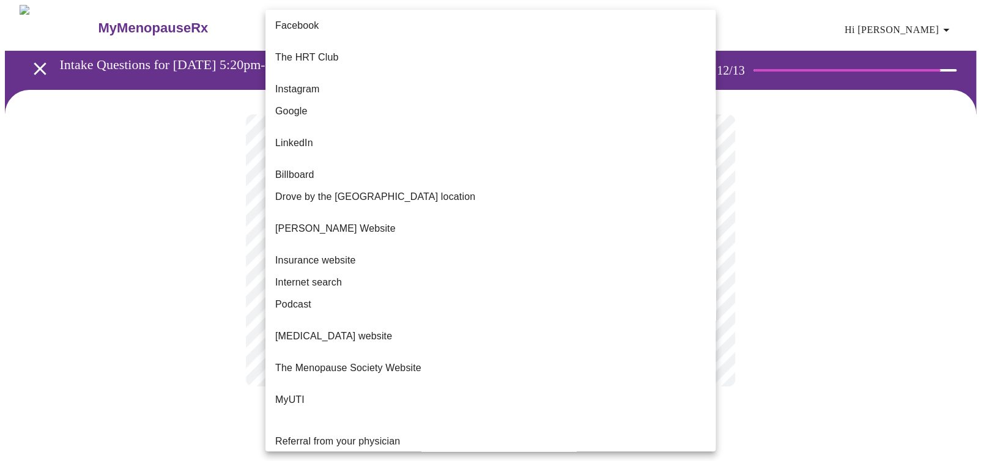
click at [415, 260] on body "MyMenopauseRx Appointments Messaging Labs Uploads Medications Community Refer a…" at bounding box center [490, 208] width 971 height 406
click at [333, 50] on p "The HRT Club" at bounding box center [306, 57] width 63 height 15
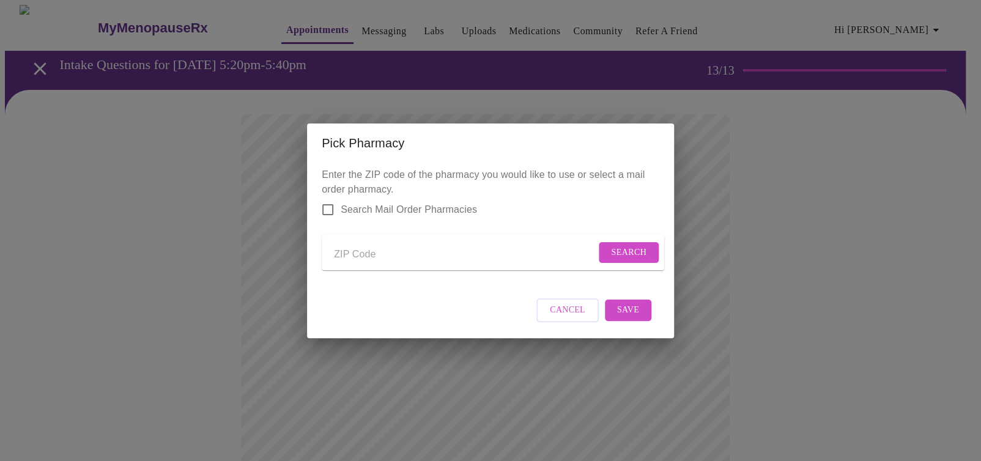
click at [327, 201] on input "Search Mail Order Pharmacies" at bounding box center [328, 210] width 26 height 26
checkbox input "true"
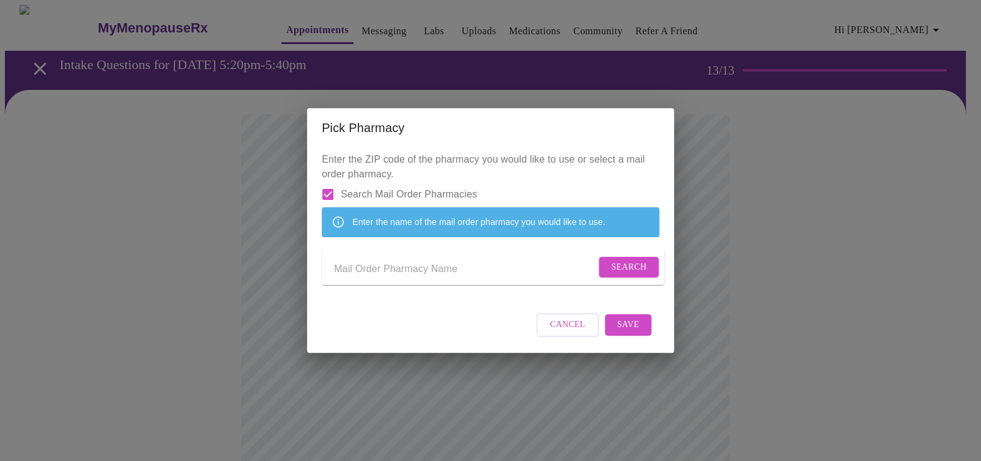
click at [365, 273] on input "Send a message to your care team" at bounding box center [465, 270] width 262 height 20
click at [618, 273] on span "Search" at bounding box center [628, 267] width 35 height 15
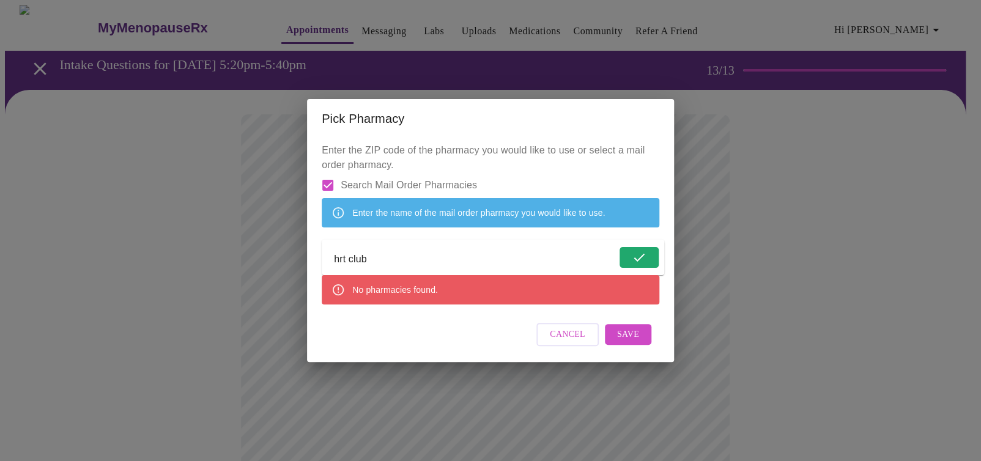
click at [330, 262] on form "hrt club" at bounding box center [493, 257] width 342 height 35
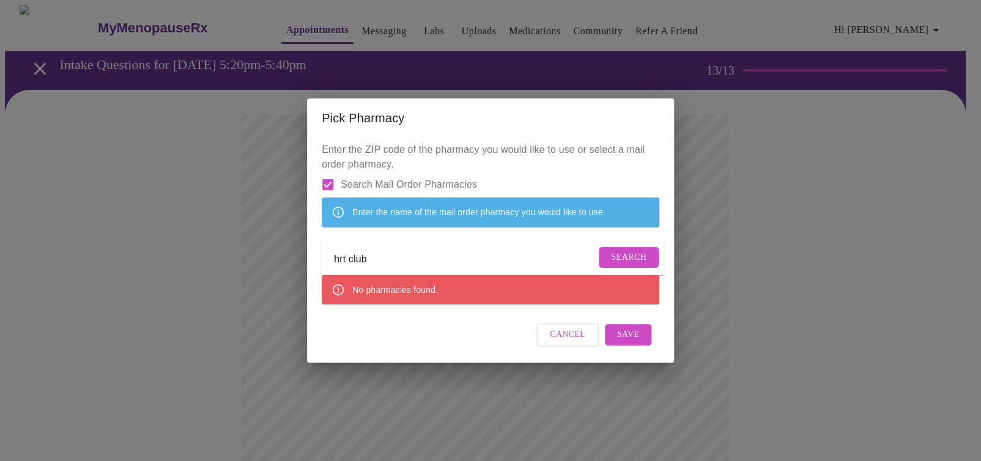
click at [335, 261] on input "hrt club" at bounding box center [465, 260] width 262 height 20
type input "the hrt club"
click at [629, 259] on span "Search" at bounding box center [628, 257] width 35 height 15
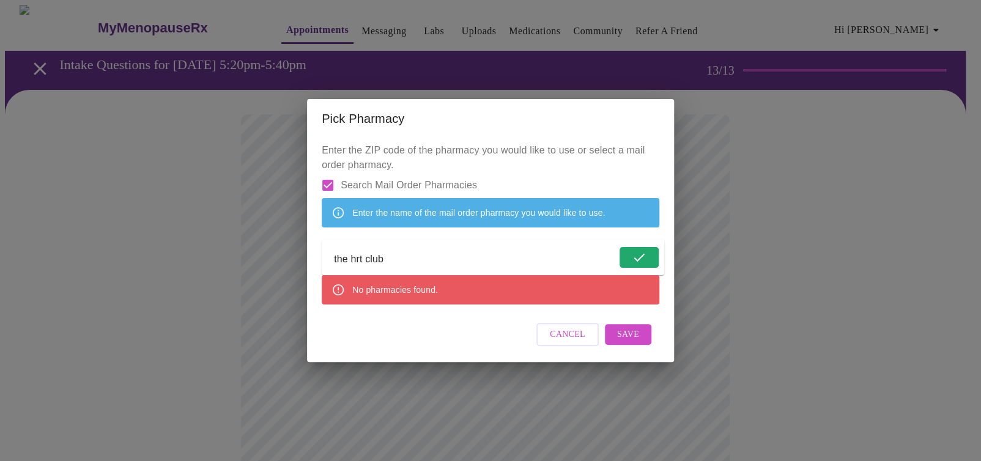
click at [620, 342] on span "Save" at bounding box center [628, 334] width 22 height 15
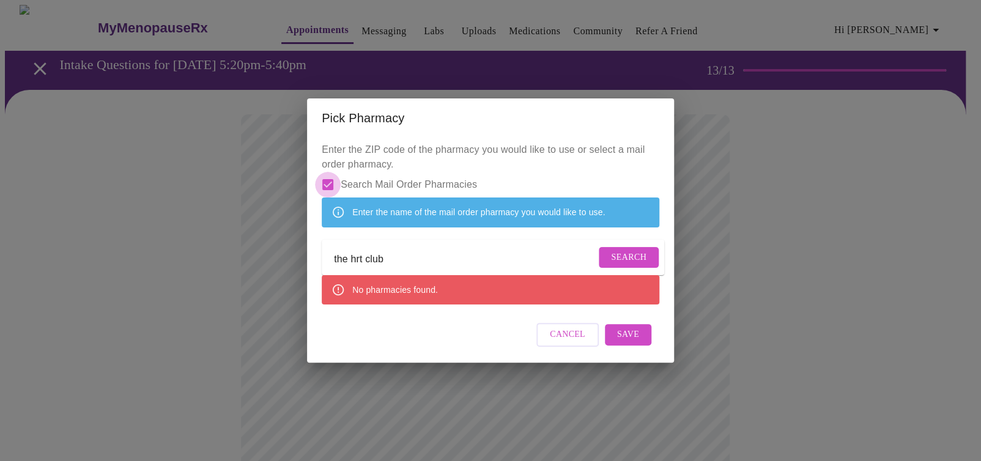
click at [328, 172] on input "Search Mail Order Pharmacies" at bounding box center [328, 185] width 26 height 26
checkbox input "false"
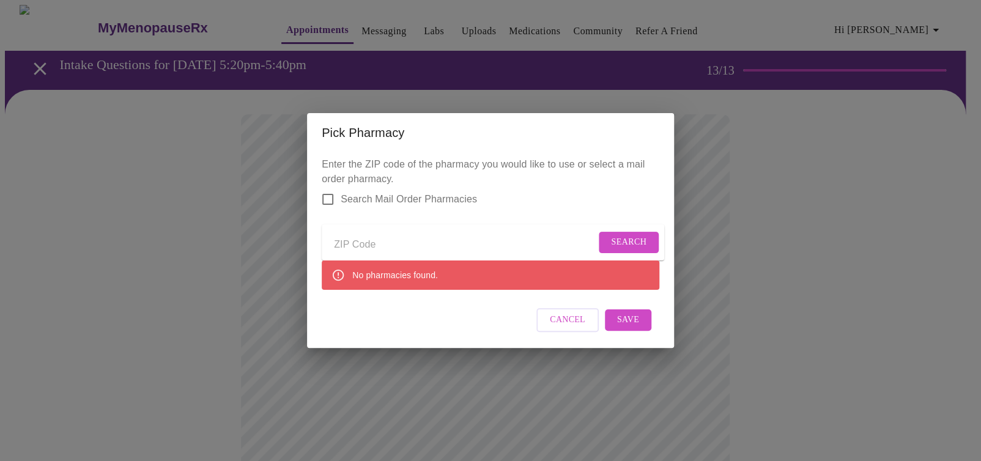
click at [358, 244] on input "Send a message to your care team" at bounding box center [465, 245] width 262 height 20
type input "31023"
click at [643, 241] on button "Search" at bounding box center [629, 242] width 60 height 21
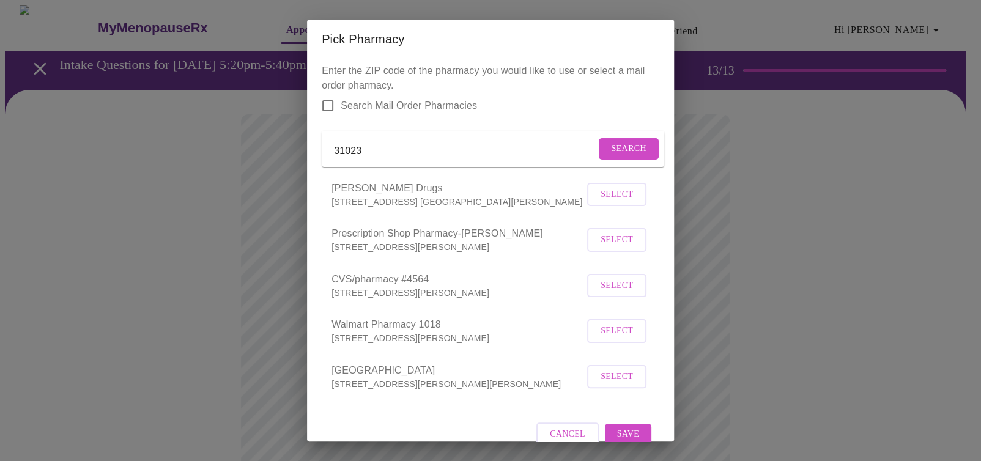
click at [369, 161] on input "31023" at bounding box center [465, 151] width 262 height 20
click at [605, 339] on span "Select" at bounding box center [617, 331] width 32 height 15
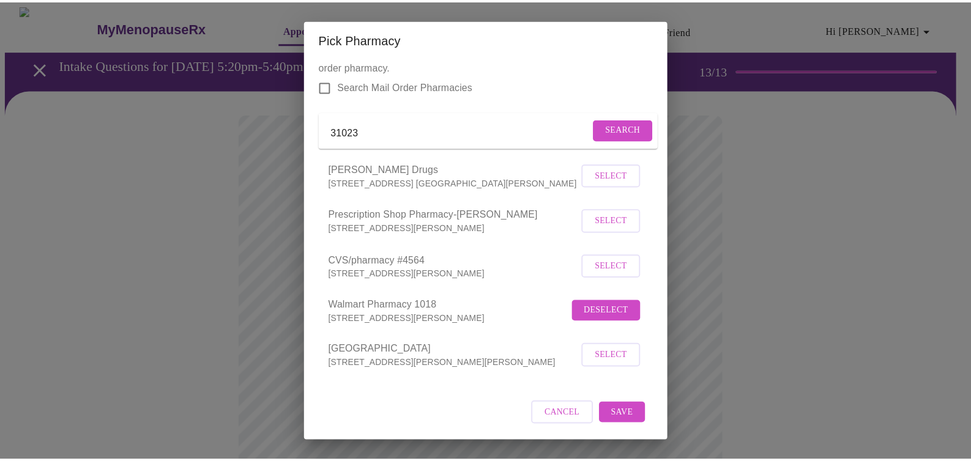
scroll to position [34, 0]
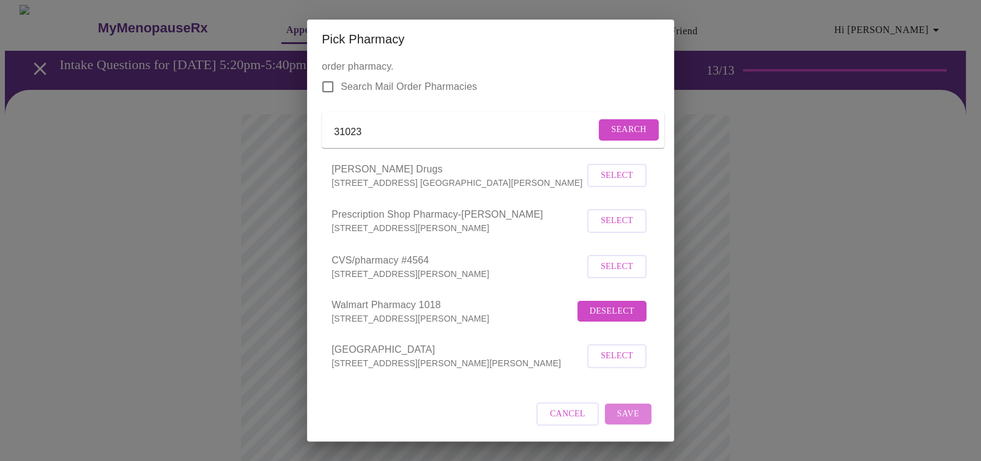
click at [617, 410] on span "Save" at bounding box center [628, 414] width 22 height 15
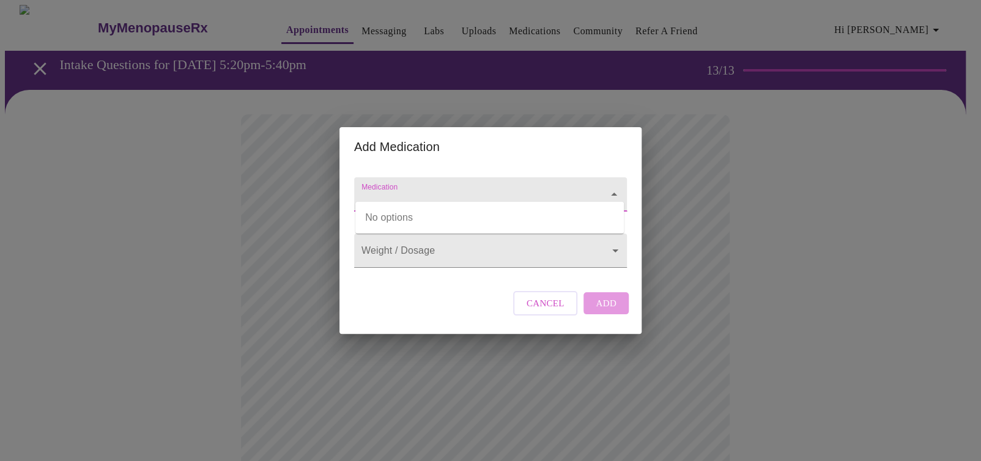
click at [444, 189] on input "Medication" at bounding box center [473, 200] width 228 height 23
click at [436, 213] on li "NP Thyroid Oral Tablet" at bounding box center [489, 218] width 268 height 22
type input "NP Thyroid Oral Tablet"
click at [427, 245] on body "MyMenopauseRx Appointments Messaging Labs Uploads Medications Community Refer a…" at bounding box center [490, 464] width 971 height 918
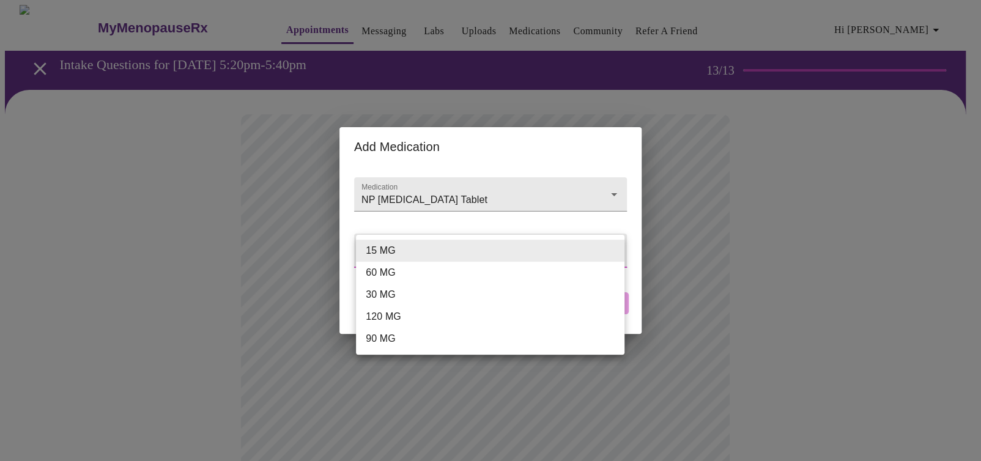
click at [410, 271] on li "60 MG" at bounding box center [490, 273] width 268 height 22
type input "60 MG"
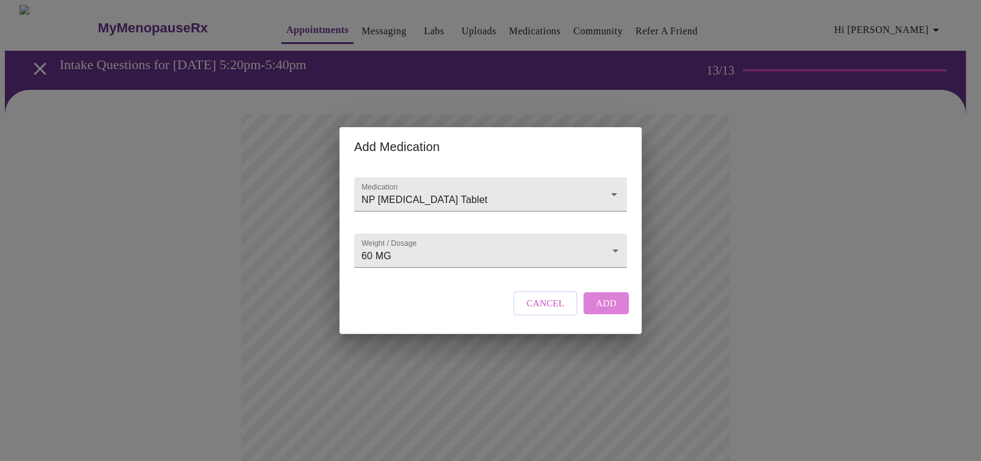
click at [602, 311] on span "Add" at bounding box center [606, 303] width 21 height 16
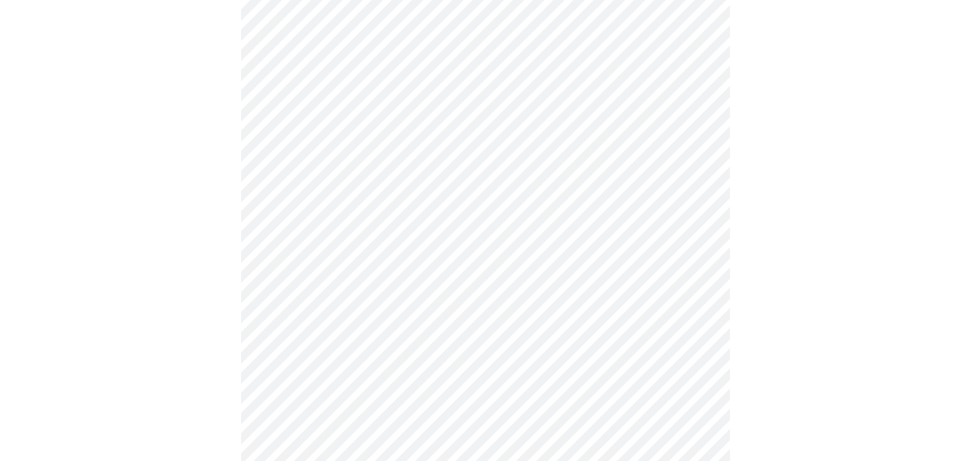
scroll to position [483, 0]
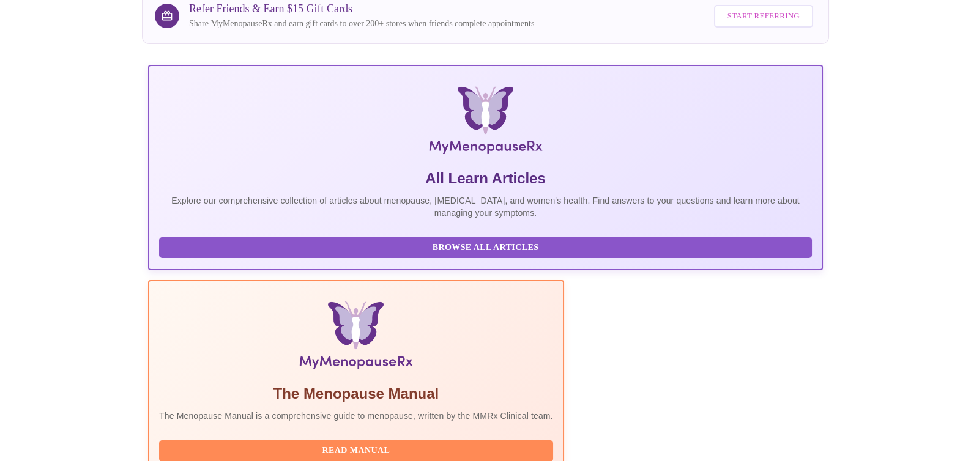
scroll to position [207, 0]
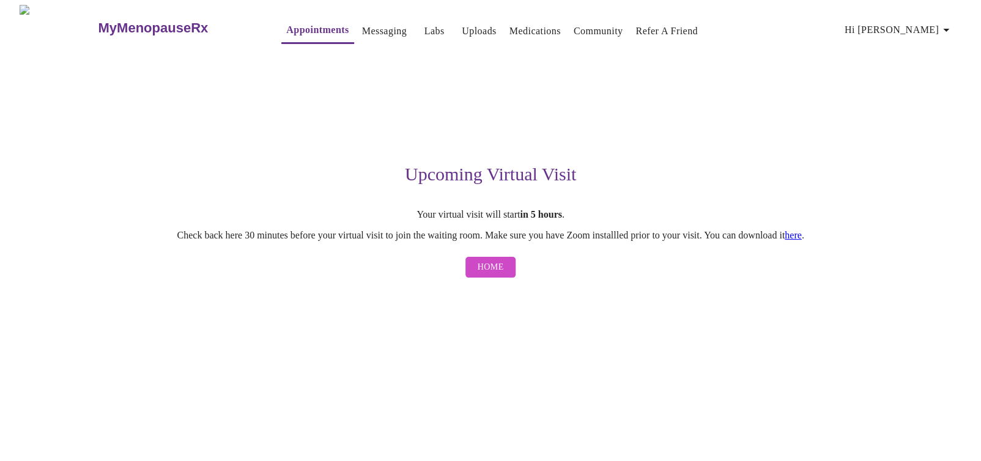
click at [802, 239] on link "here" at bounding box center [793, 235] width 17 height 10
